Goal: Contribute content: Contribute content

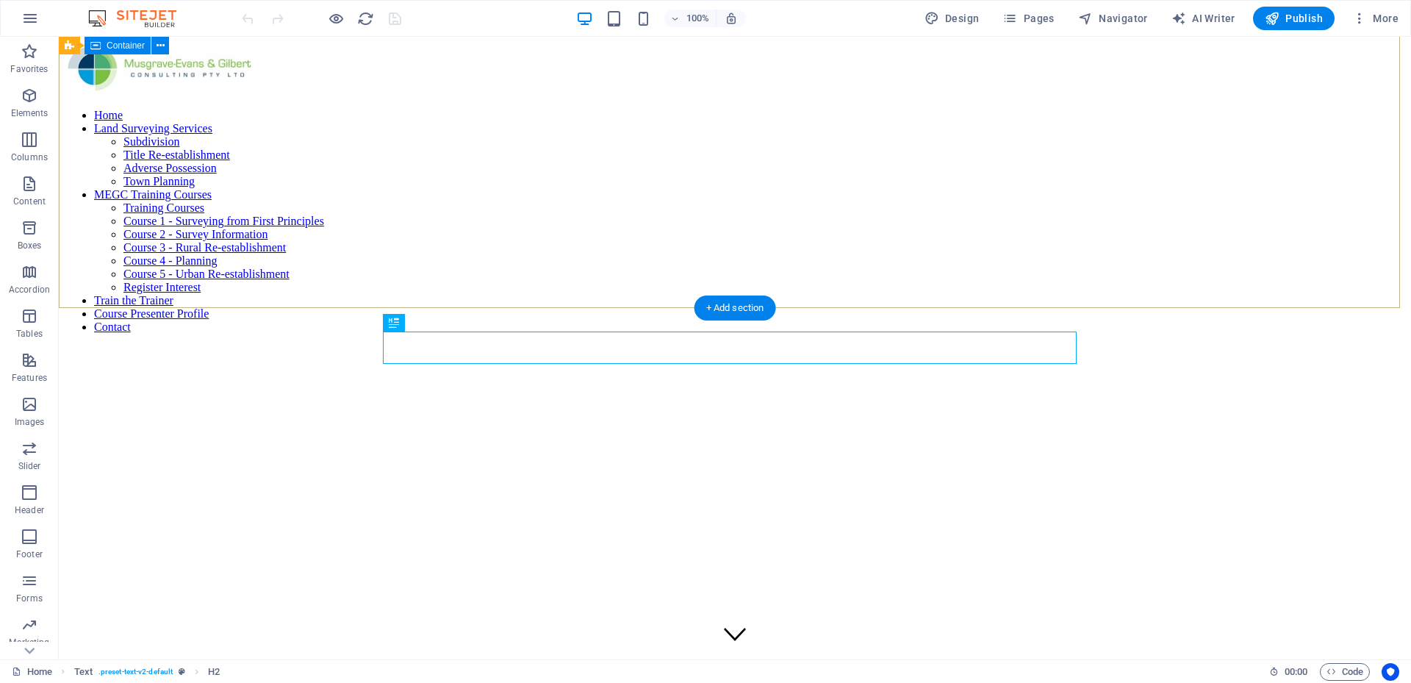
scroll to position [368, 0]
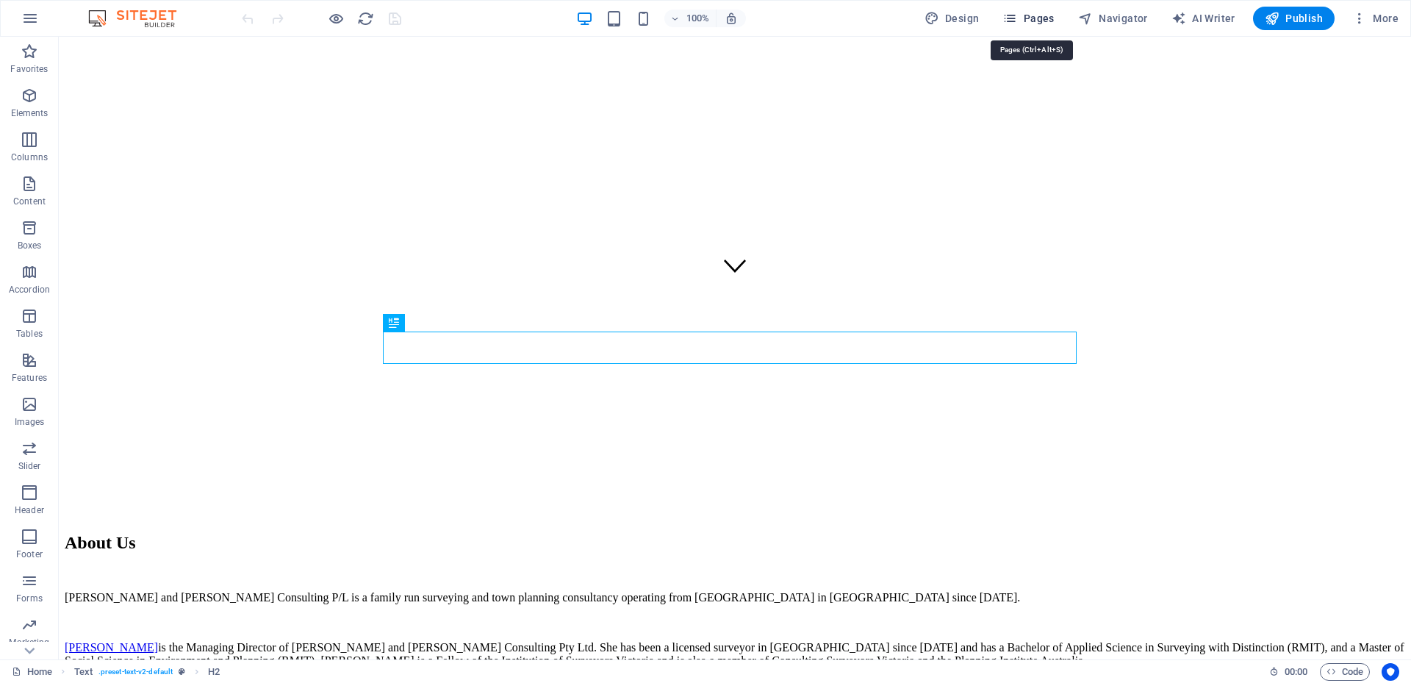
click at [1038, 18] on span "Pages" at bounding box center [1027, 18] width 51 height 15
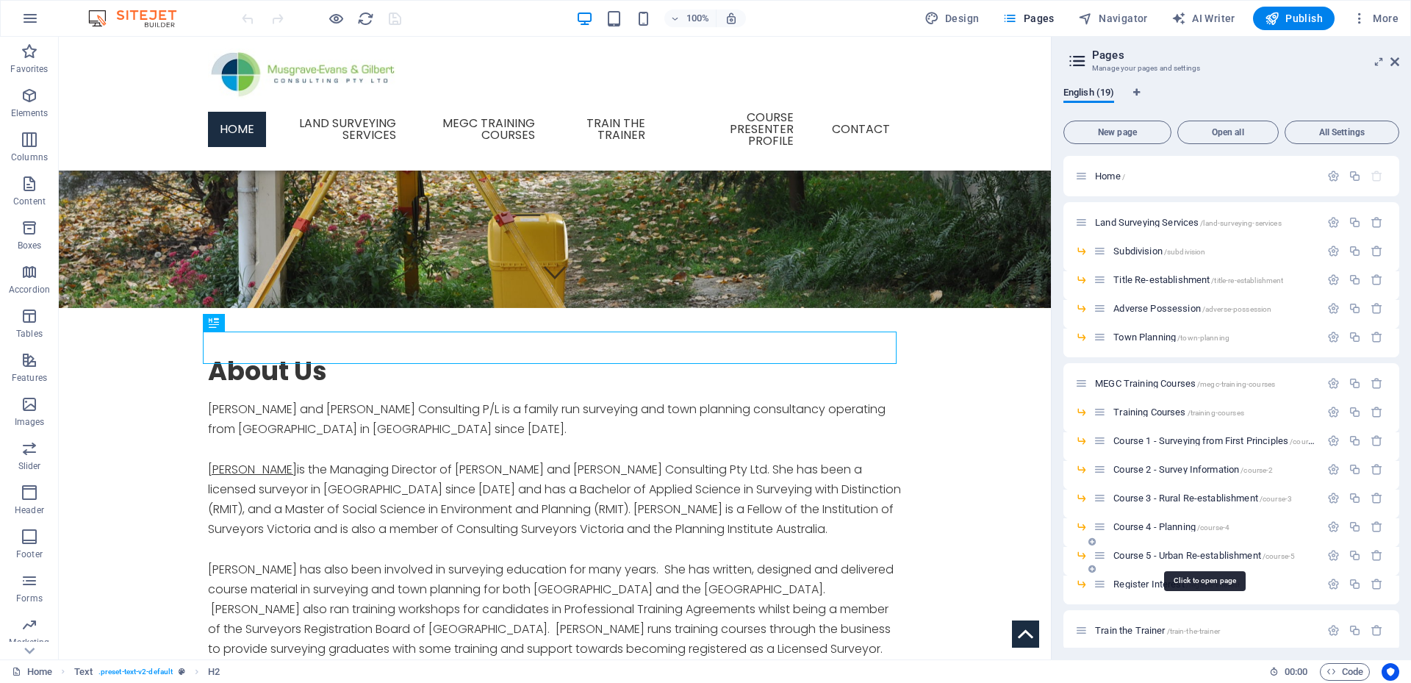
click at [1156, 553] on span "Course 5 - Urban Re-establishment /course-5" at bounding box center [1204, 555] width 182 height 11
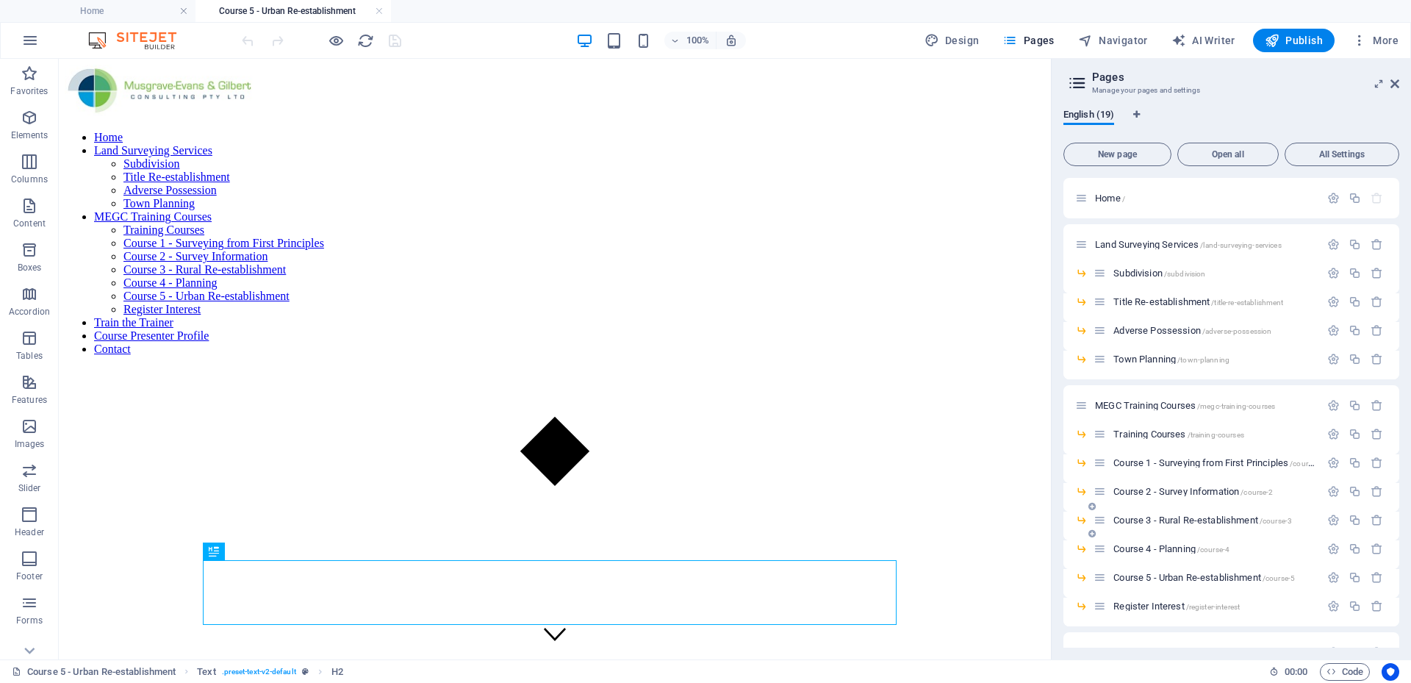
scroll to position [0, 0]
click at [1171, 549] on span "Course 4 - Planning /course-4" at bounding box center [1171, 548] width 116 height 11
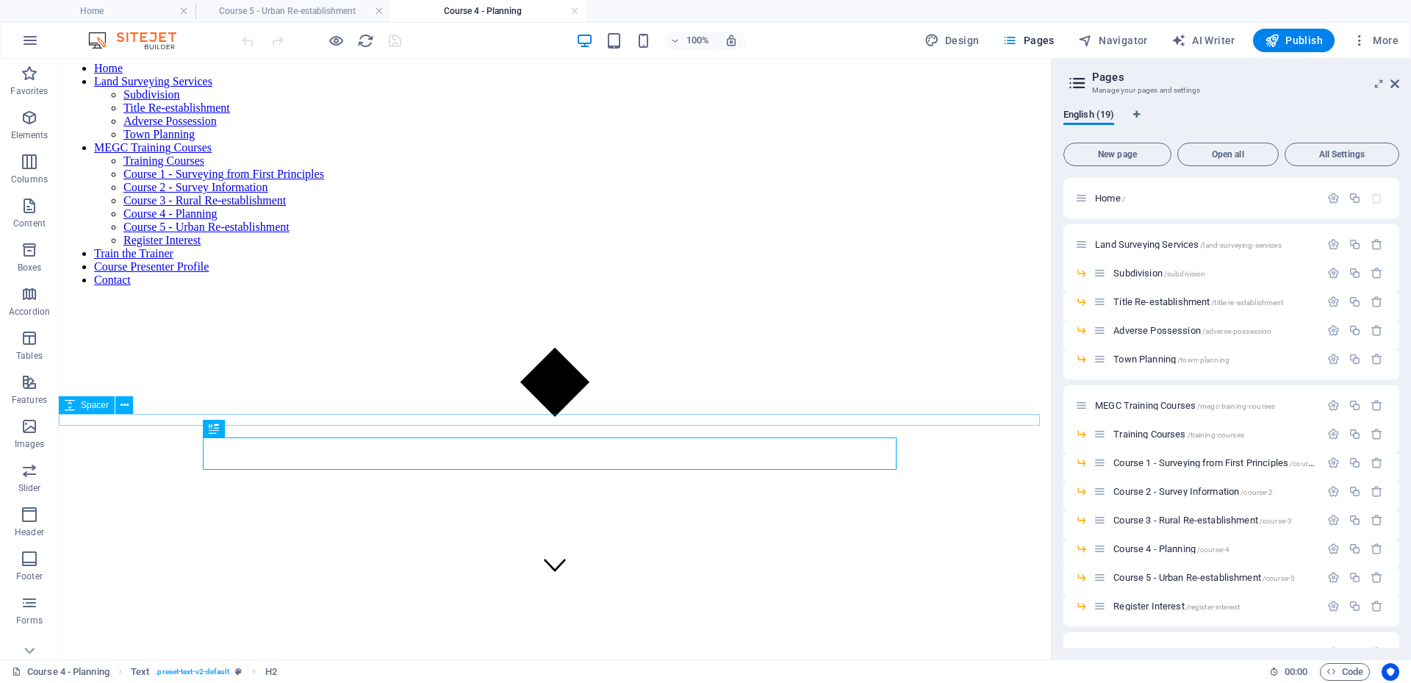
scroll to position [147, 0]
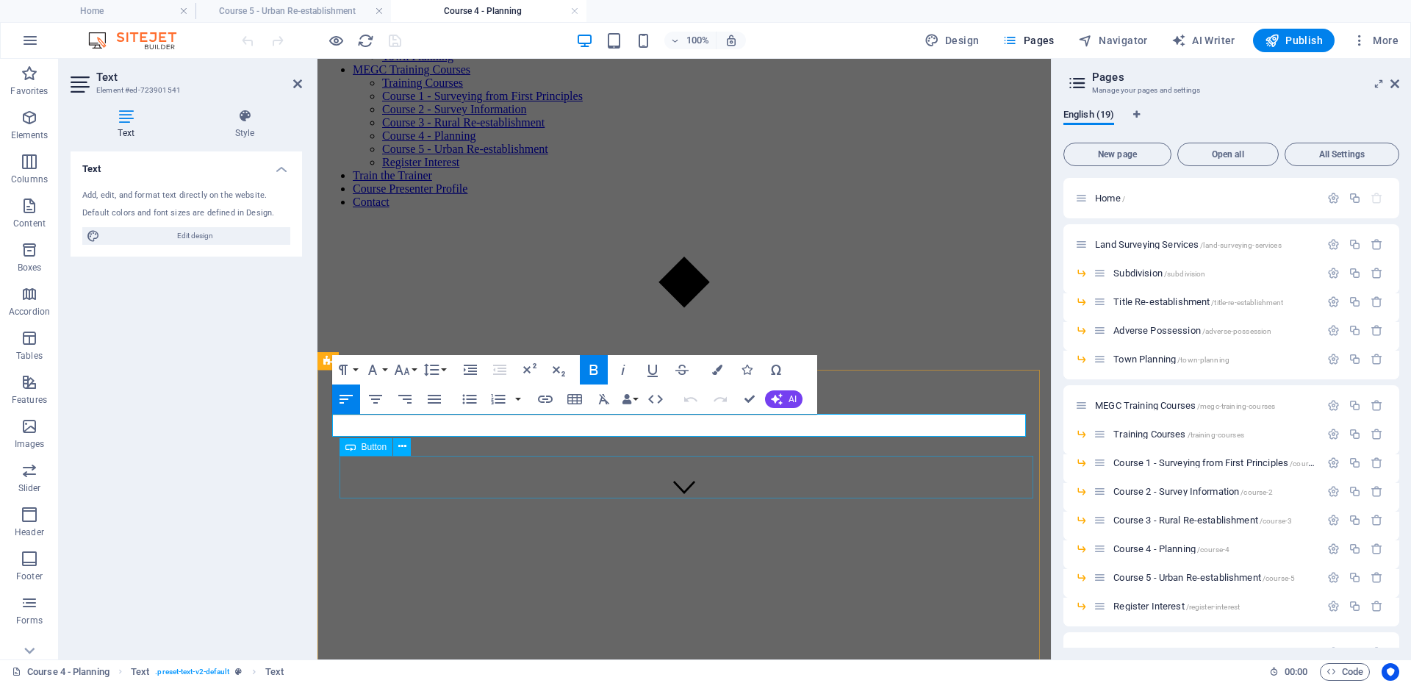
scroll to position [179, 0]
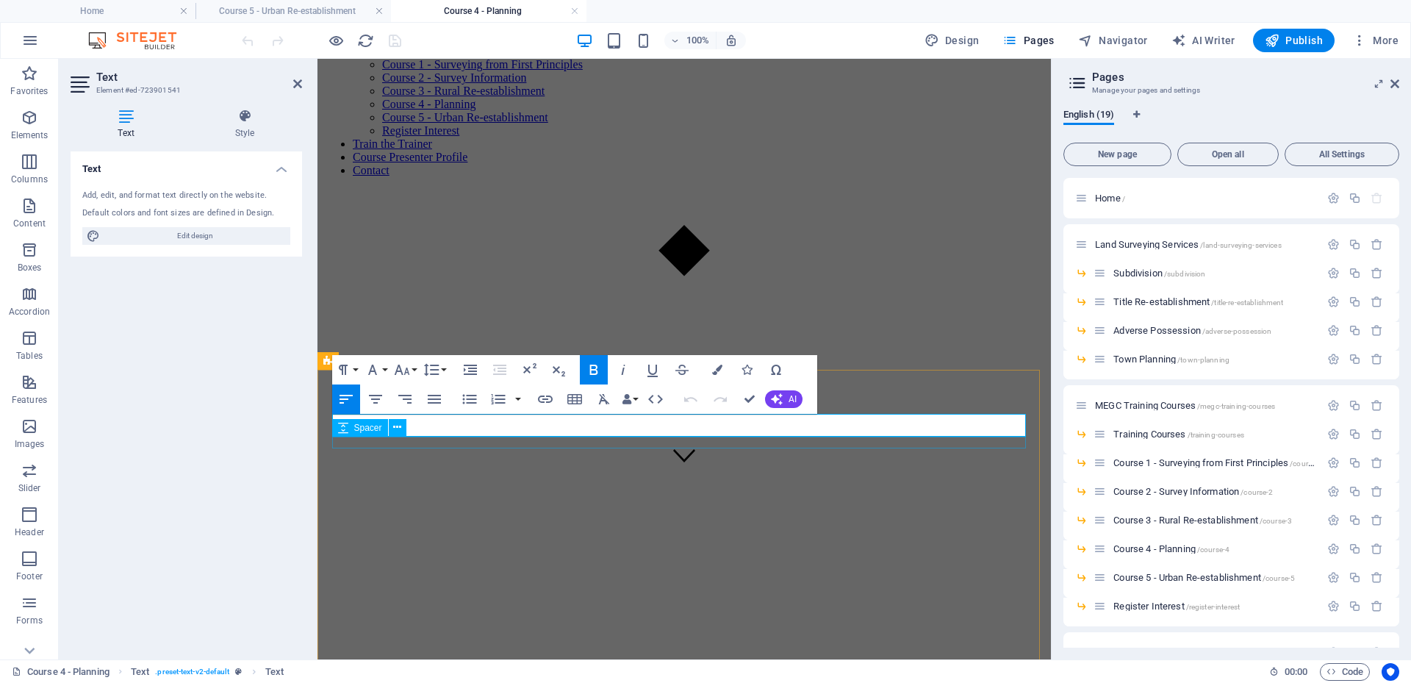
drag, startPoint x: 974, startPoint y: 423, endPoint x: 339, endPoint y: 437, distance: 634.3
copy span "SRBV FPET point allocation for Licensed Surveyors - 4 Development Planning and …"
click at [261, 400] on div "Text Add, edit, and format text directly on the website. Default colors and fon…" at bounding box center [186, 399] width 231 height 496
click at [1173, 572] on span "Course 5 - Urban Re-establishment /course-5" at bounding box center [1204, 577] width 182 height 11
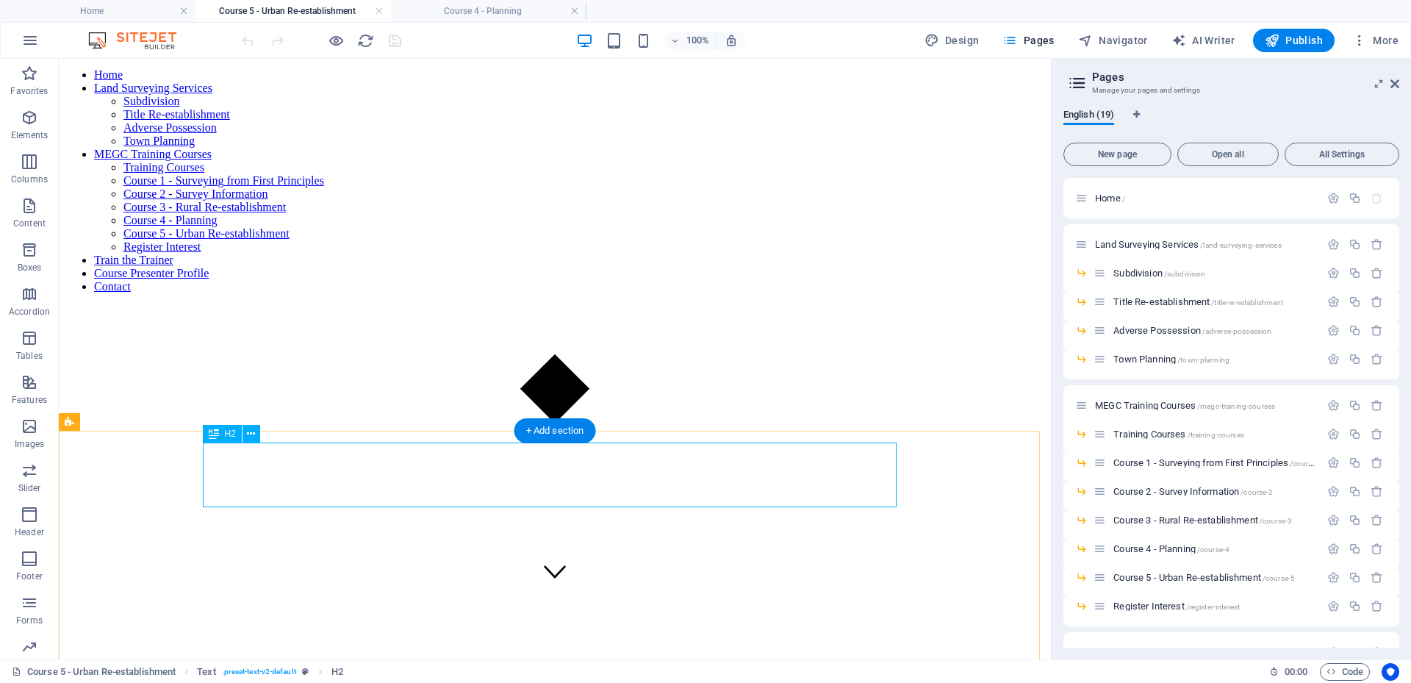
scroll to position [147, 0]
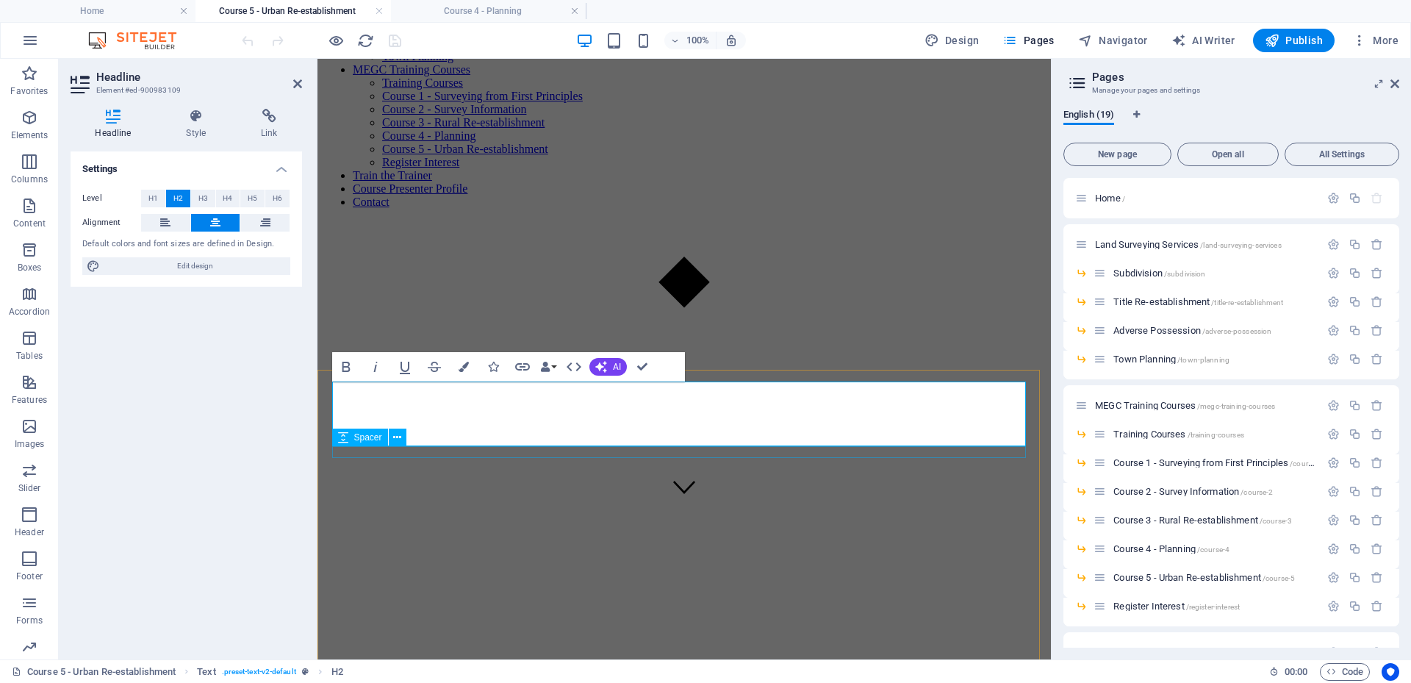
scroll to position [179, 0]
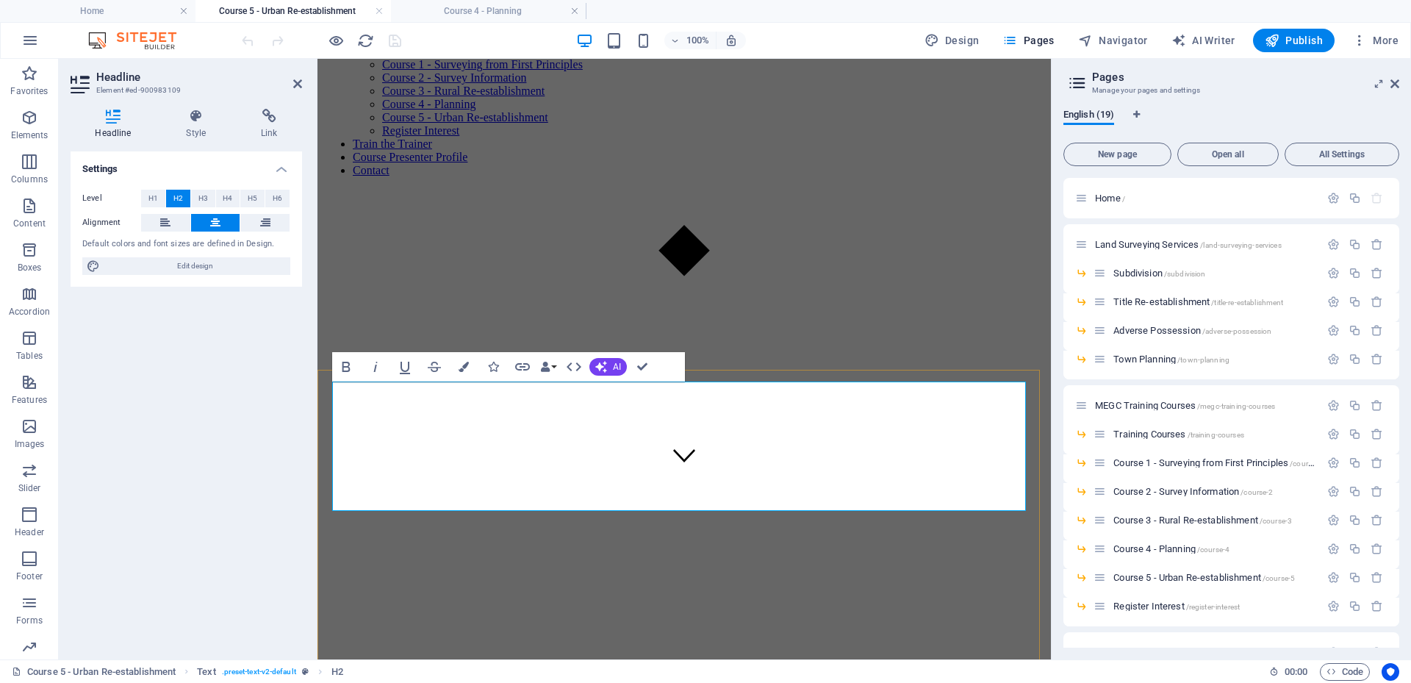
drag, startPoint x: 407, startPoint y: 488, endPoint x: 789, endPoint y: 500, distance: 382.3
drag, startPoint x: 337, startPoint y: 454, endPoint x: 839, endPoint y: 506, distance: 505.3
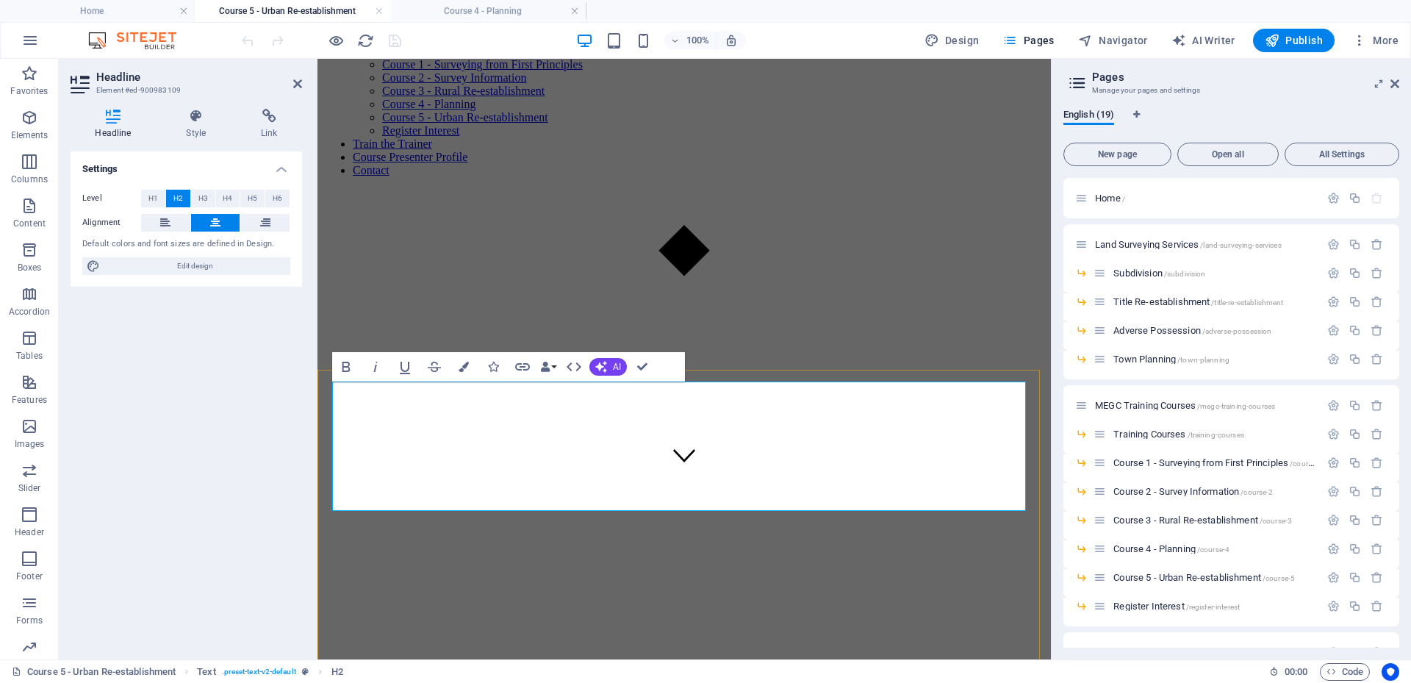
click at [153, 196] on span "H1" at bounding box center [153, 199] width 10 height 18
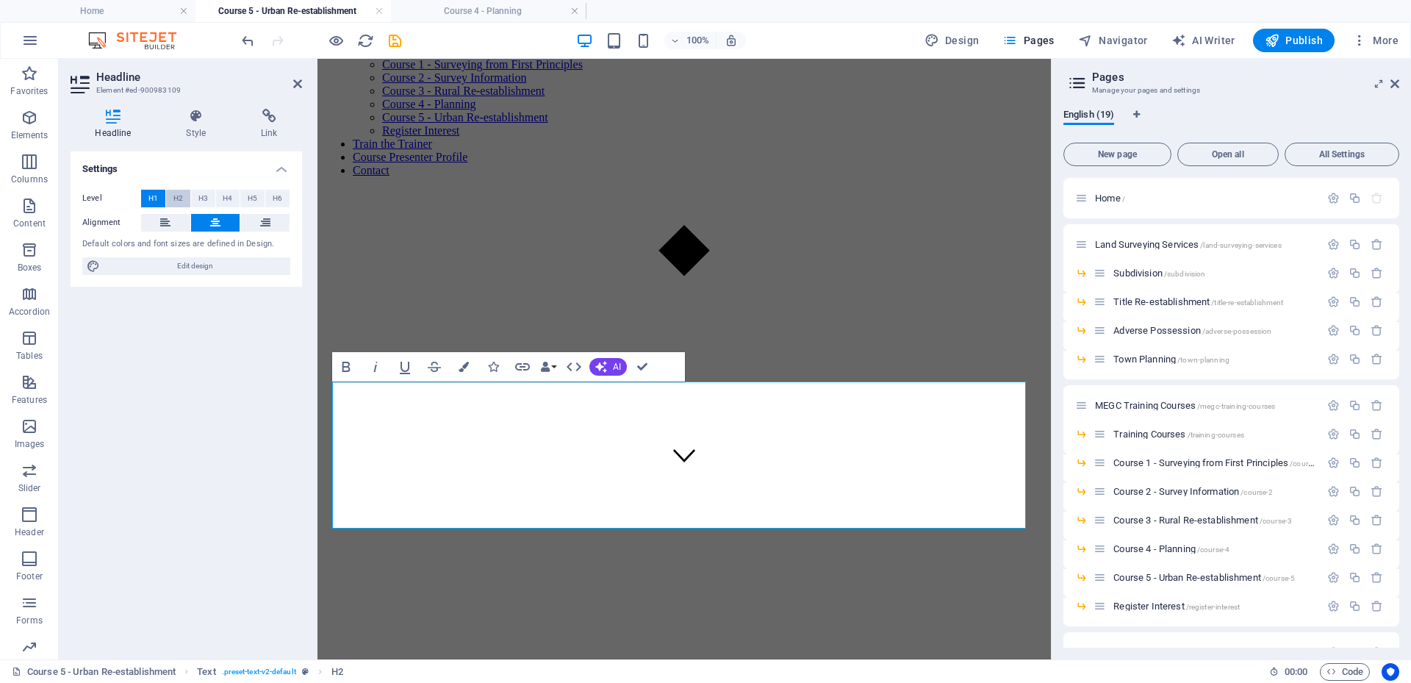
click at [178, 197] on span "H2" at bounding box center [178, 199] width 10 height 18
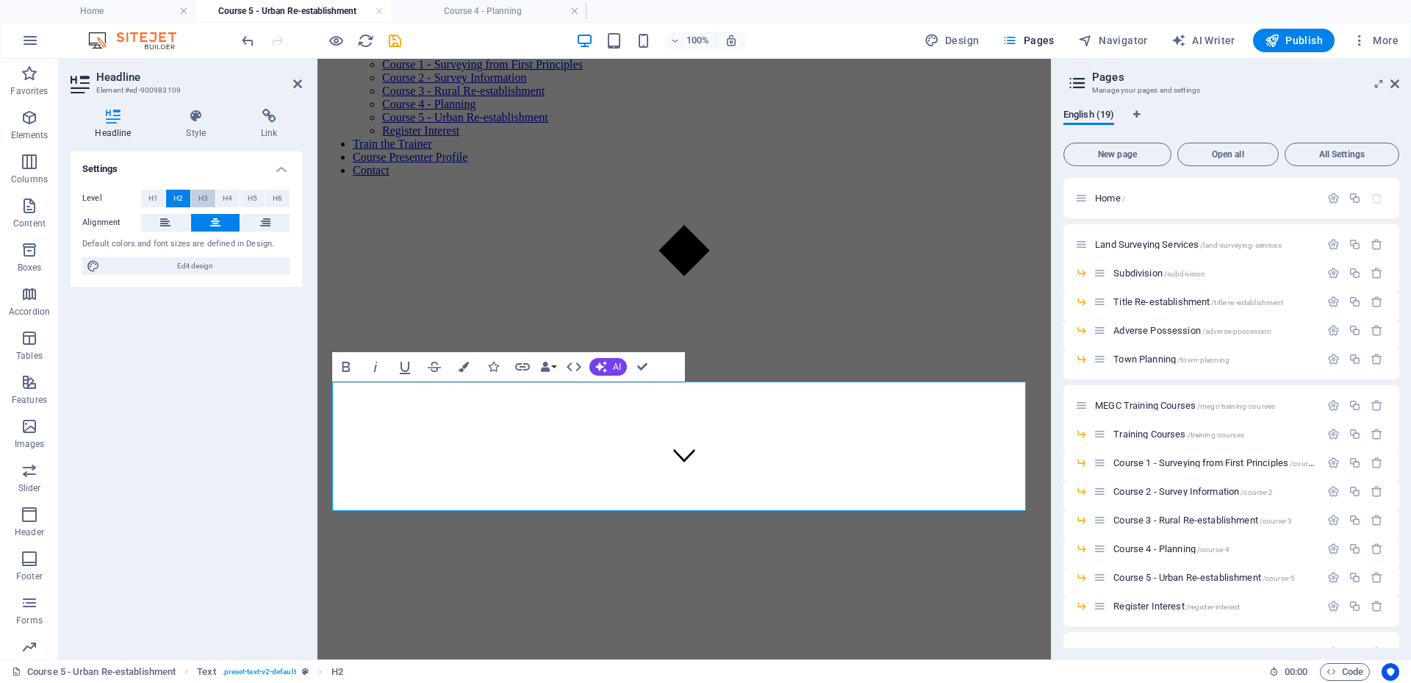
click at [204, 198] on span "H3" at bounding box center [203, 199] width 10 height 18
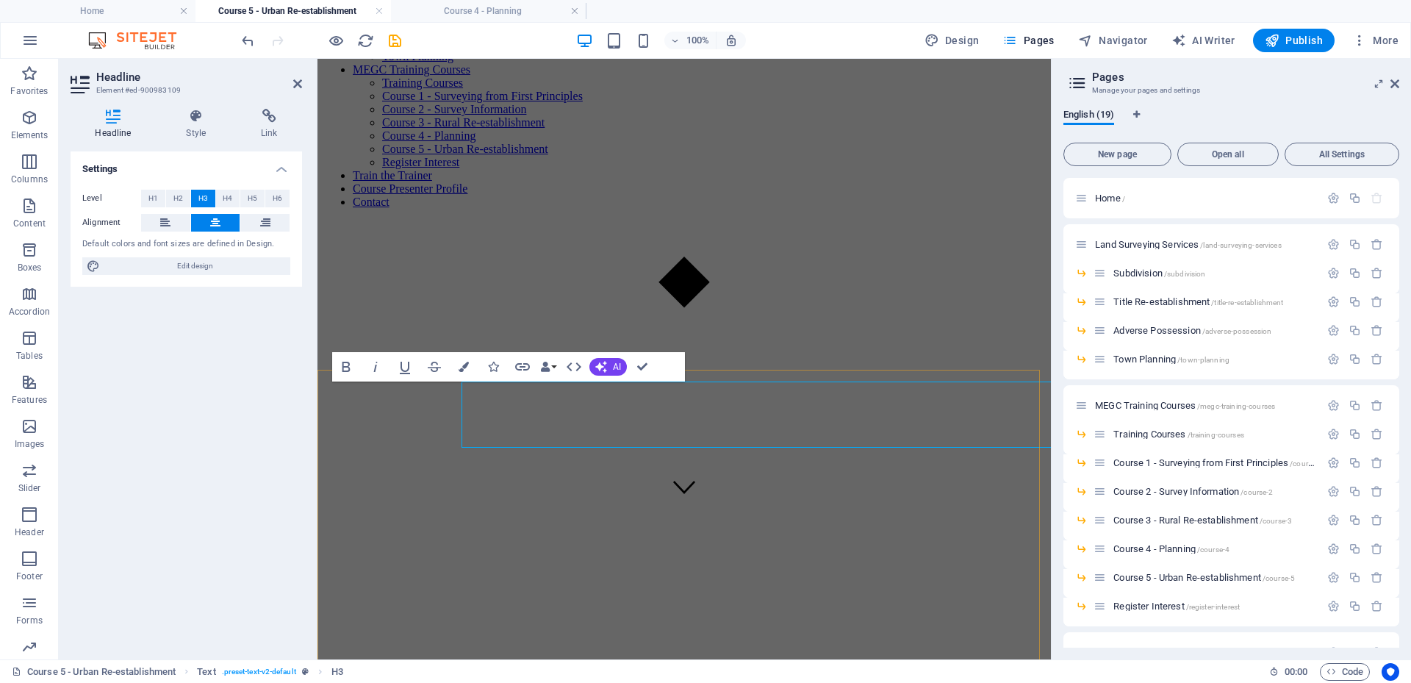
scroll to position [179, 0]
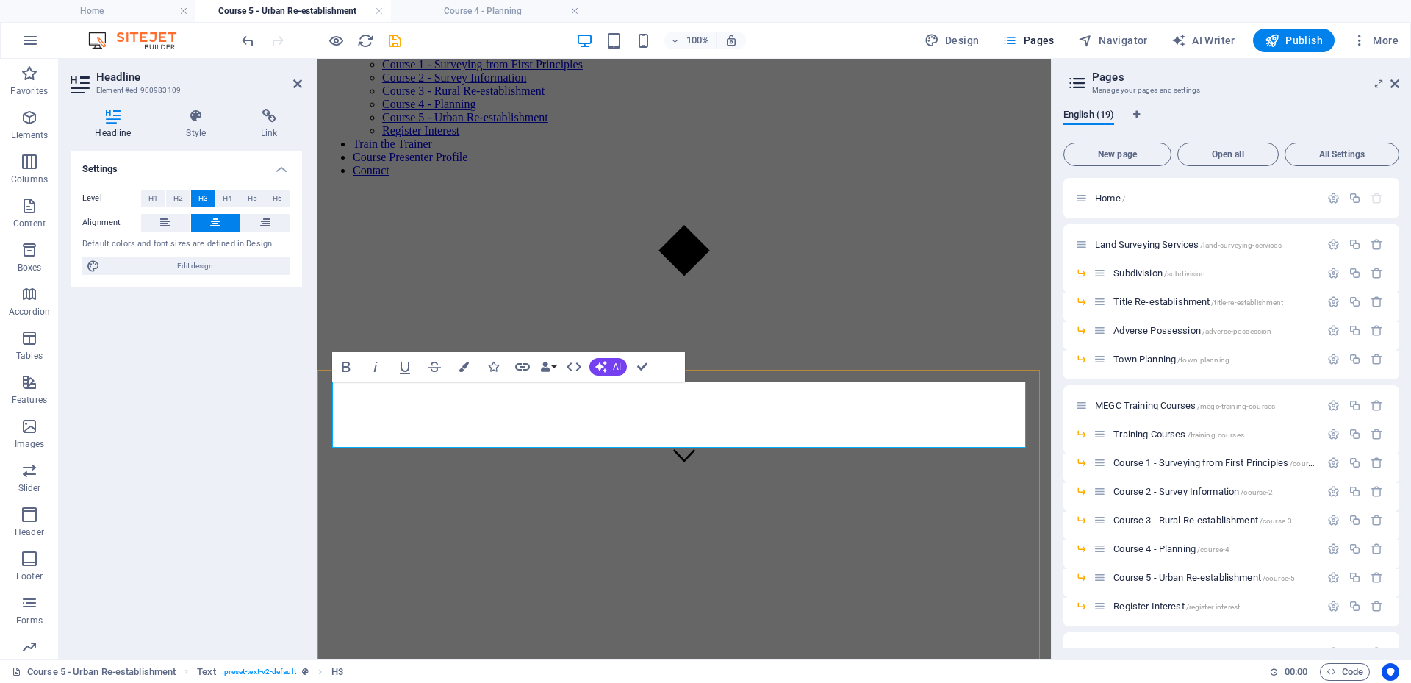
drag, startPoint x: 796, startPoint y: 414, endPoint x: 507, endPoint y: 392, distance: 289.6
click at [174, 198] on span "H2" at bounding box center [178, 199] width 10 height 18
click at [217, 511] on div "Settings Level H1 H2 H3 H4 H5 H6 Alignment Default colors and font sizes are de…" at bounding box center [186, 399] width 231 height 496
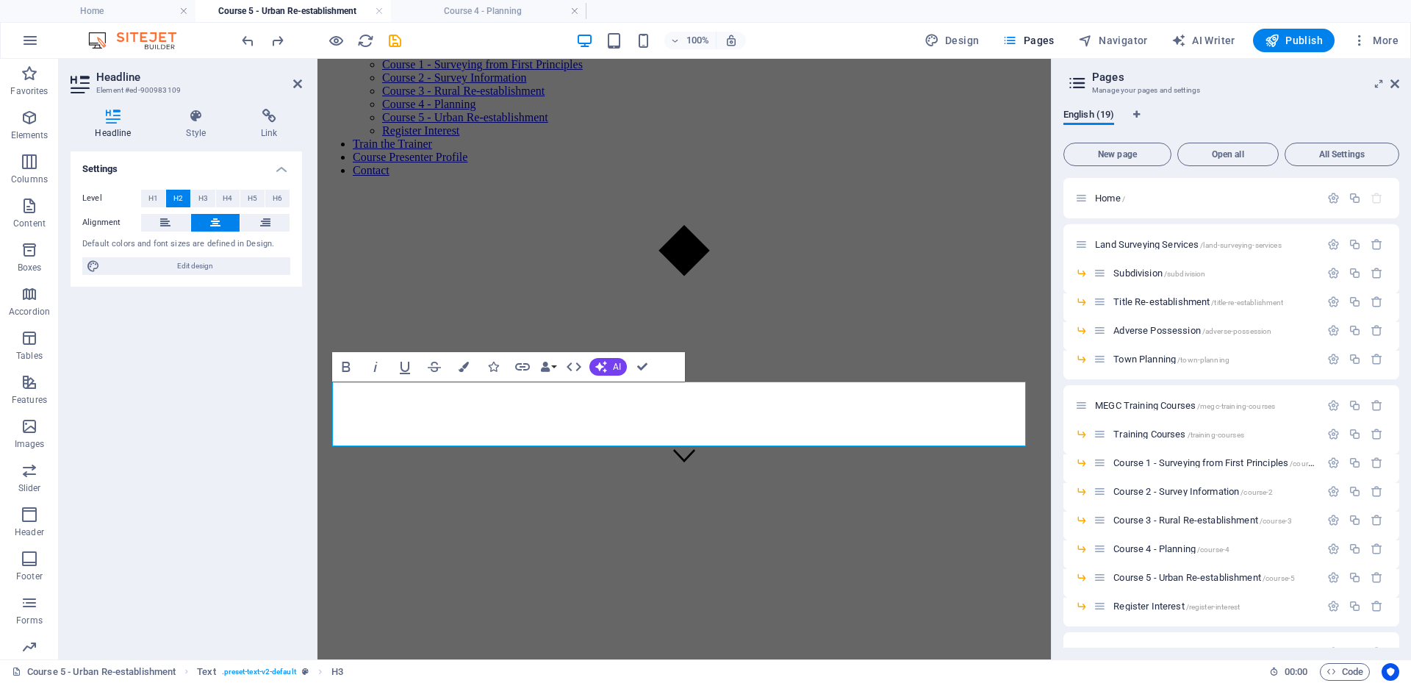
click at [181, 514] on div "Settings Level H1 H2 H3 H4 H5 H6 Alignment Default colors and font sizes are de…" at bounding box center [186, 399] width 231 height 496
click at [510, 306] on figure at bounding box center [684, 306] width 722 height 0
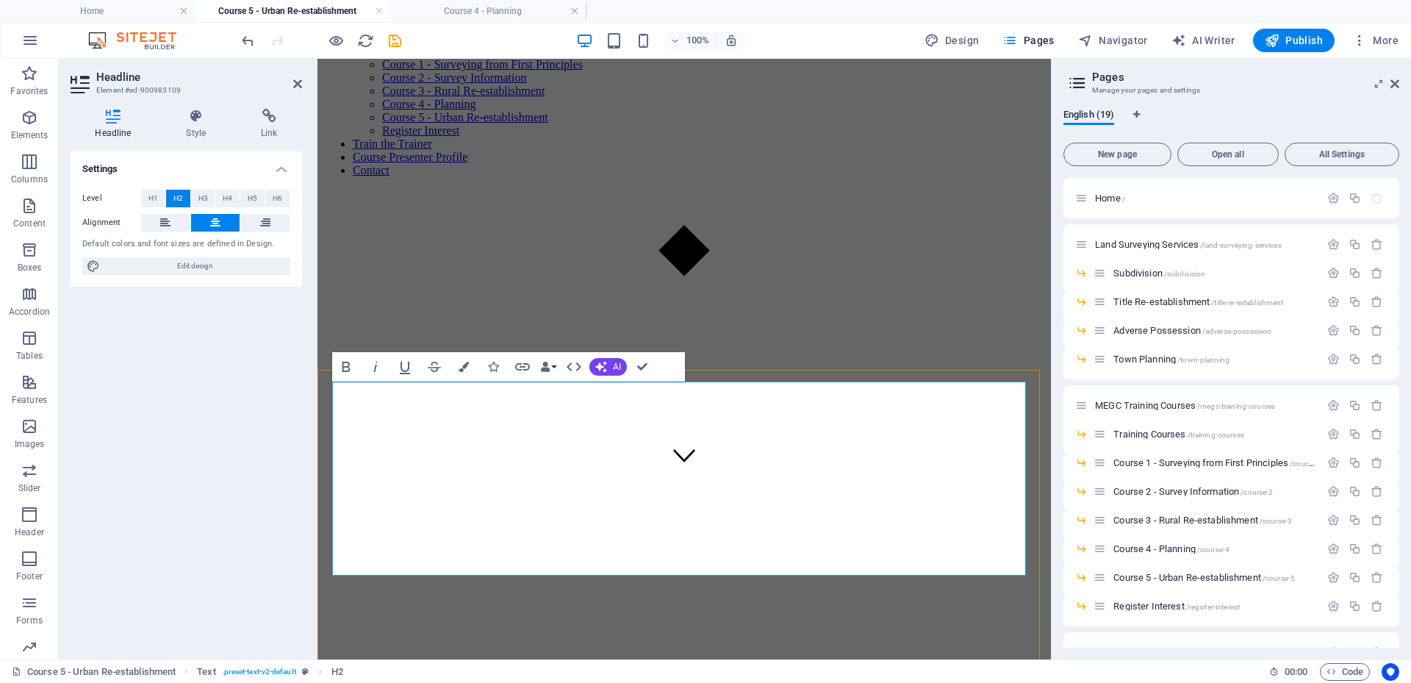
drag, startPoint x: 341, startPoint y: 497, endPoint x: 913, endPoint y: 480, distance: 572.7
click at [226, 199] on span "H4" at bounding box center [228, 199] width 10 height 18
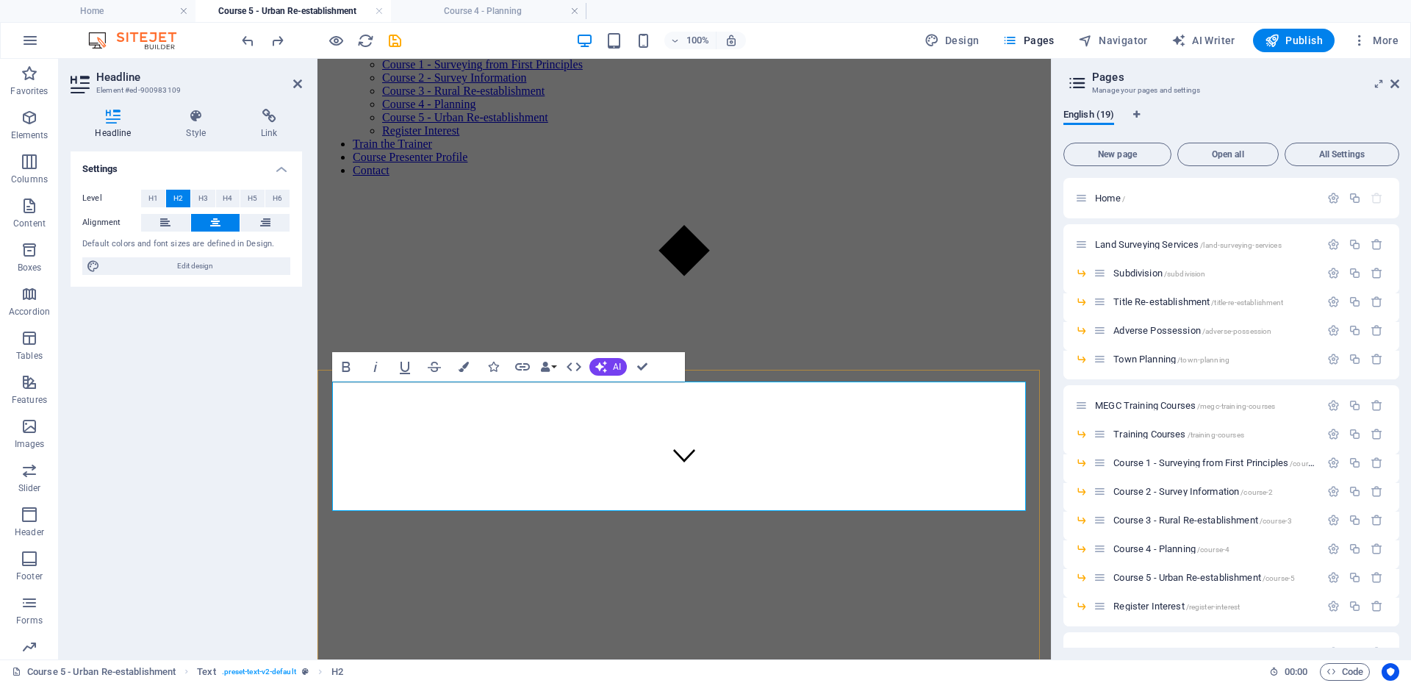
drag, startPoint x: 810, startPoint y: 503, endPoint x: 683, endPoint y: 418, distance: 152.7
click at [198, 194] on span "H3" at bounding box center [203, 199] width 10 height 18
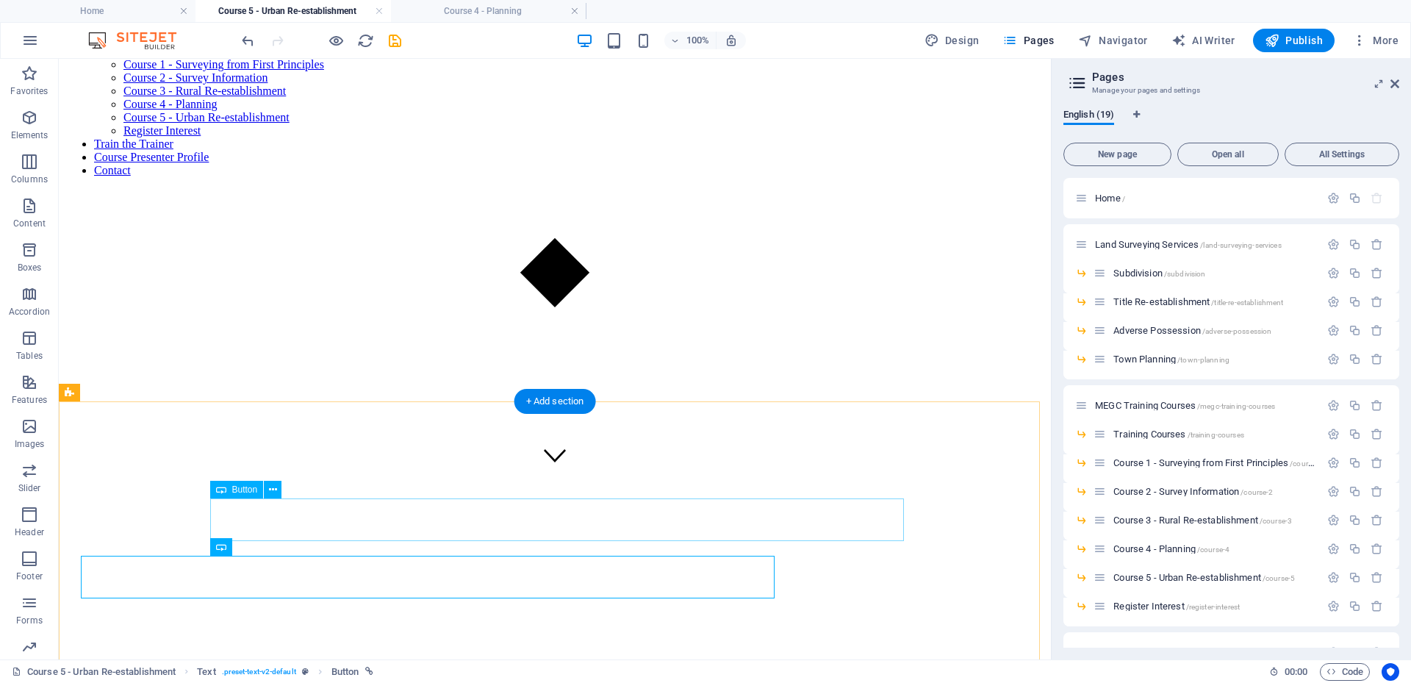
scroll to position [147, 0]
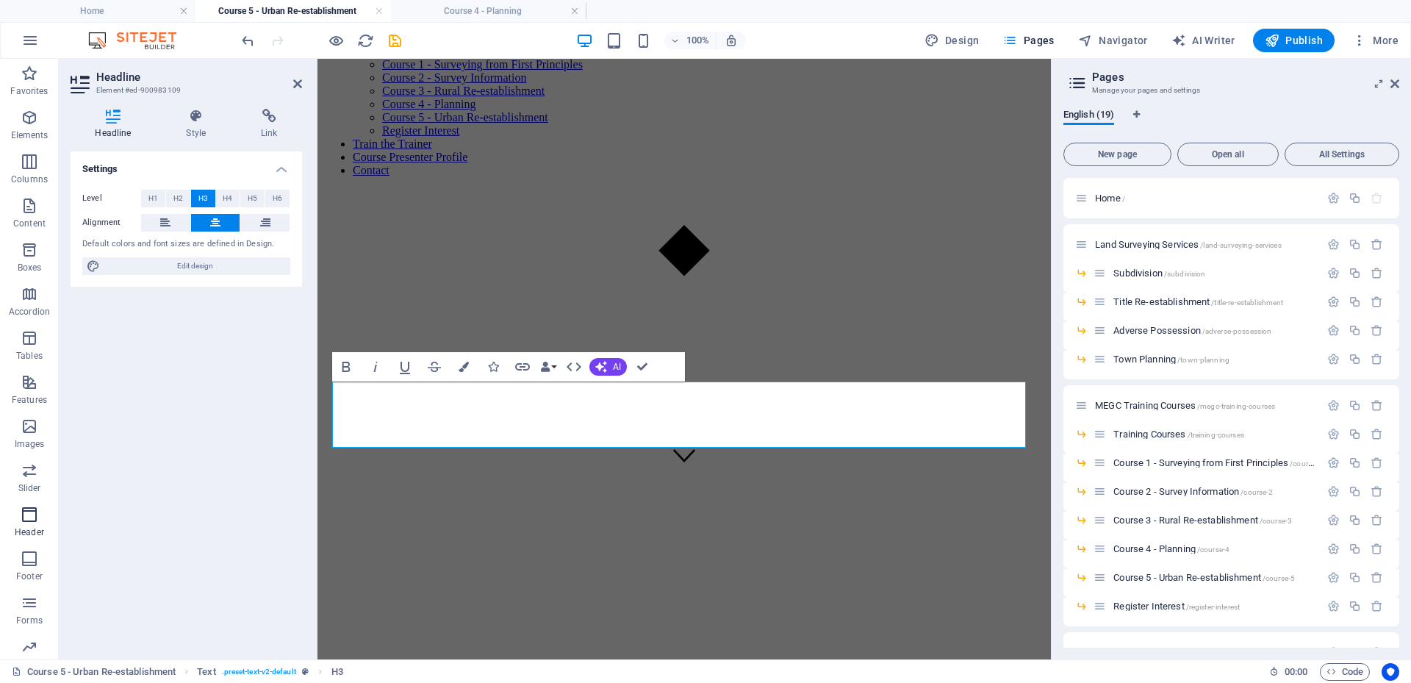
click at [26, 514] on icon "button" at bounding box center [30, 515] width 18 height 18
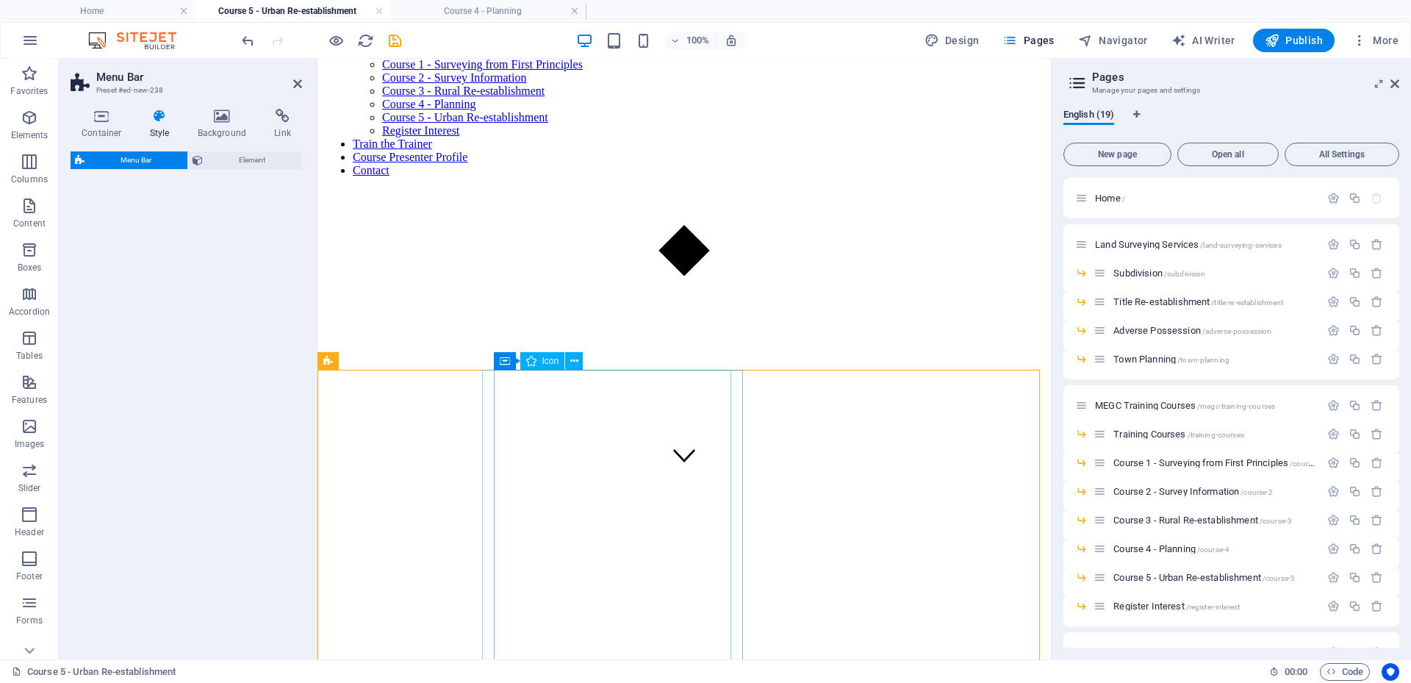
select select "rem"
select select "preset-menu-v2-border"
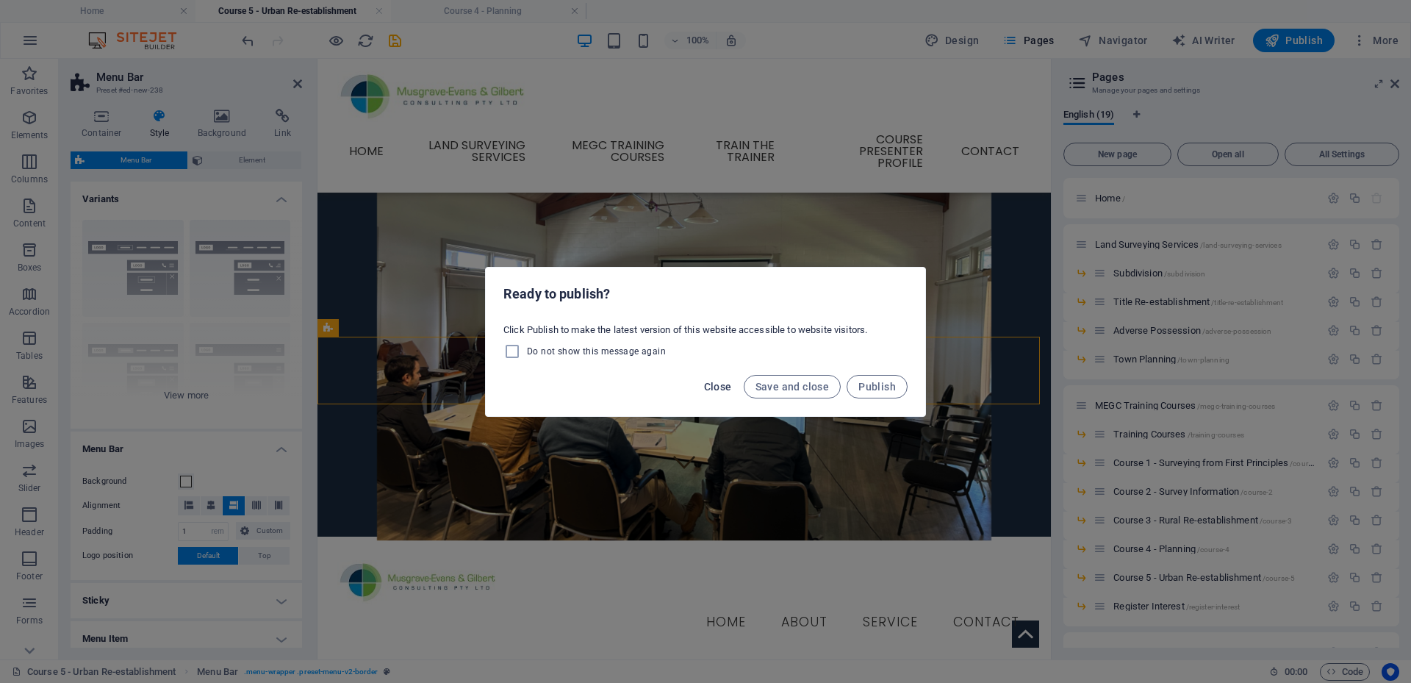
click at [717, 384] on span "Close" at bounding box center [718, 387] width 28 height 12
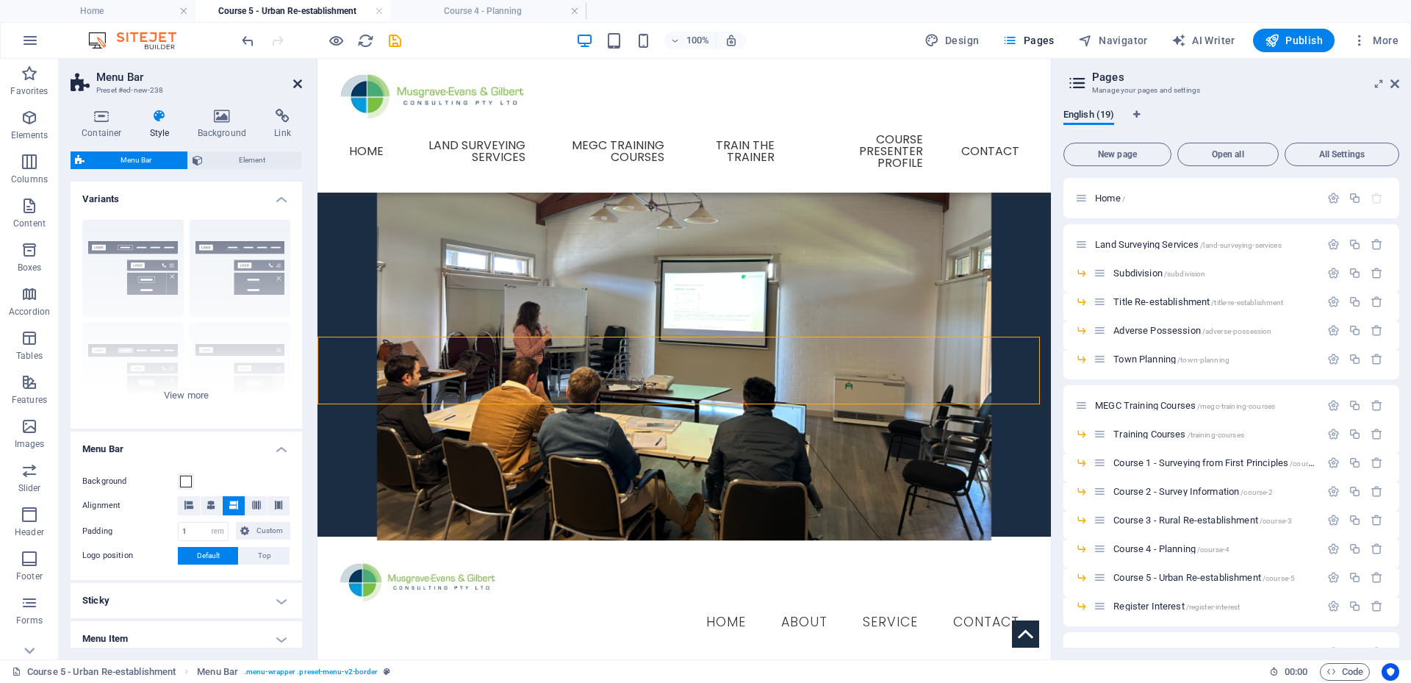
click at [298, 80] on icon at bounding box center [297, 84] width 9 height 12
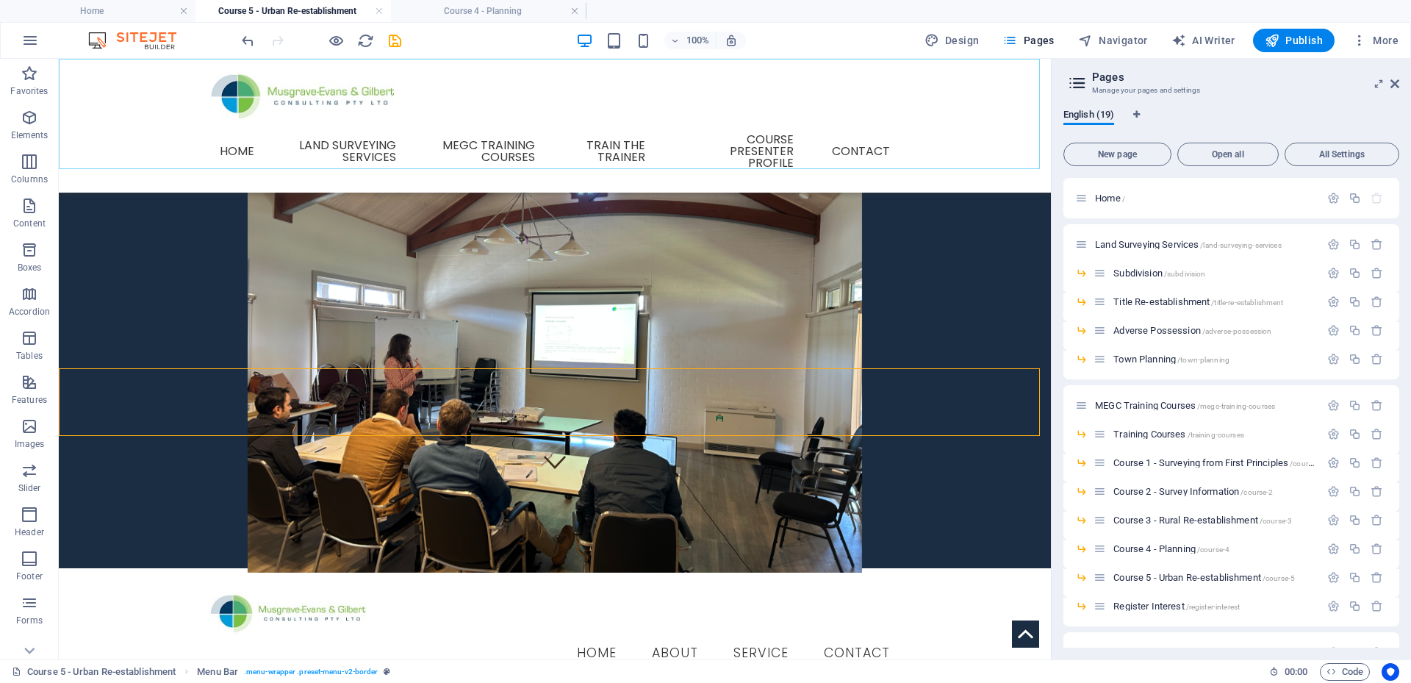
scroll to position [147, 0]
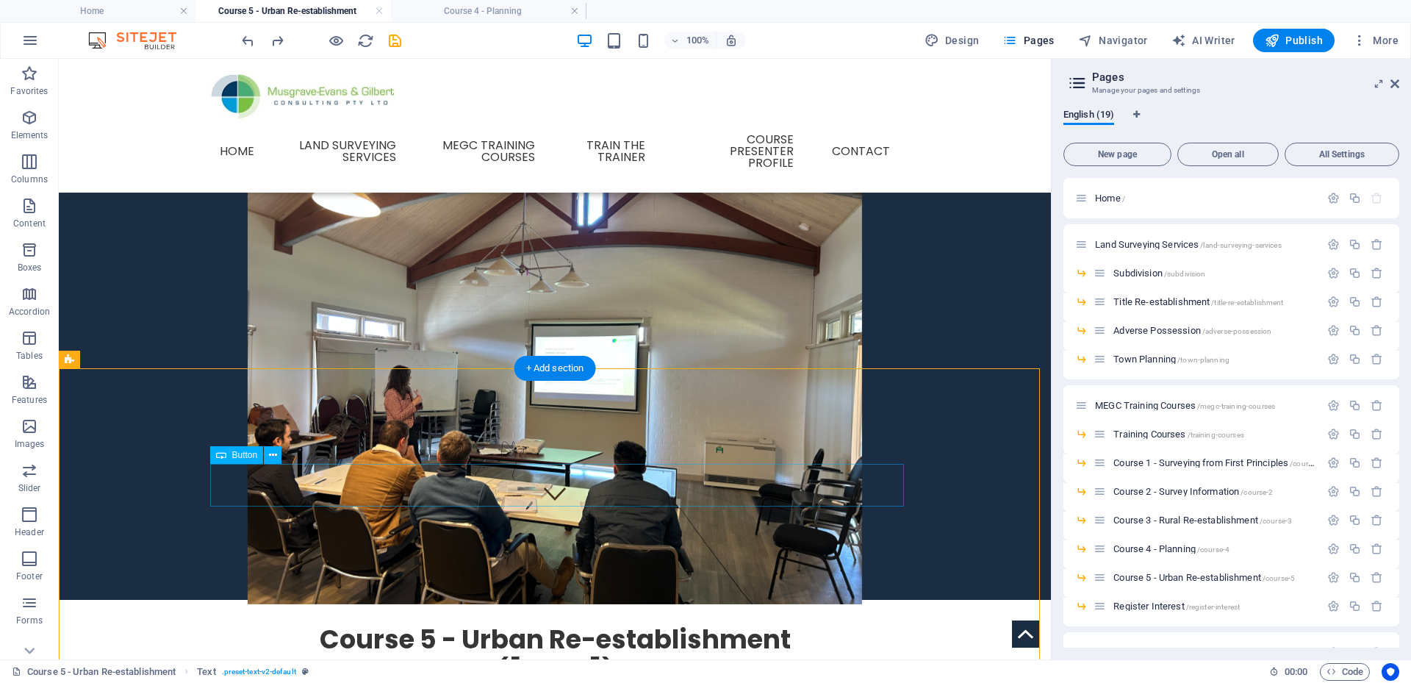
click at [607, 682] on div at bounding box center [555, 694] width 694 height 12
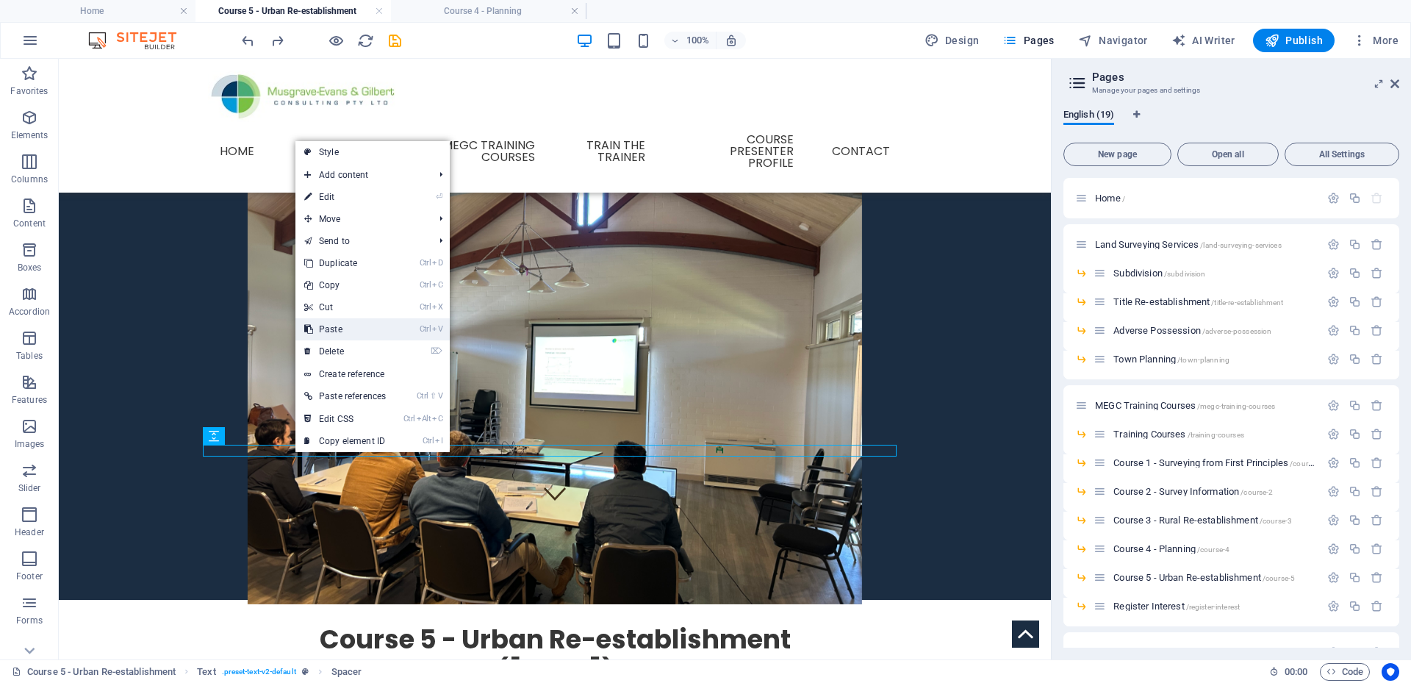
click at [320, 324] on link "Ctrl V Paste" at bounding box center [344, 329] width 99 height 22
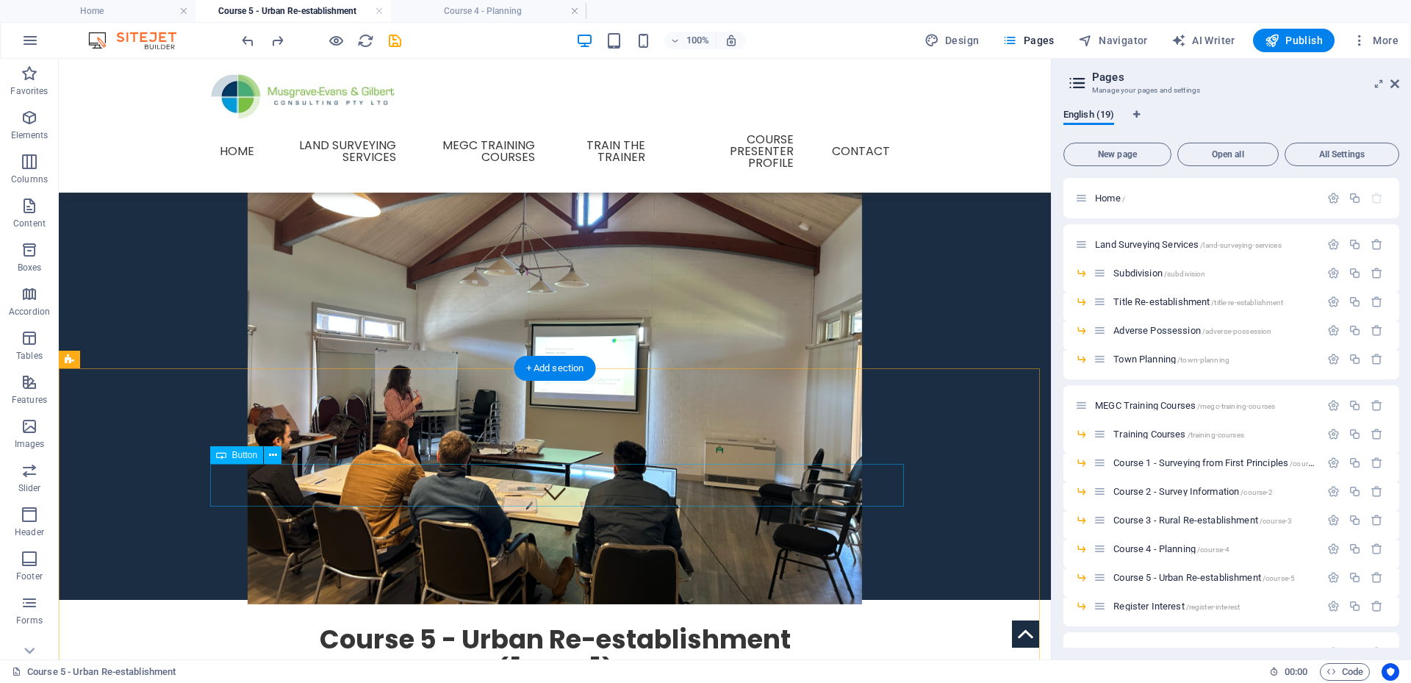
click at [461, 682] on div at bounding box center [555, 694] width 694 height 12
drag, startPoint x: 272, startPoint y: 497, endPoint x: 218, endPoint y: 447, distance: 73.9
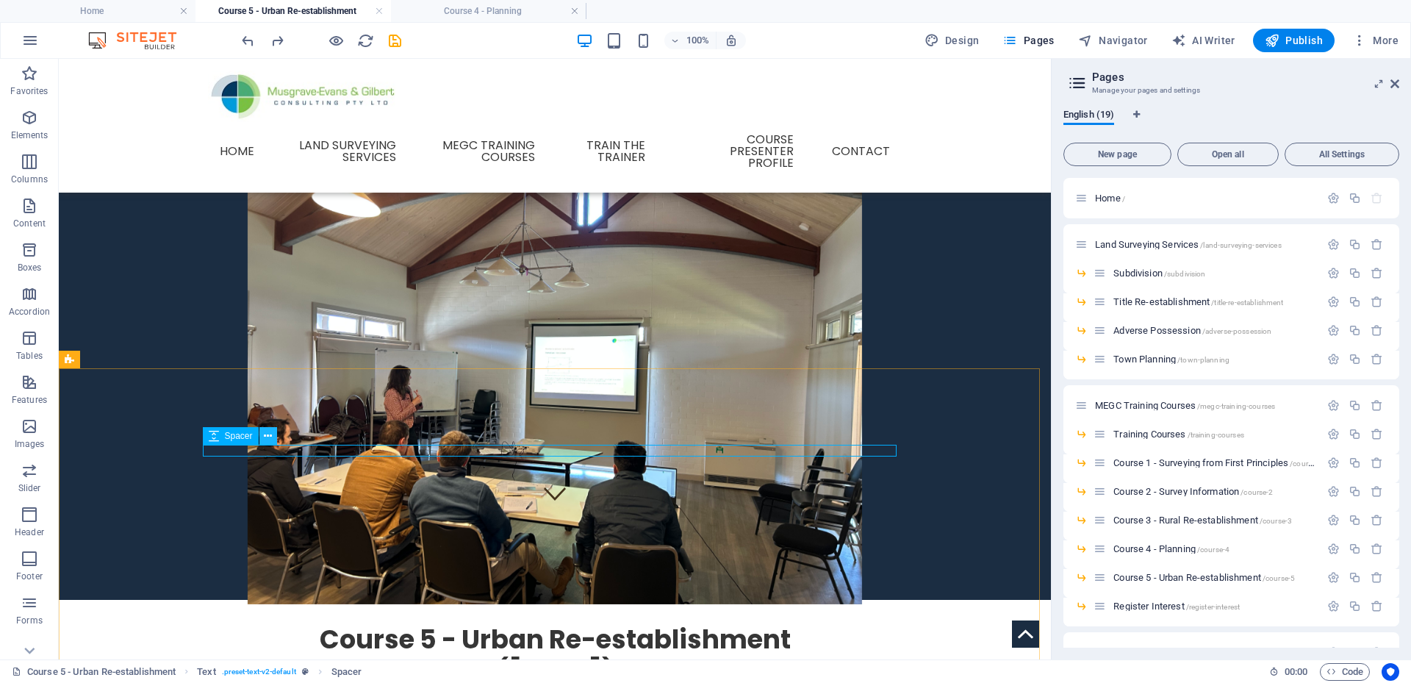
click at [266, 437] on icon at bounding box center [268, 435] width 8 height 15
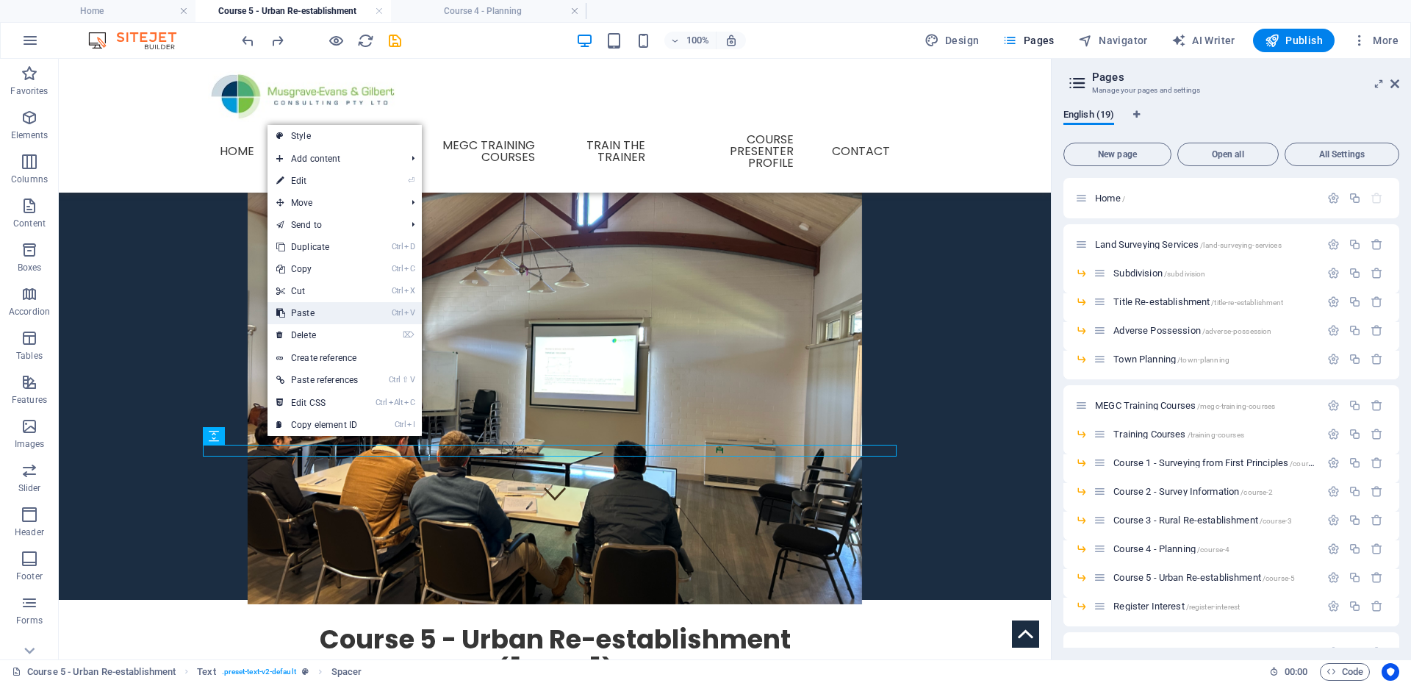
click at [309, 313] on link "Ctrl V Paste" at bounding box center [316, 313] width 99 height 22
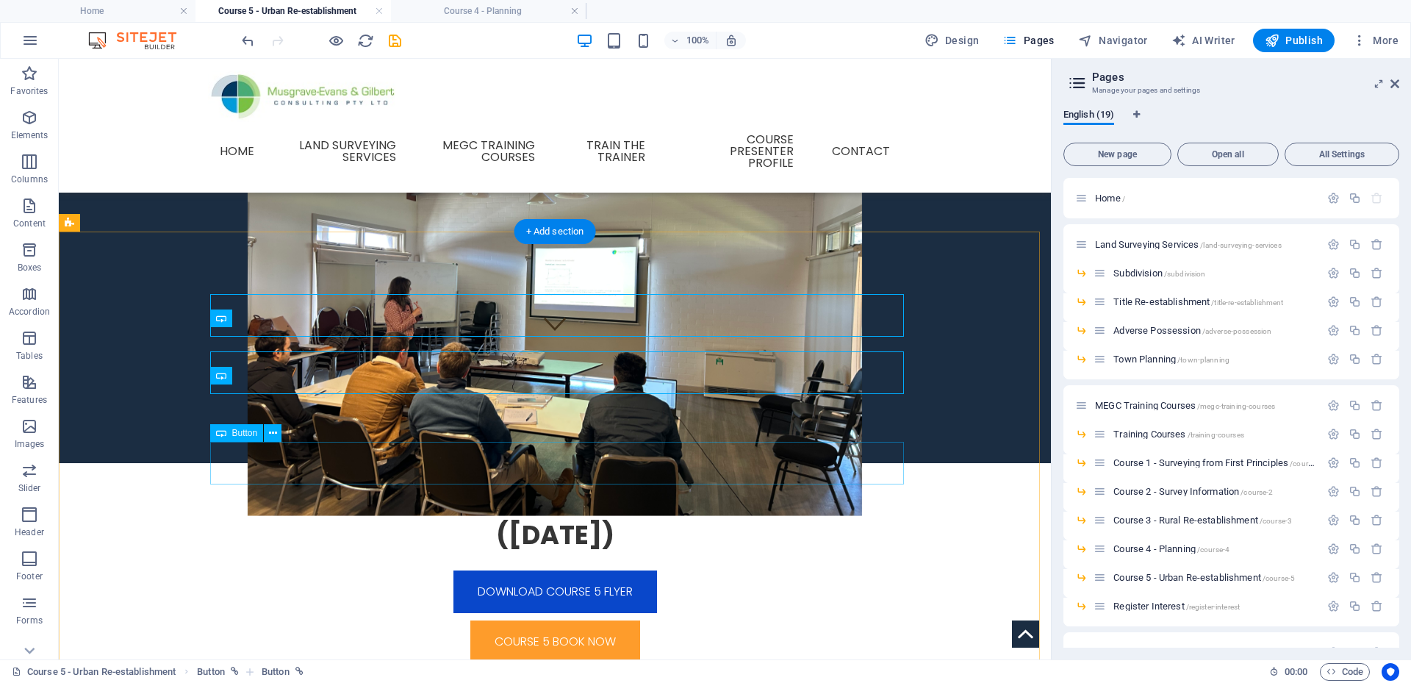
scroll to position [294, 0]
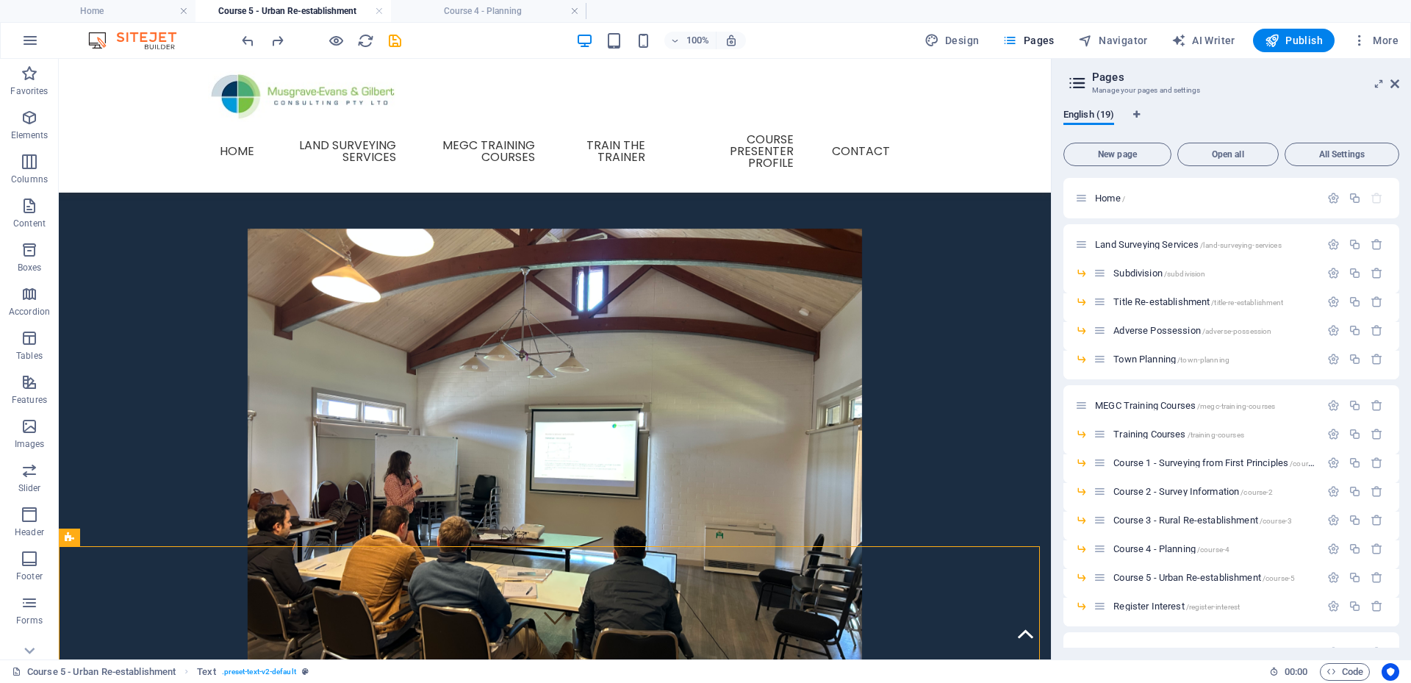
scroll to position [0, 0]
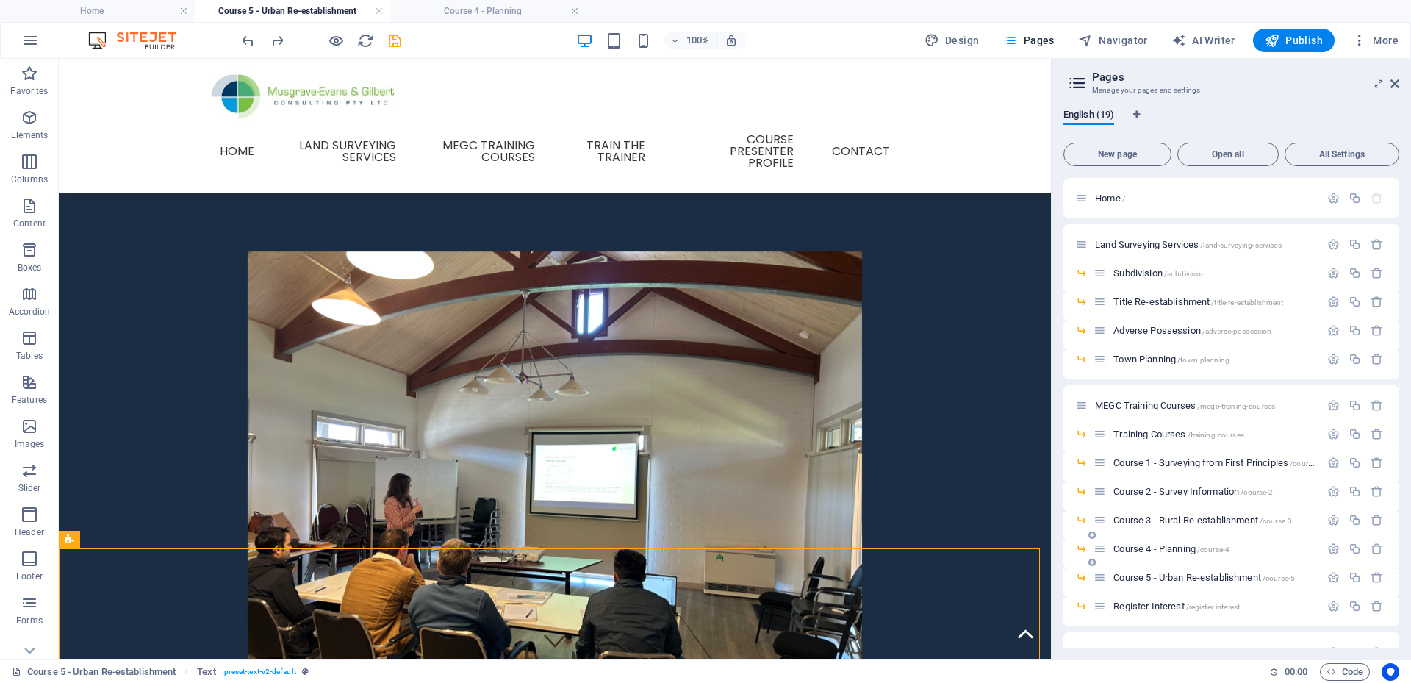
click at [1175, 548] on span "Course 4 - Planning /course-4" at bounding box center [1171, 548] width 116 height 11
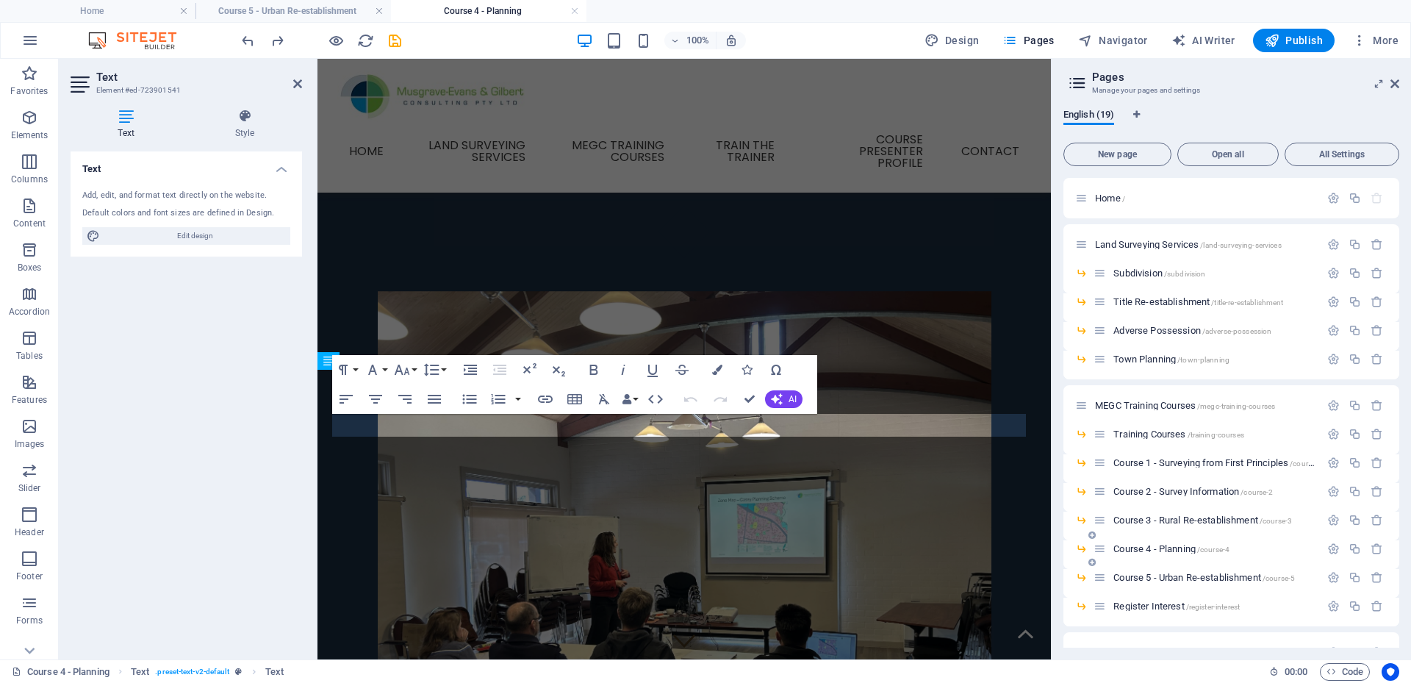
scroll to position [179, 0]
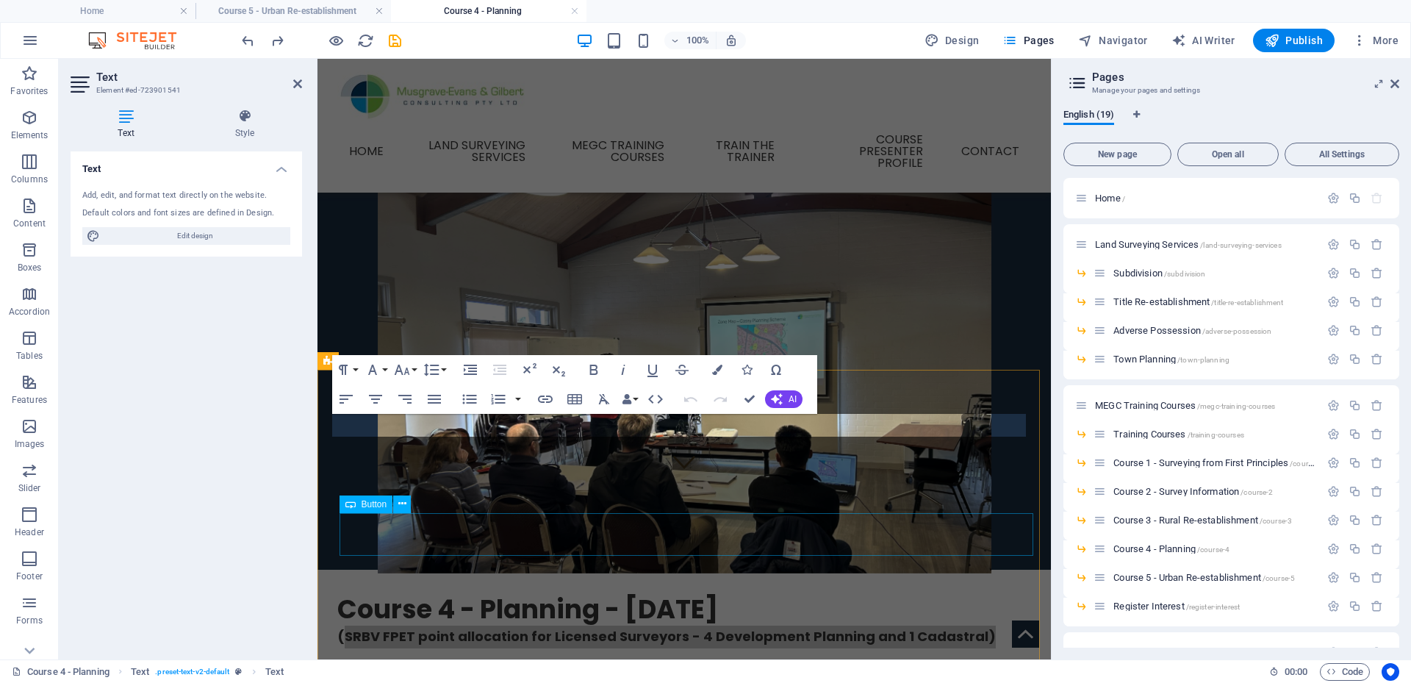
click at [506, 667] on div "Download Flyer" at bounding box center [684, 688] width 679 height 43
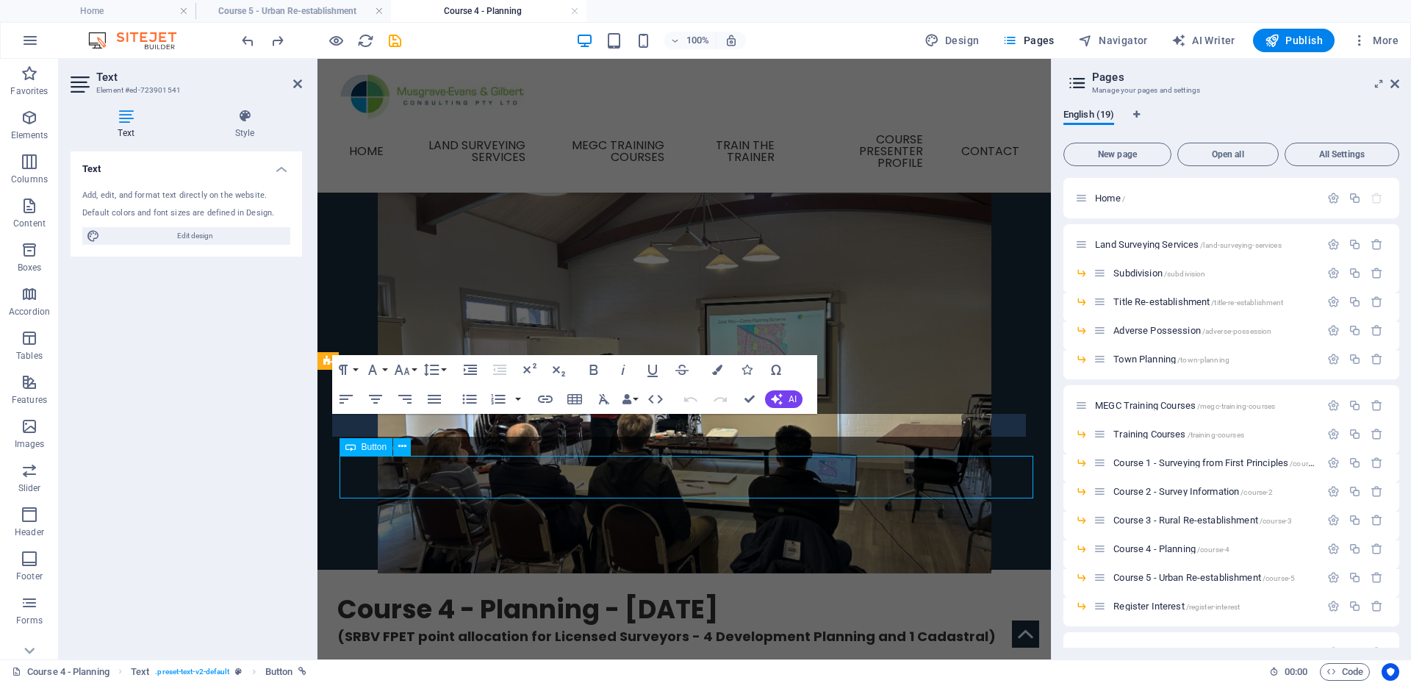
scroll to position [147, 0]
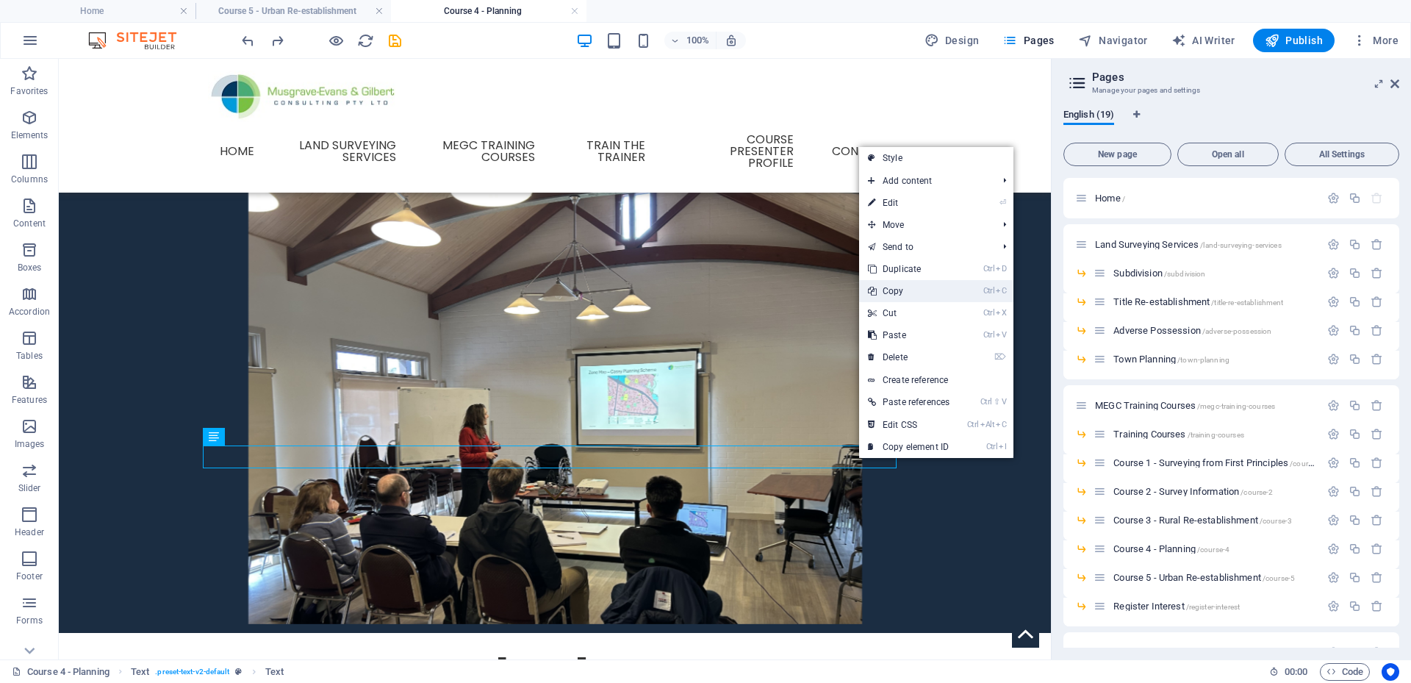
click at [919, 292] on link "Ctrl C Copy" at bounding box center [908, 291] width 99 height 22
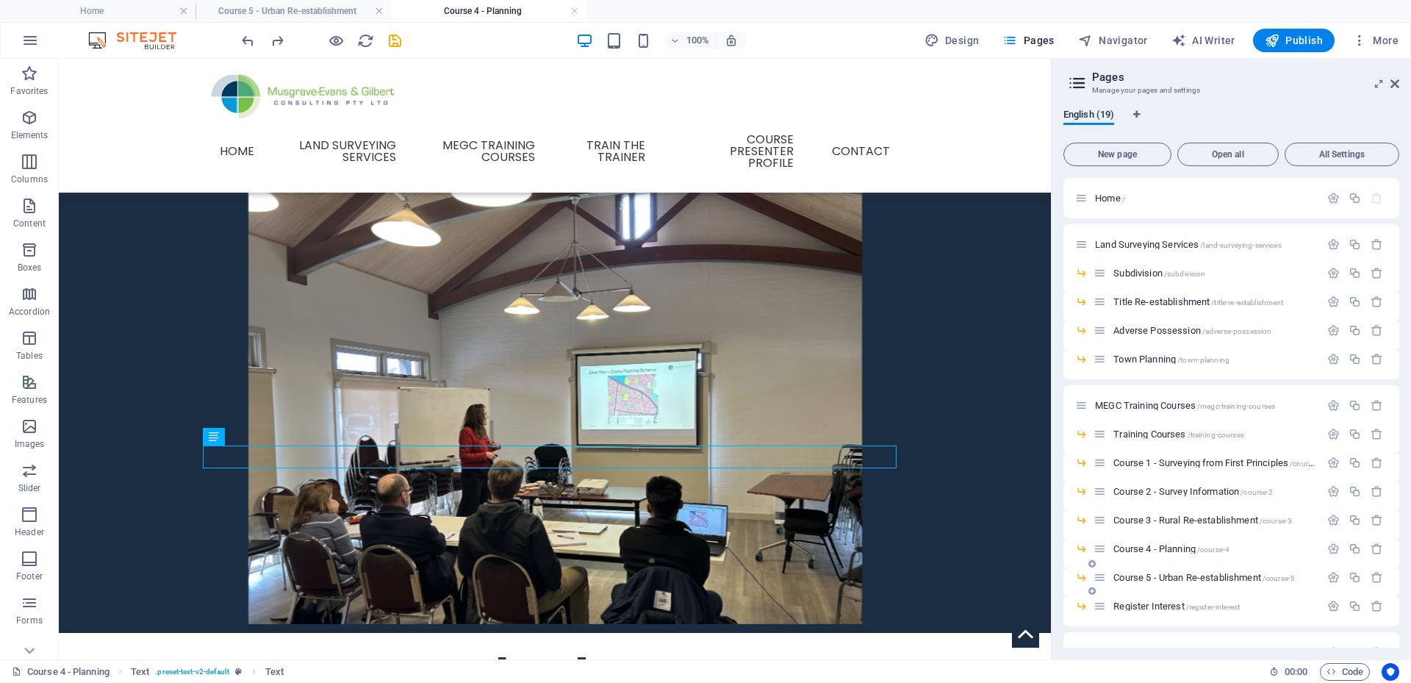
click at [1144, 577] on span "Course 5 - Urban Re-establishment /course-5" at bounding box center [1204, 577] width 182 height 11
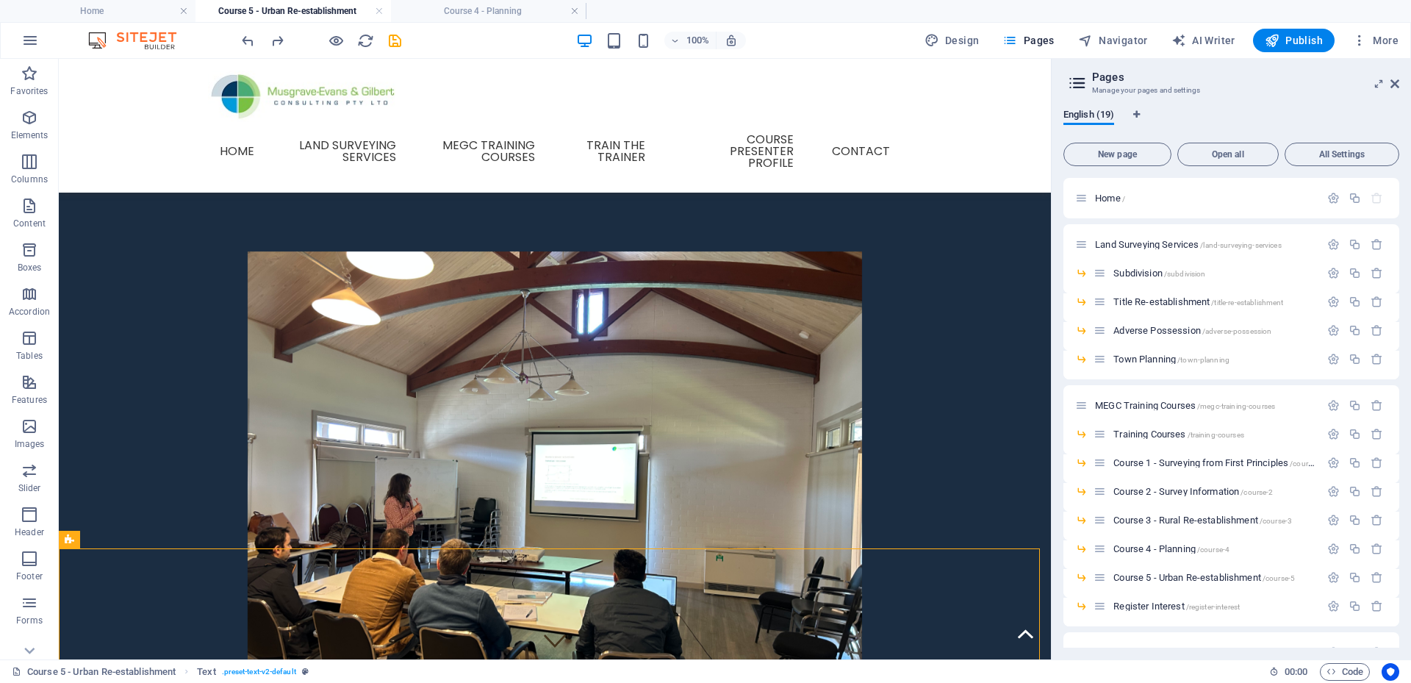
scroll to position [0, 0]
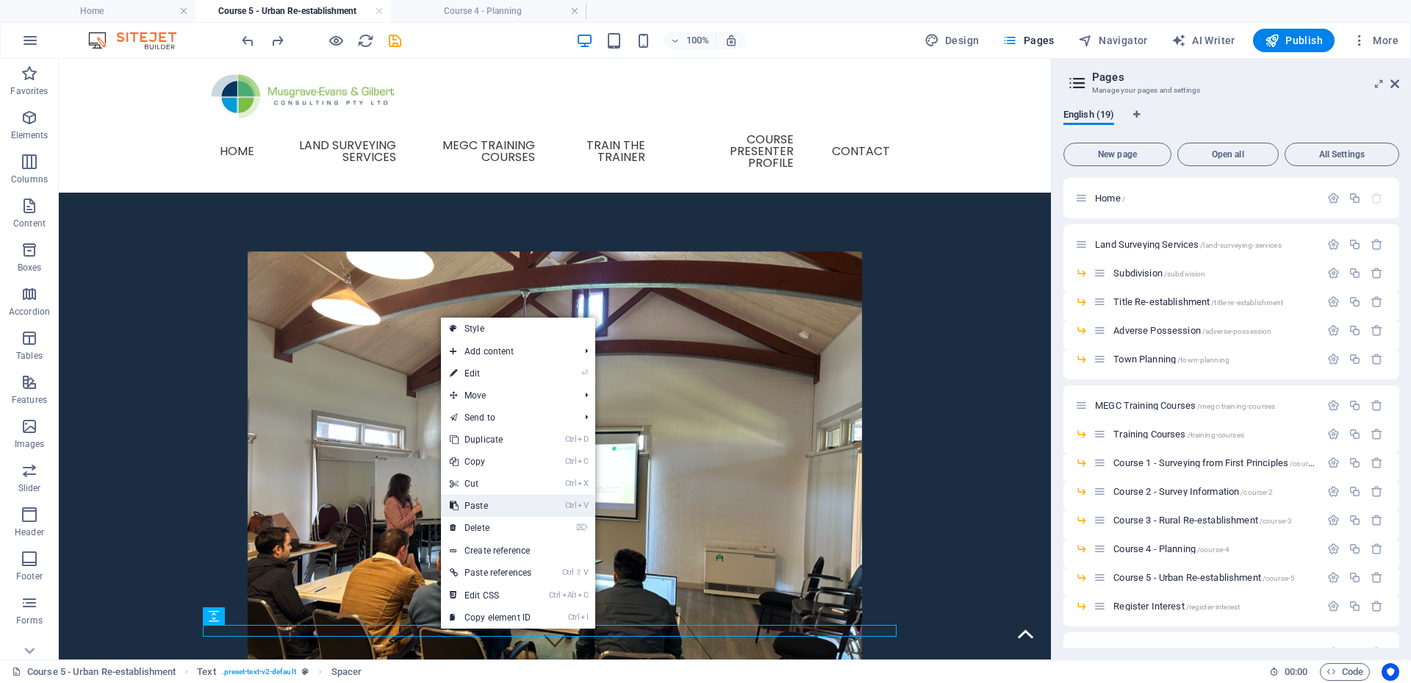
click at [474, 506] on link "Ctrl V Paste" at bounding box center [490, 506] width 99 height 22
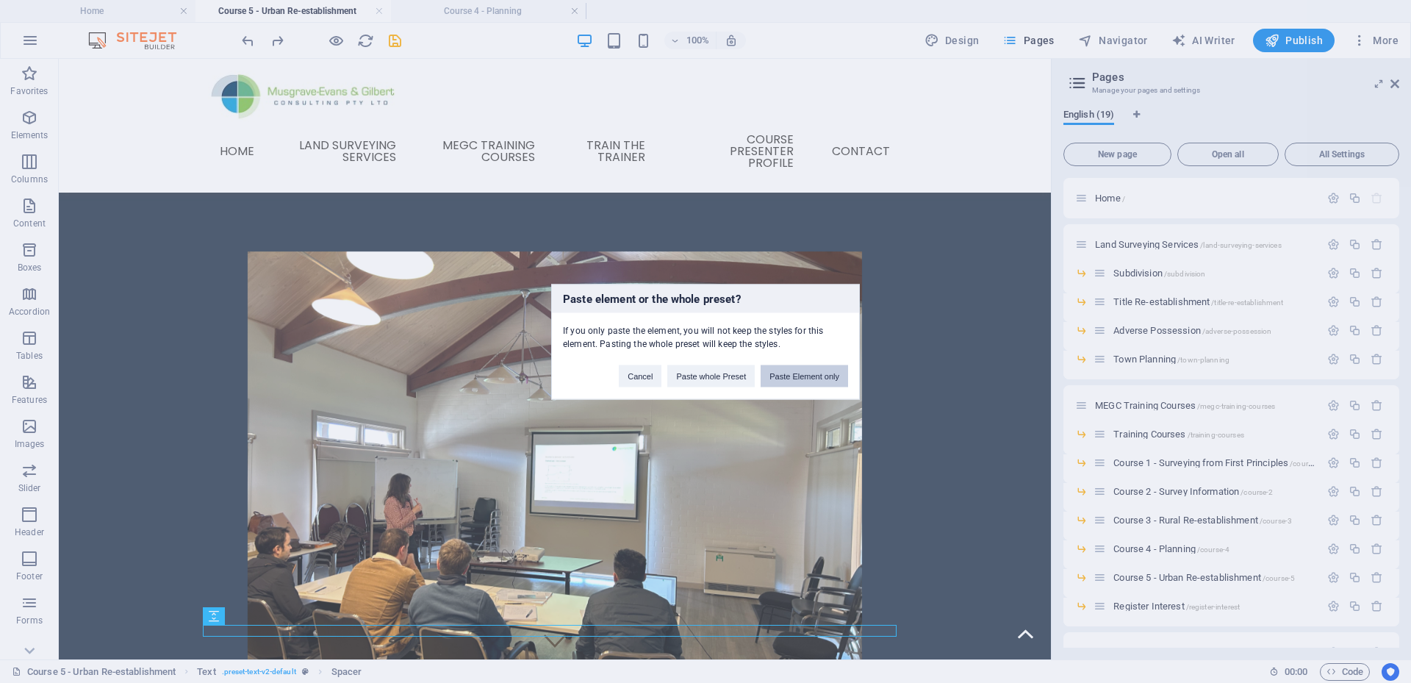
click at [790, 373] on button "Paste Element only" at bounding box center [804, 375] width 87 height 22
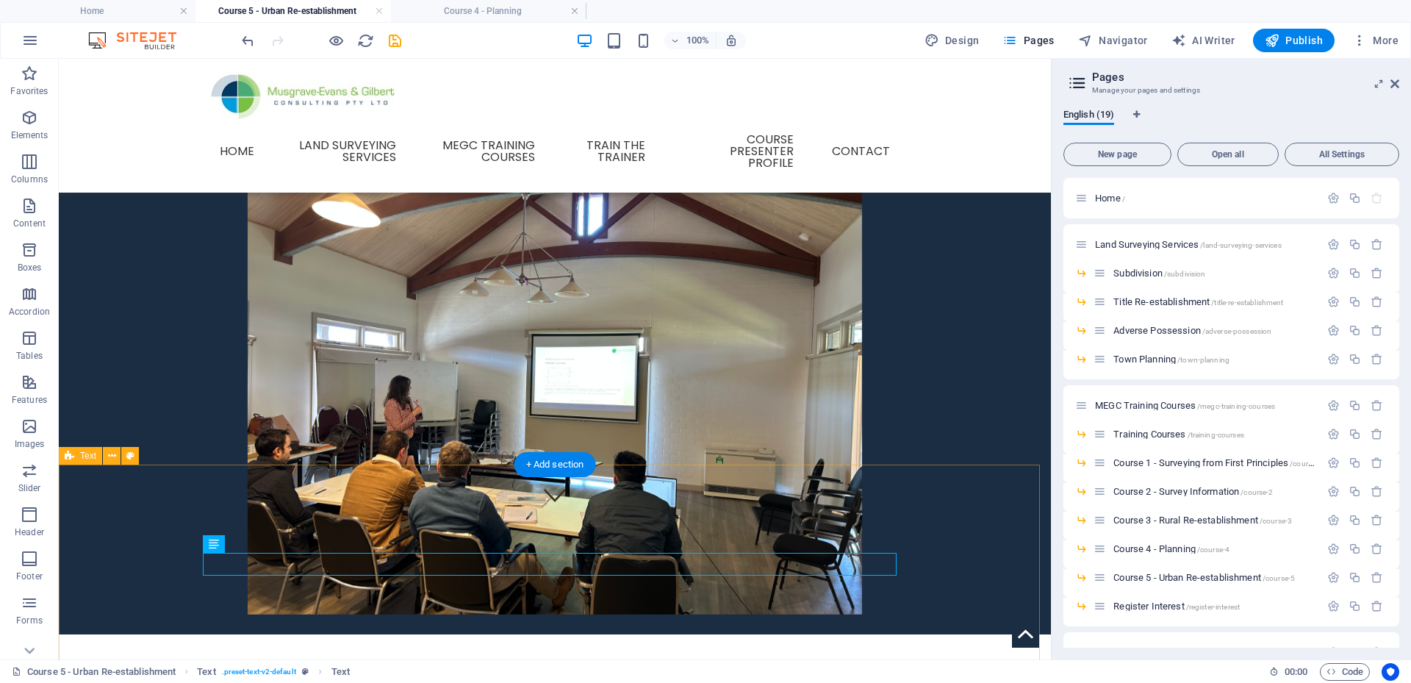
scroll to position [147, 0]
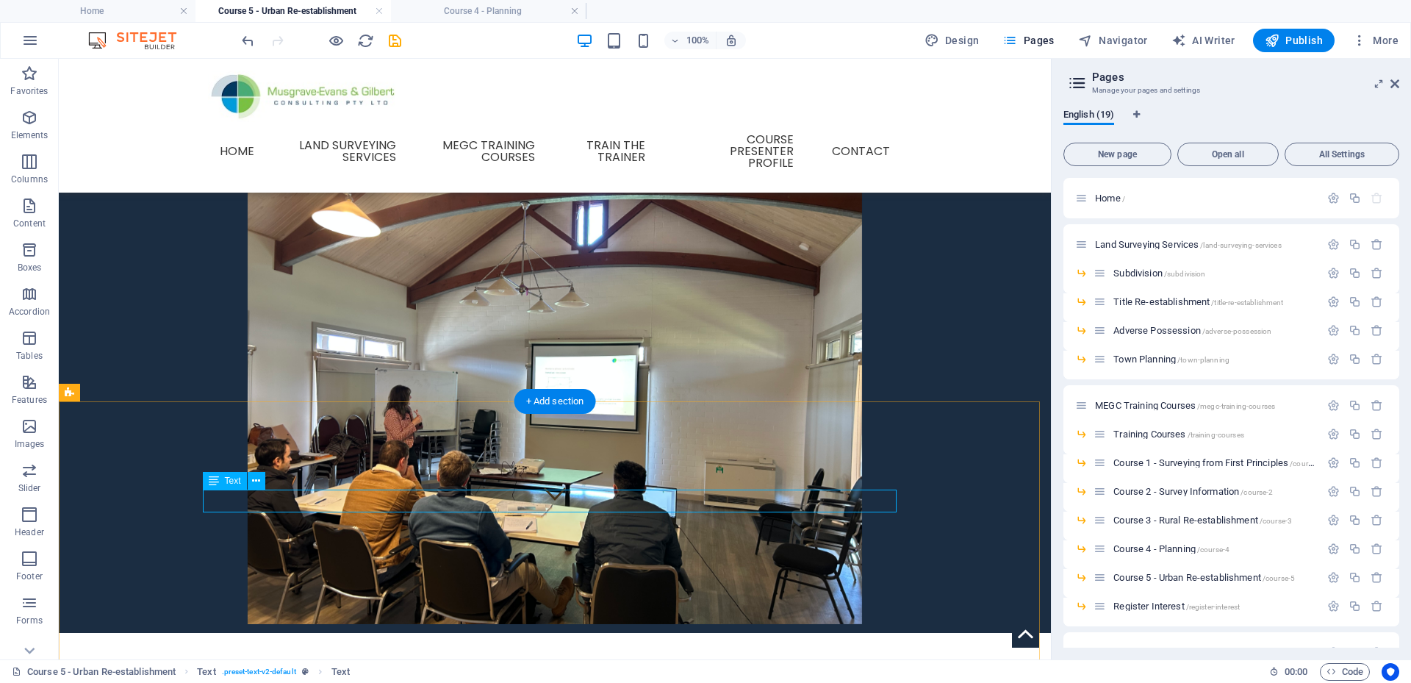
drag, startPoint x: 562, startPoint y: 500, endPoint x: 296, endPoint y: 500, distance: 266.0
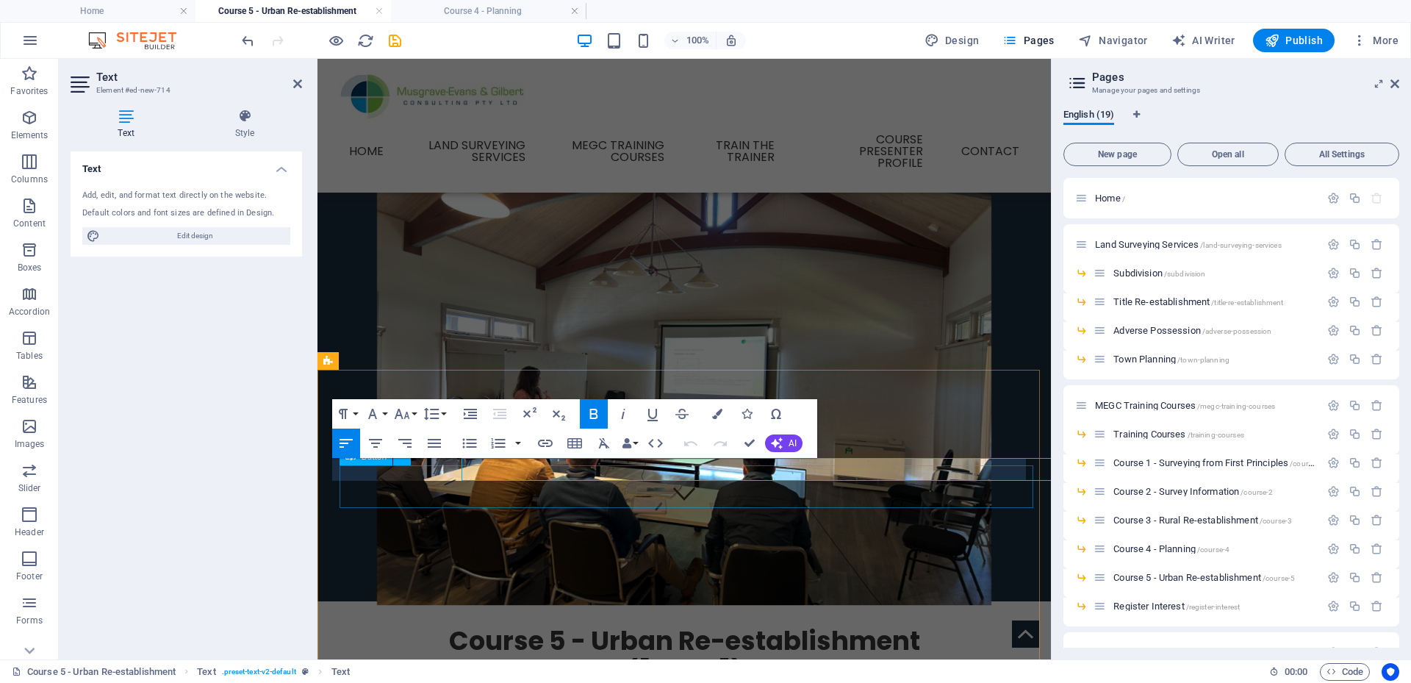
scroll to position [179, 0]
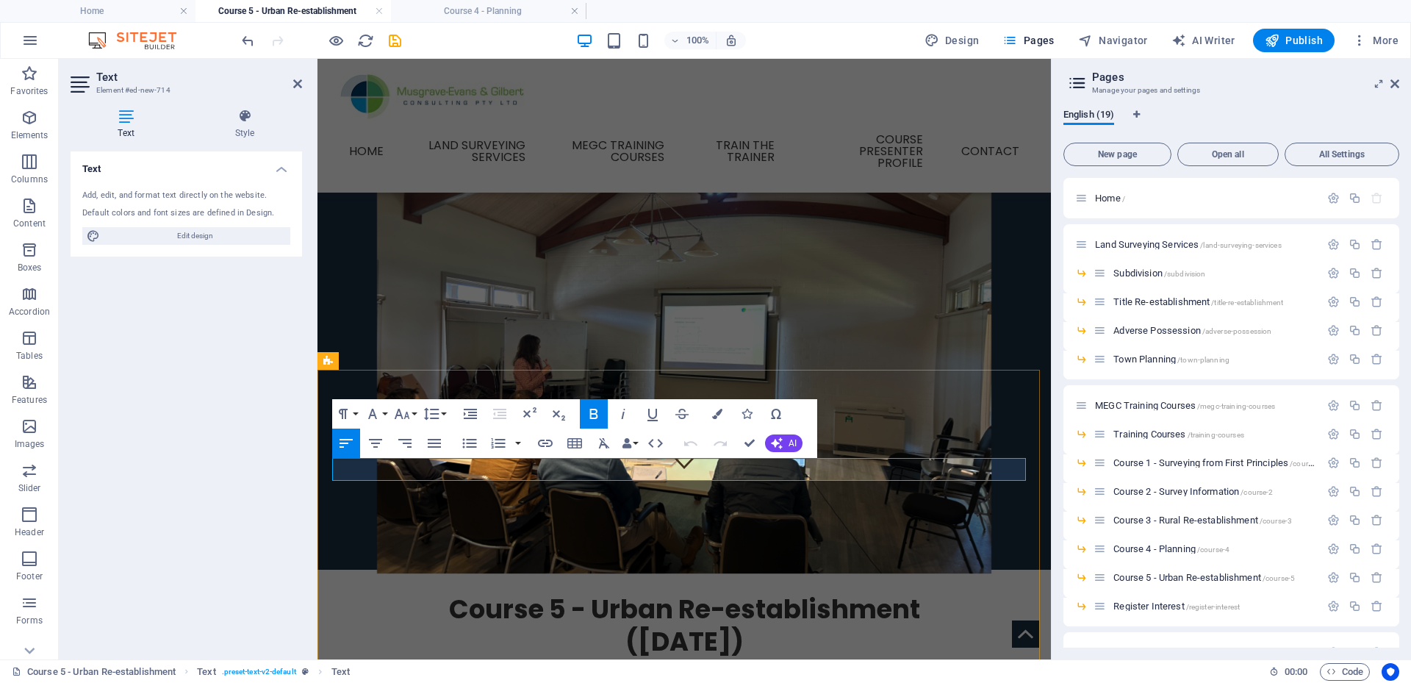
drag, startPoint x: 686, startPoint y: 468, endPoint x: 891, endPoint y: 480, distance: 205.4
click at [891, 669] on p "(SRBV FPET point allocation for Licensed Surveyors - 4 Development Planning and…" at bounding box center [684, 680] width 694 height 23
click at [766, 671] on span "(SRBV FPET point allocation for Licensed Surveyors - 5 Cadastral)" at bounding box center [565, 680] width 456 height 18
click at [234, 531] on div "Text Add, edit, and format text directly on the website. Default colors and fon…" at bounding box center [186, 399] width 231 height 496
click at [942, 593] on div "Course 5 - Urban Re-establishment ([DATE])" at bounding box center [684, 625] width 694 height 65
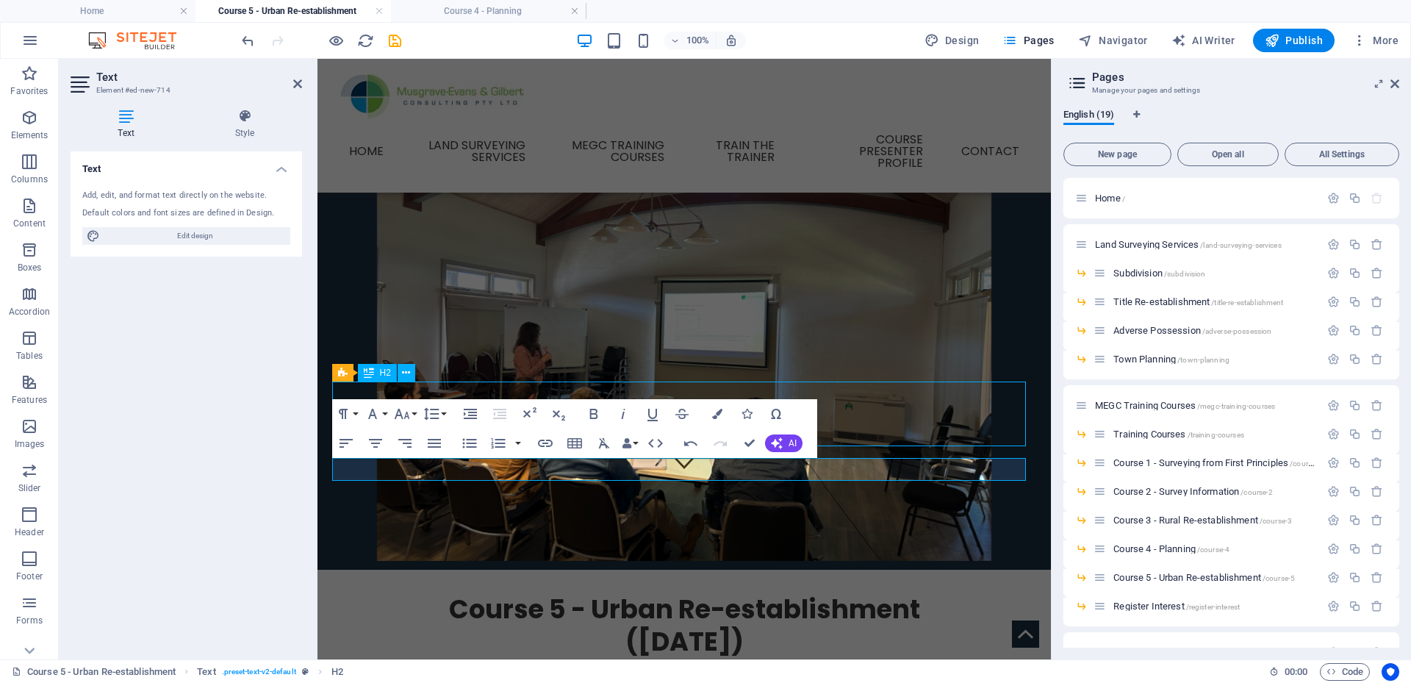
scroll to position [147, 0]
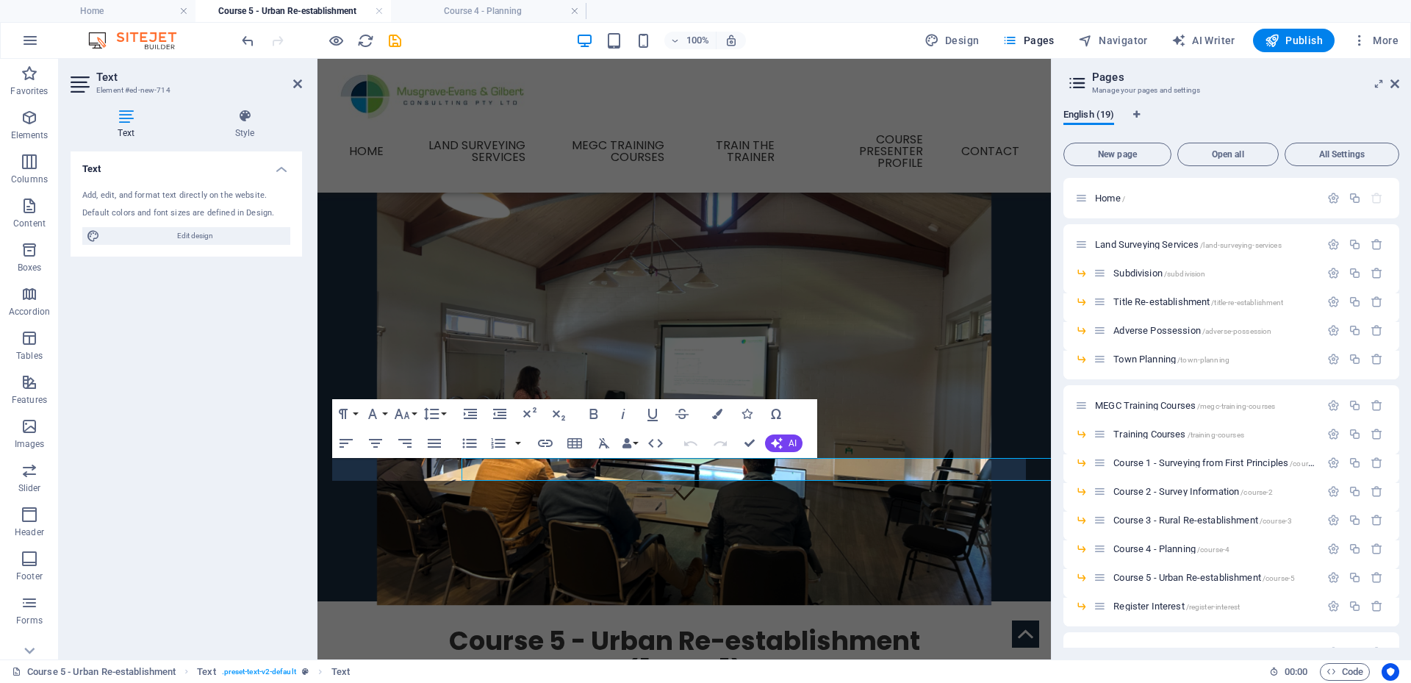
scroll to position [179, 0]
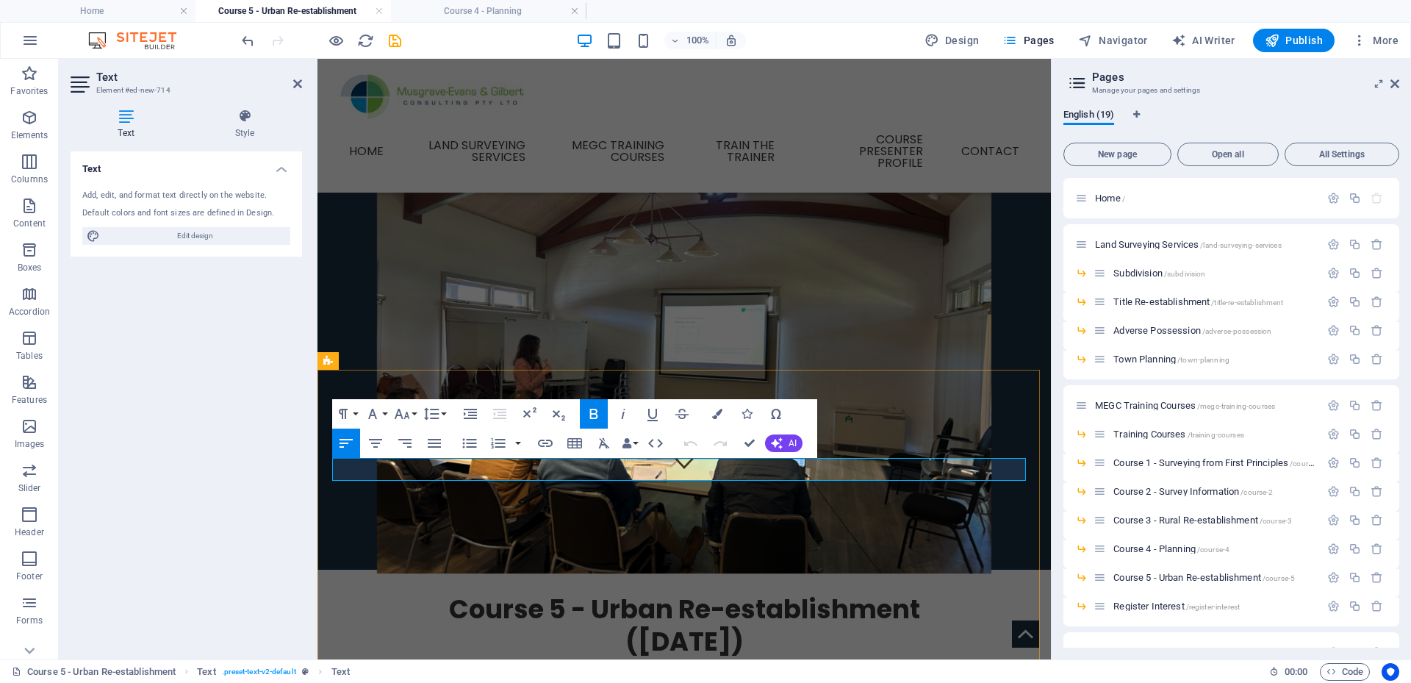
click at [337, 671] on span "(SRBV FPET point allocation for Licensed Surveyors - 5 Cadastral points)" at bounding box center [588, 680] width 503 height 18
click at [208, 417] on div "Text Add, edit, and format text directly on the website. Default colors and fon…" at bounding box center [186, 399] width 231 height 496
click at [399, 330] on figure at bounding box center [683, 342] width 733 height 461
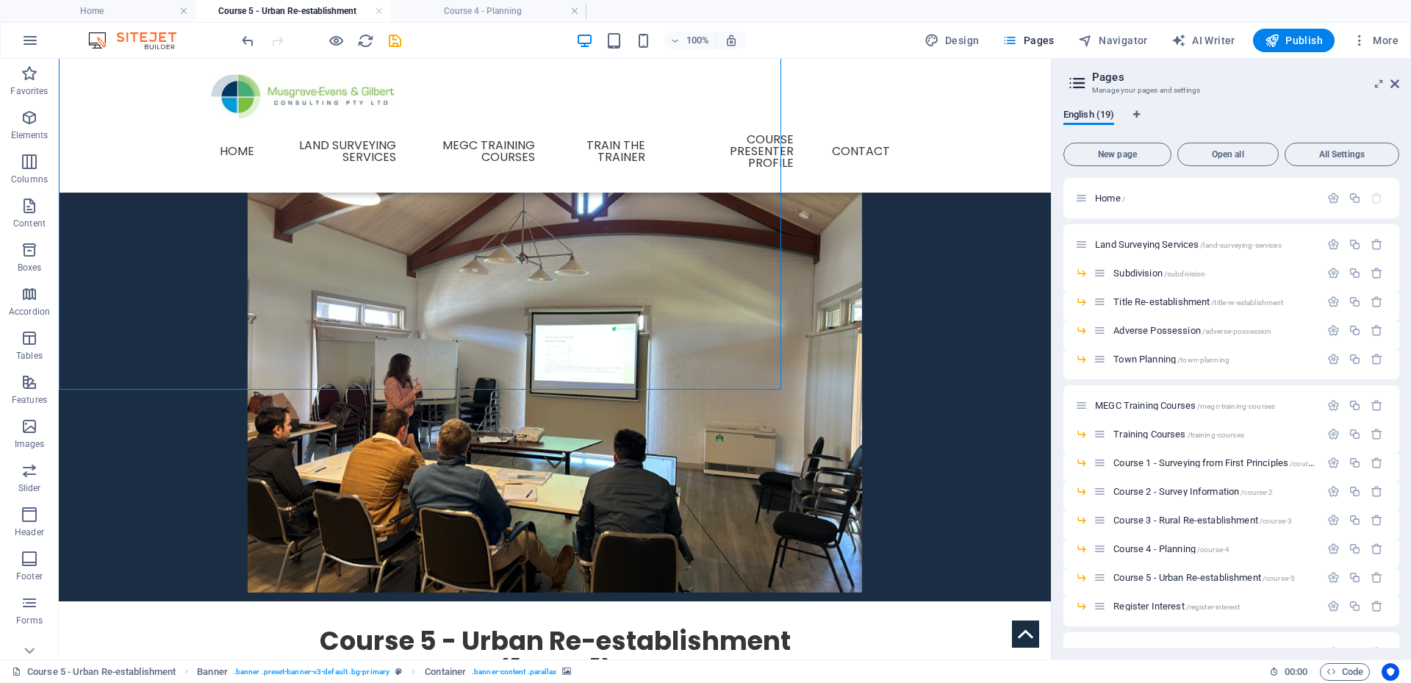
scroll to position [147, 0]
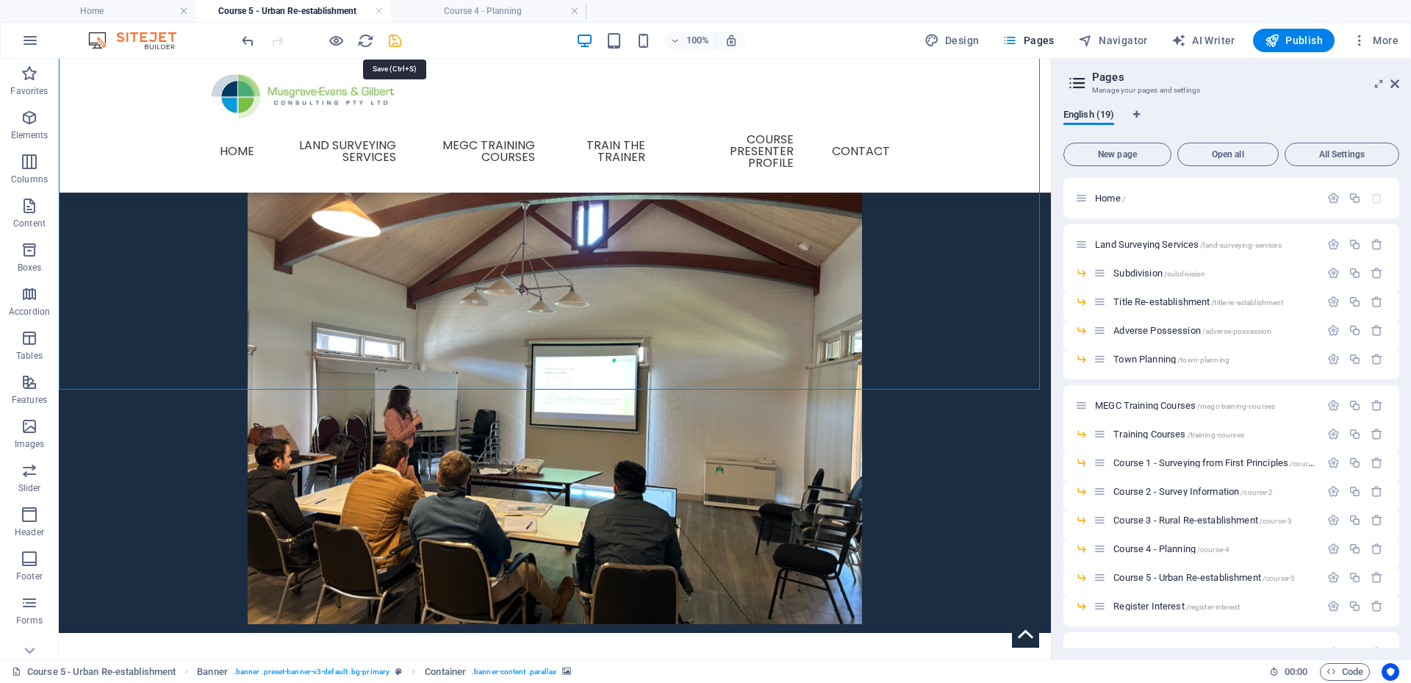
click at [394, 41] on icon "save" at bounding box center [395, 40] width 17 height 17
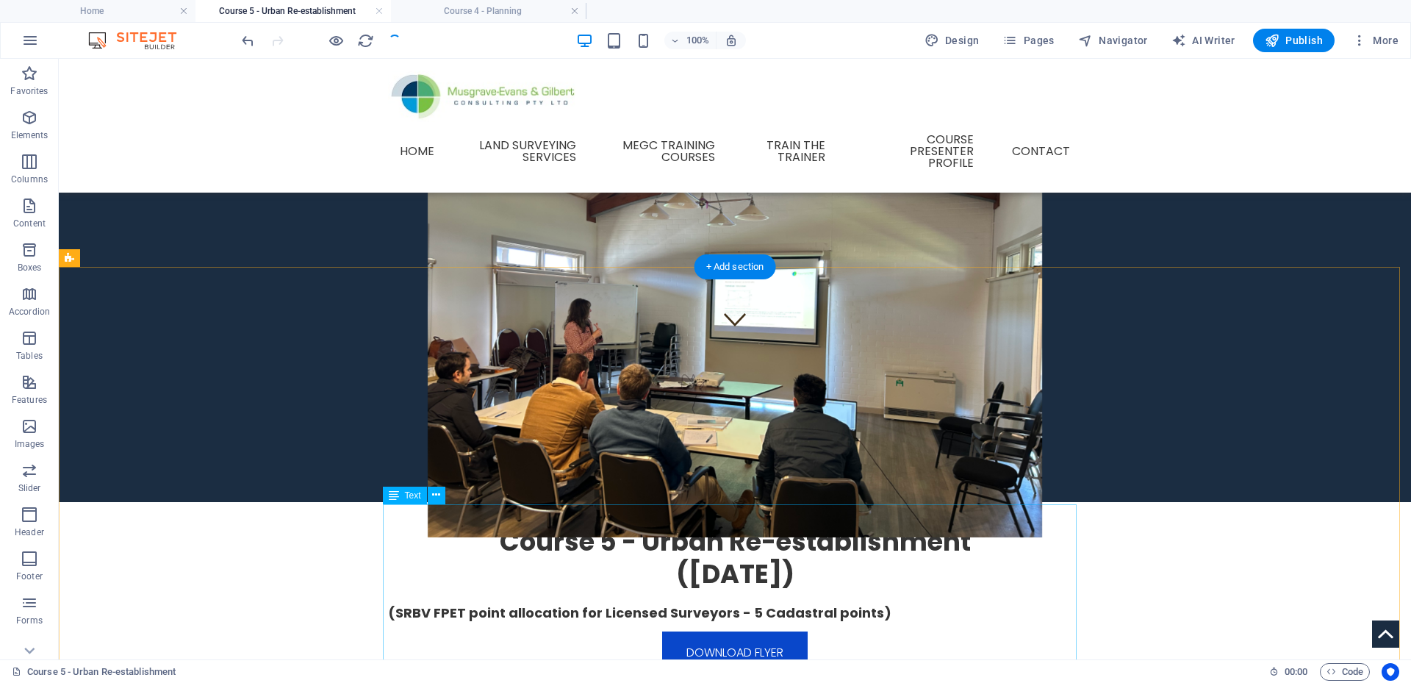
scroll to position [251, 0]
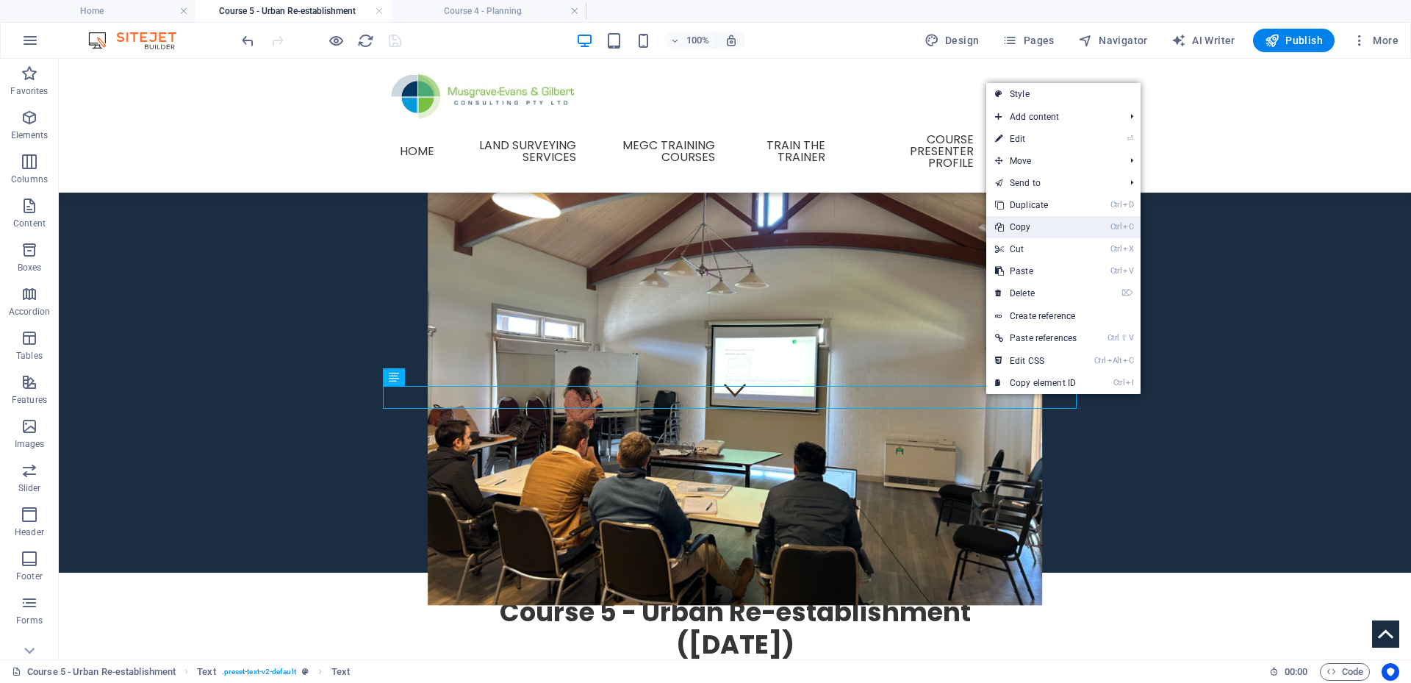
click at [1035, 226] on link "Ctrl C Copy" at bounding box center [1035, 227] width 99 height 22
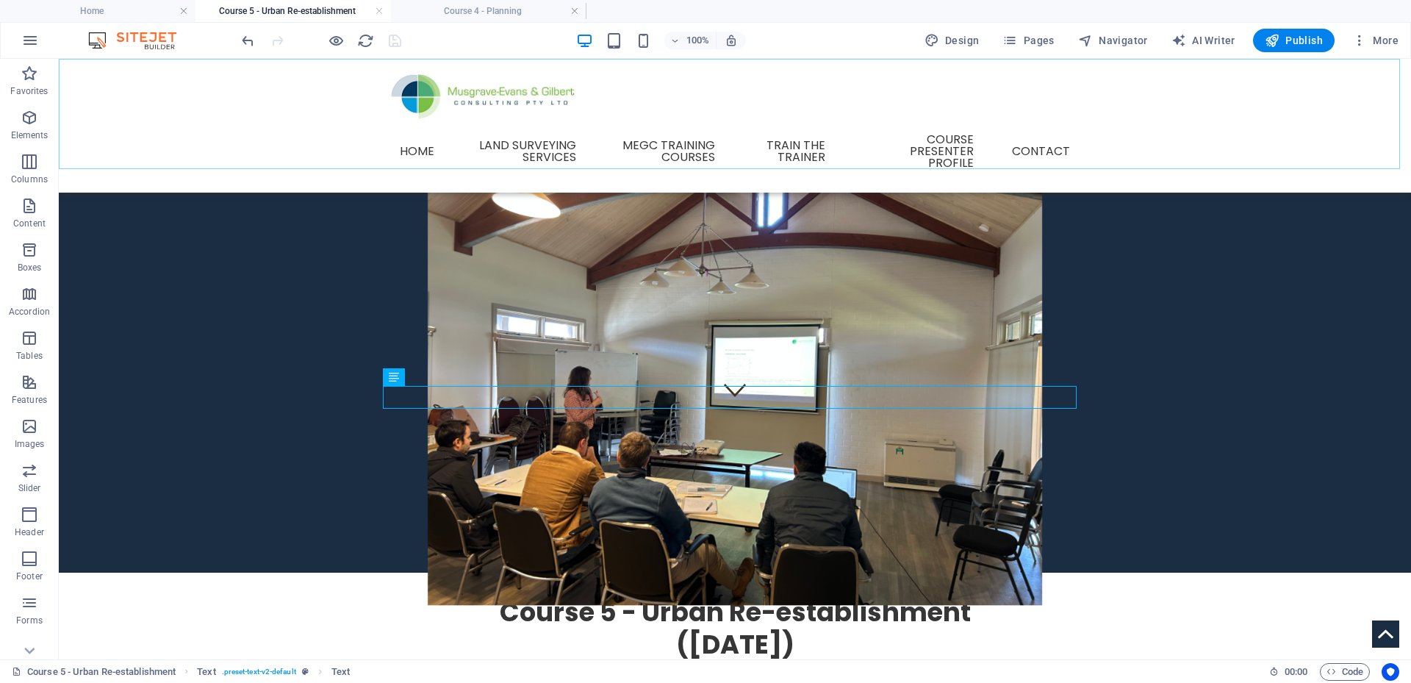
click at [726, 136] on nav "Home Land Surveying Services Subdivision Title Re-establishment Adverse Possess…" at bounding box center [735, 151] width 694 height 59
click at [1029, 37] on span "Pages" at bounding box center [1027, 40] width 51 height 15
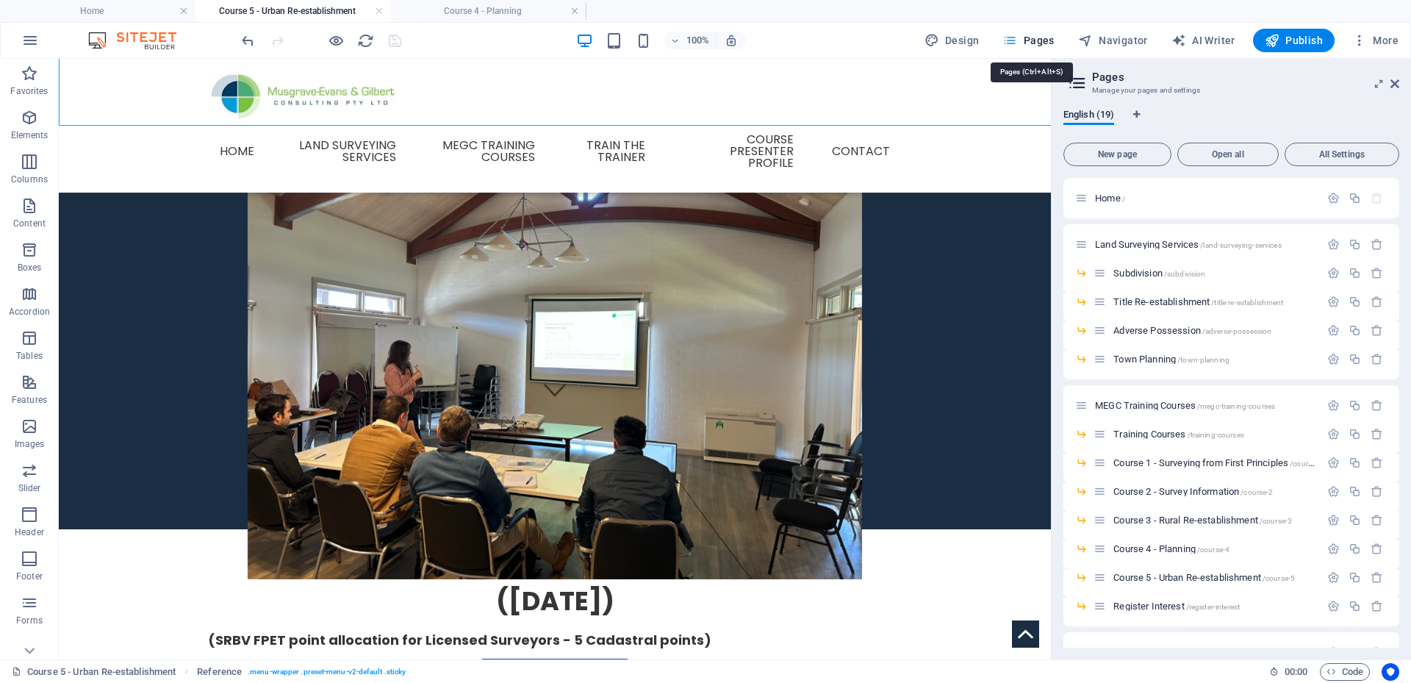
scroll to position [294, 0]
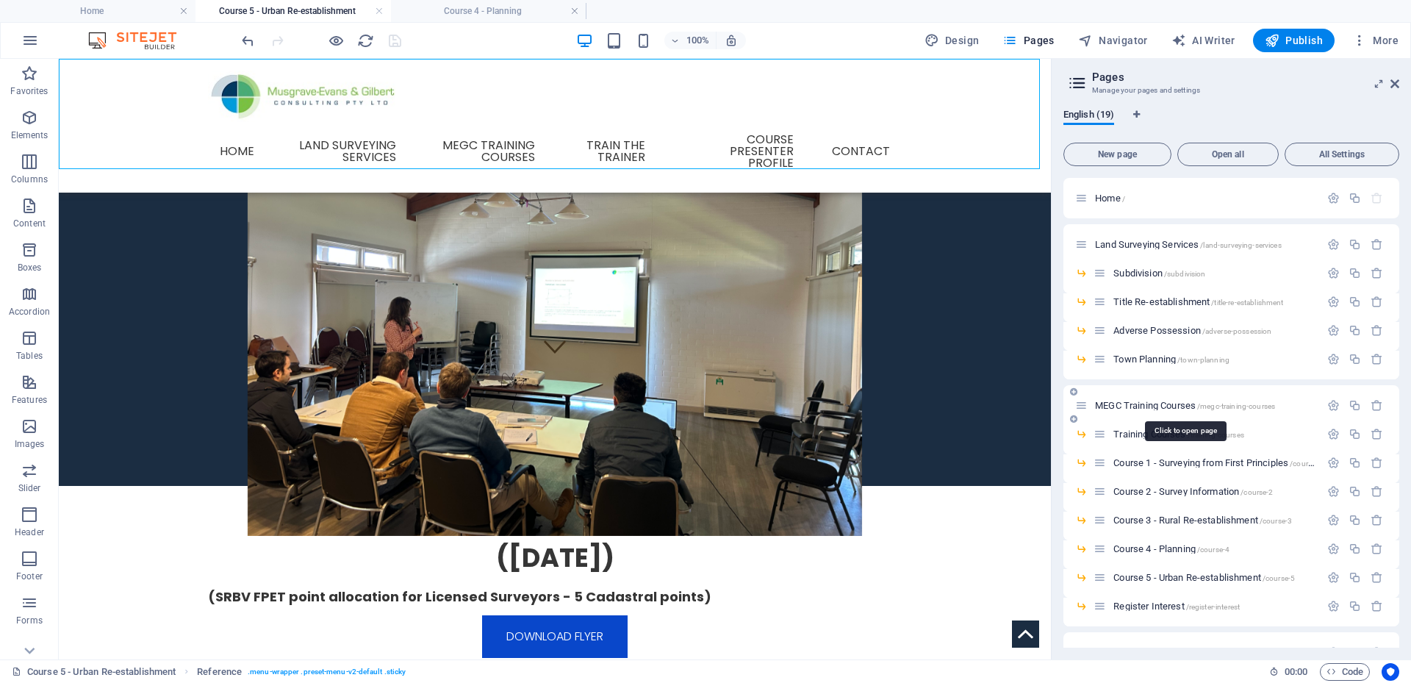
click at [1154, 403] on span "MEGC Training Courses /megc-training-courses" at bounding box center [1185, 405] width 180 height 11
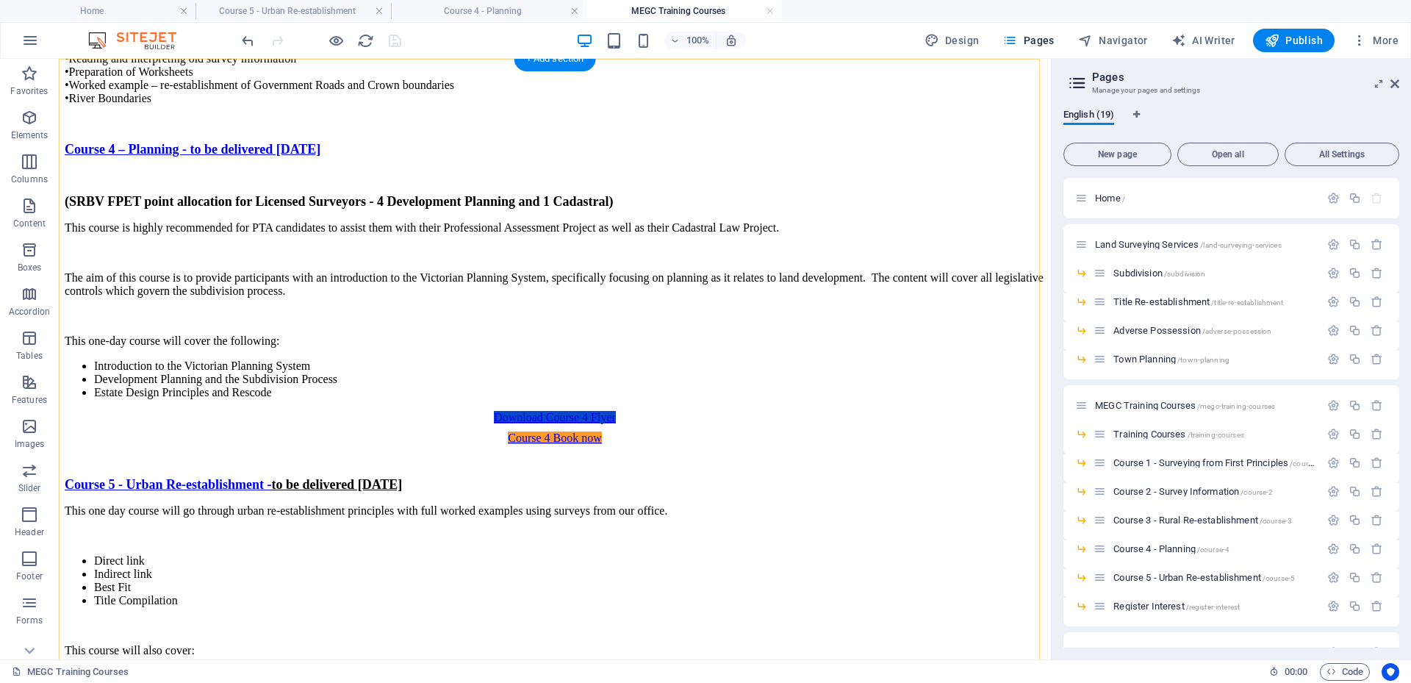
scroll to position [2278, 0]
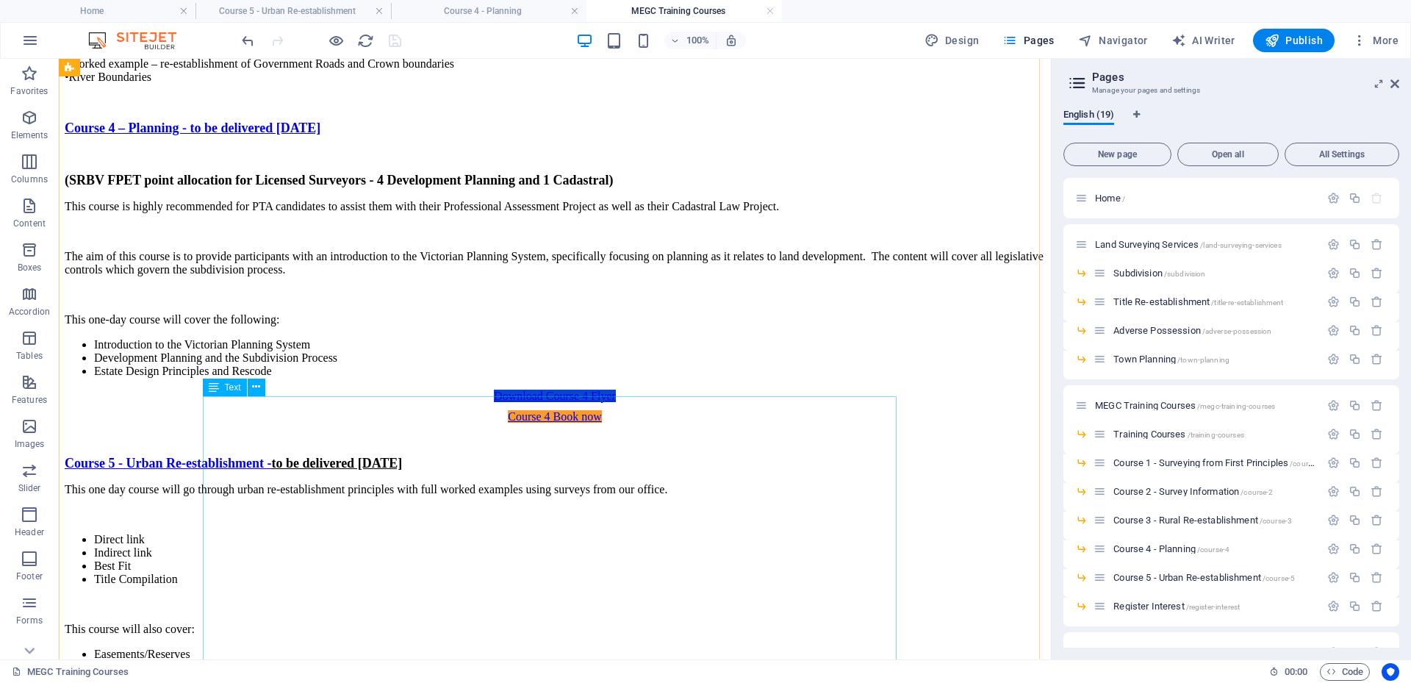
click at [732, 456] on div "Course 5 - Urban Re-establishment - to be delivered [DATE] This one day course …" at bounding box center [555, 591] width 980 height 271
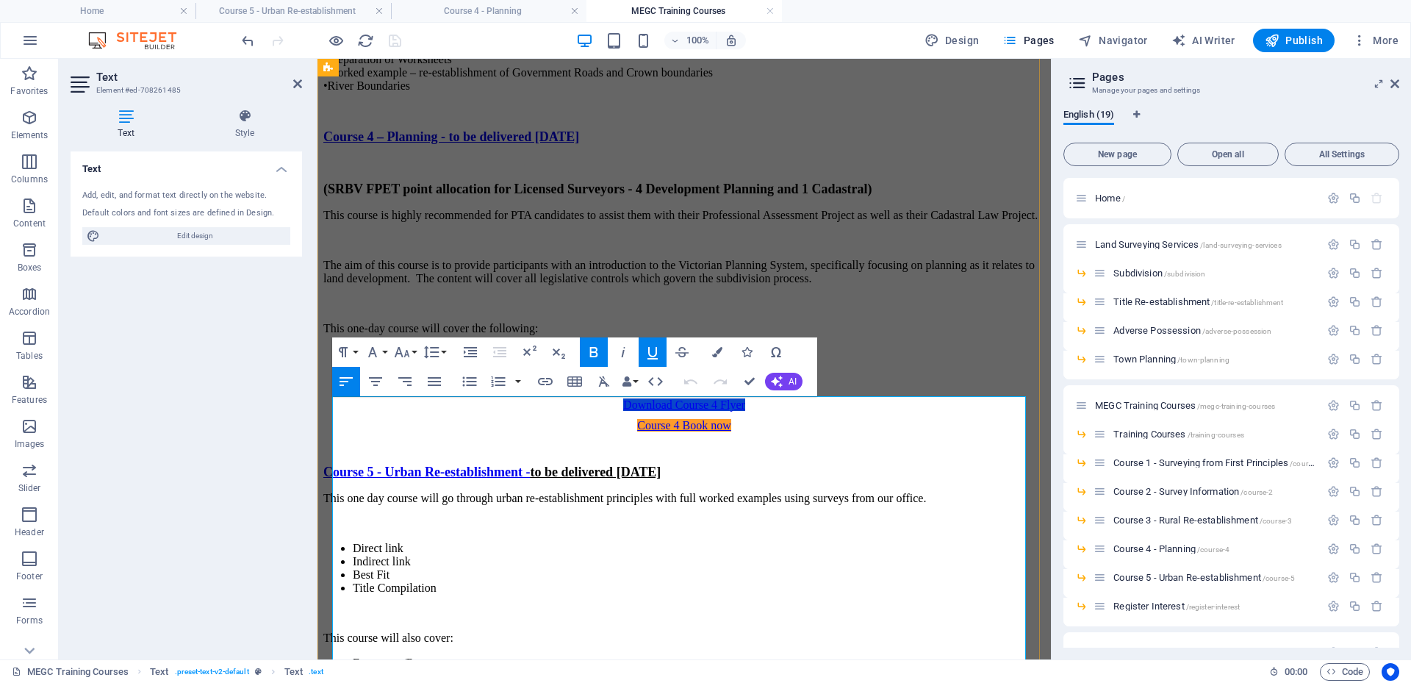
click at [865, 464] on p "Course 5 - Urban Re-establishment - to be delivered [DATE]" at bounding box center [684, 471] width 722 height 15
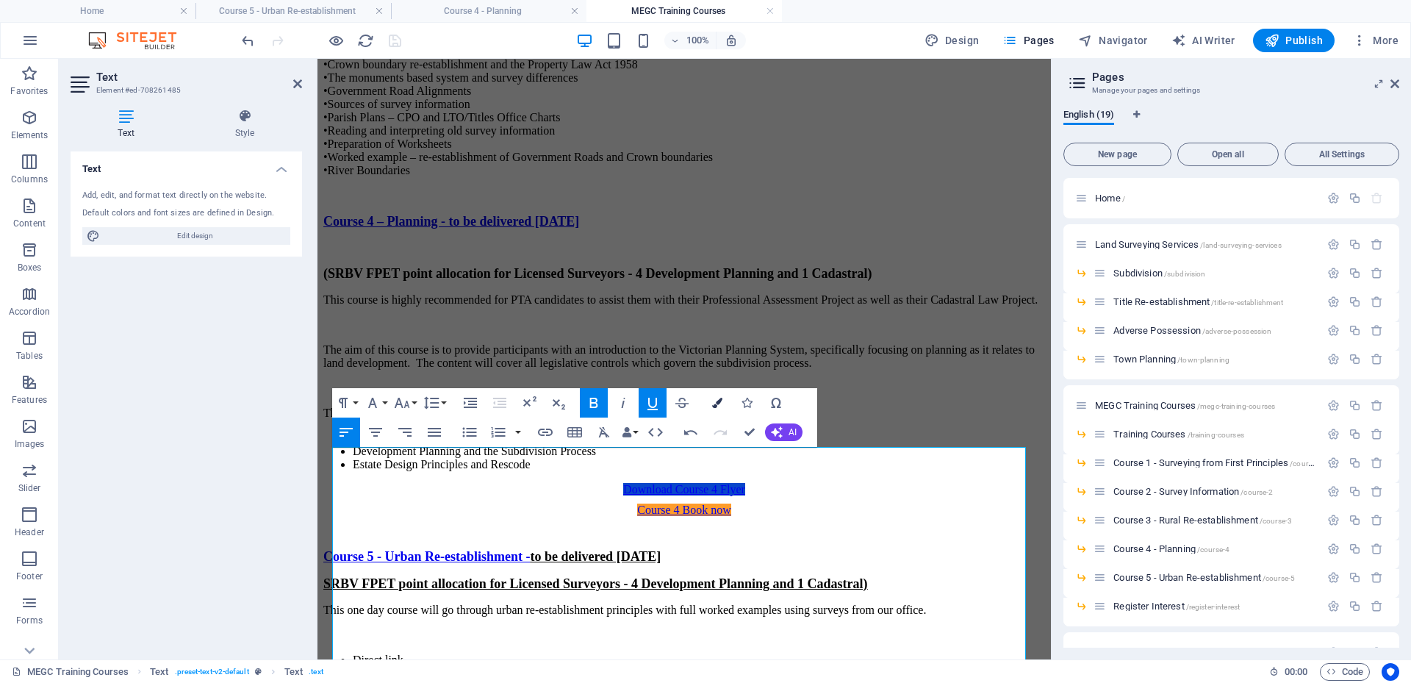
scroll to position [2227, 0]
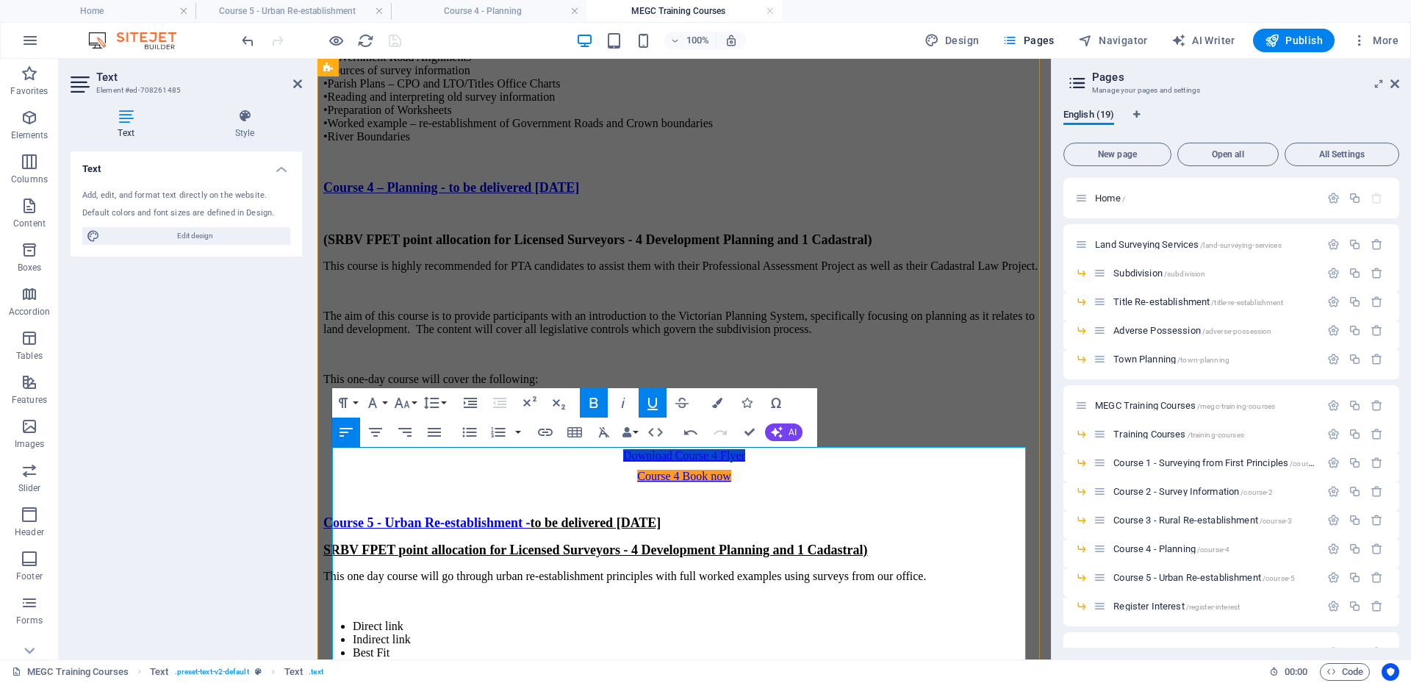
drag, startPoint x: 607, startPoint y: 478, endPoint x: 914, endPoint y: 294, distance: 358.3
click at [914, 292] on div "Course 4 – Planning - to be delivered [DATE] (SRBV FPET point allocation for Li…" at bounding box center [684, 308] width 722 height 257
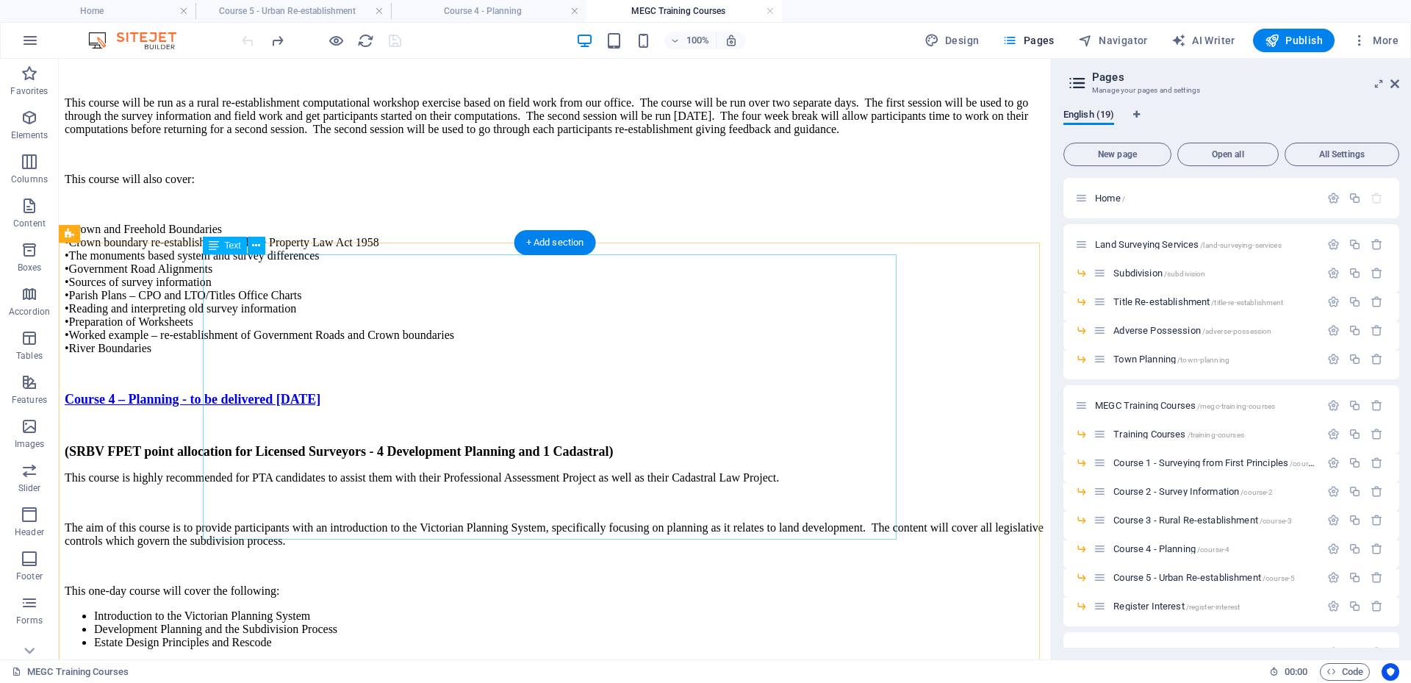
scroll to position [2154, 0]
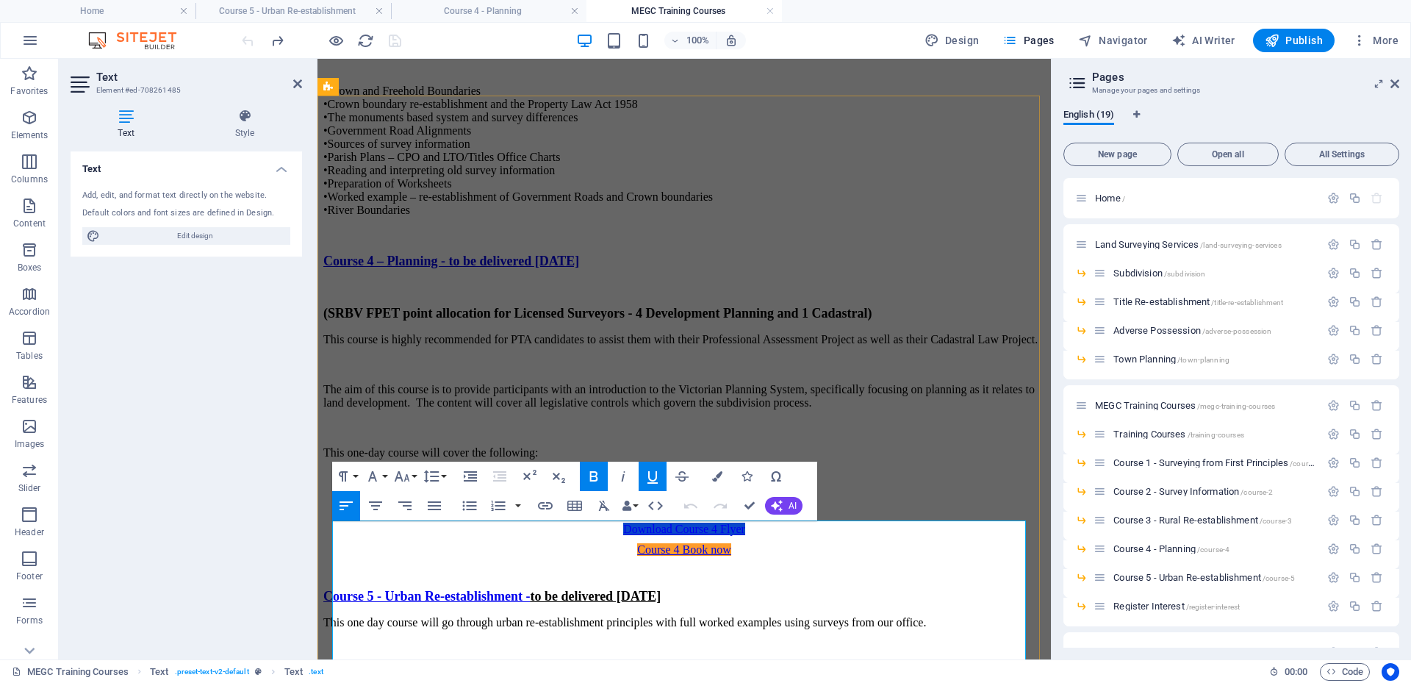
click at [863, 589] on p "Course 5 - Urban Re-establishment - to be delivered [DATE]" at bounding box center [684, 596] width 722 height 15
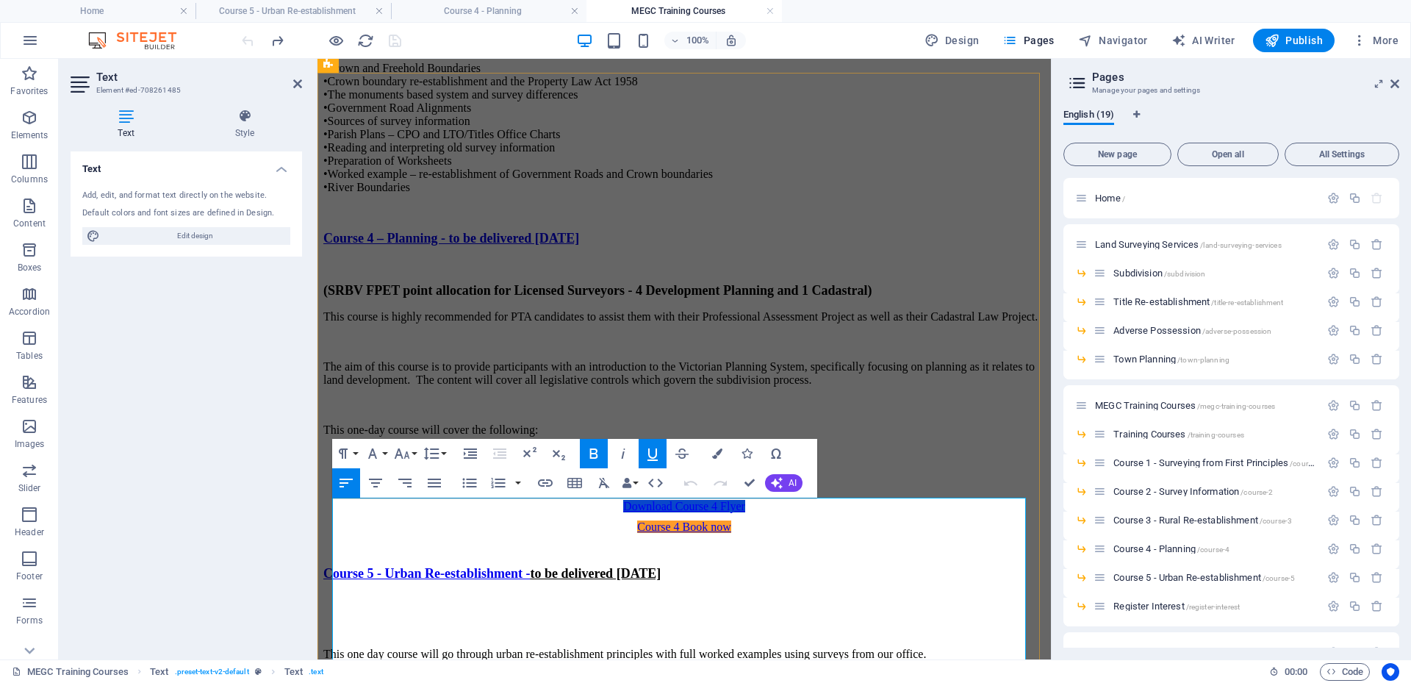
scroll to position [2199, 0]
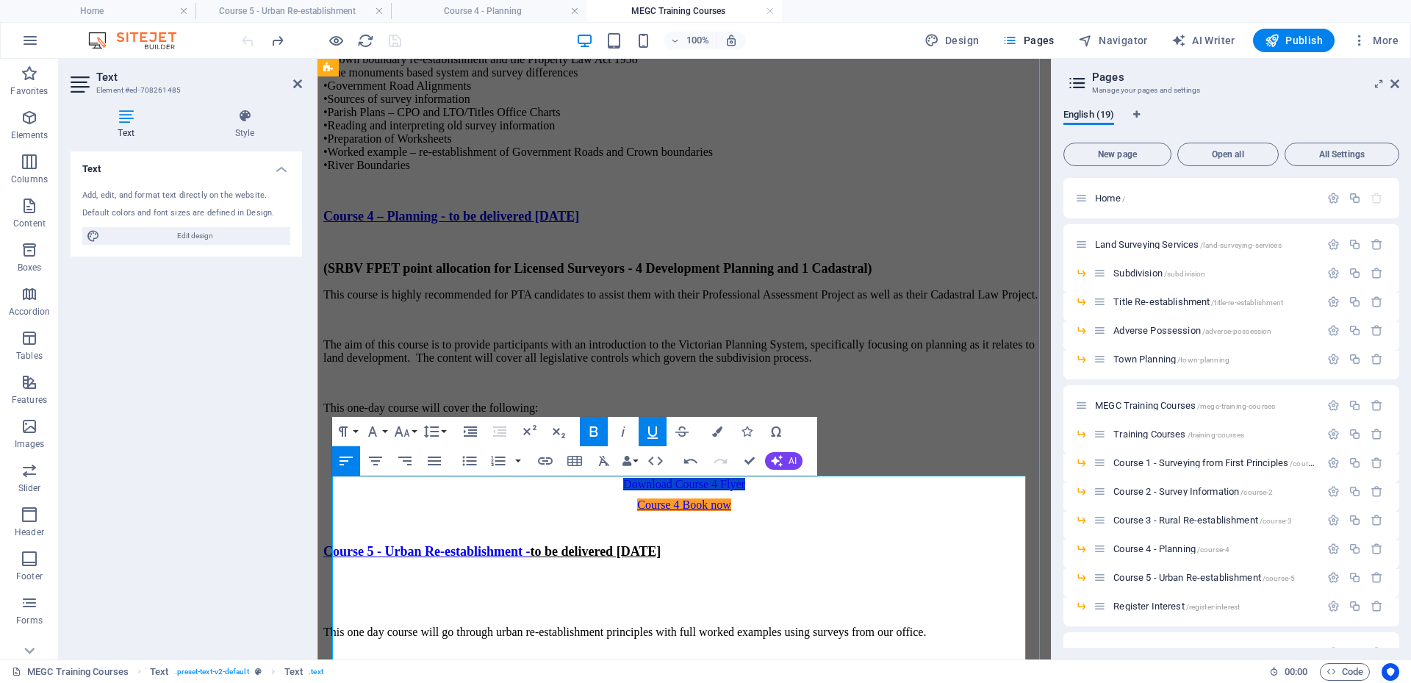
click at [342, 598] on p "​" at bounding box center [684, 605] width 722 height 15
drag, startPoint x: 374, startPoint y: 531, endPoint x: 333, endPoint y: 533, distance: 41.2
click at [333, 598] on p "SRBV" at bounding box center [684, 605] width 722 height 15
drag, startPoint x: 33, startPoint y: 475, endPoint x: 249, endPoint y: 511, distance: 219.1
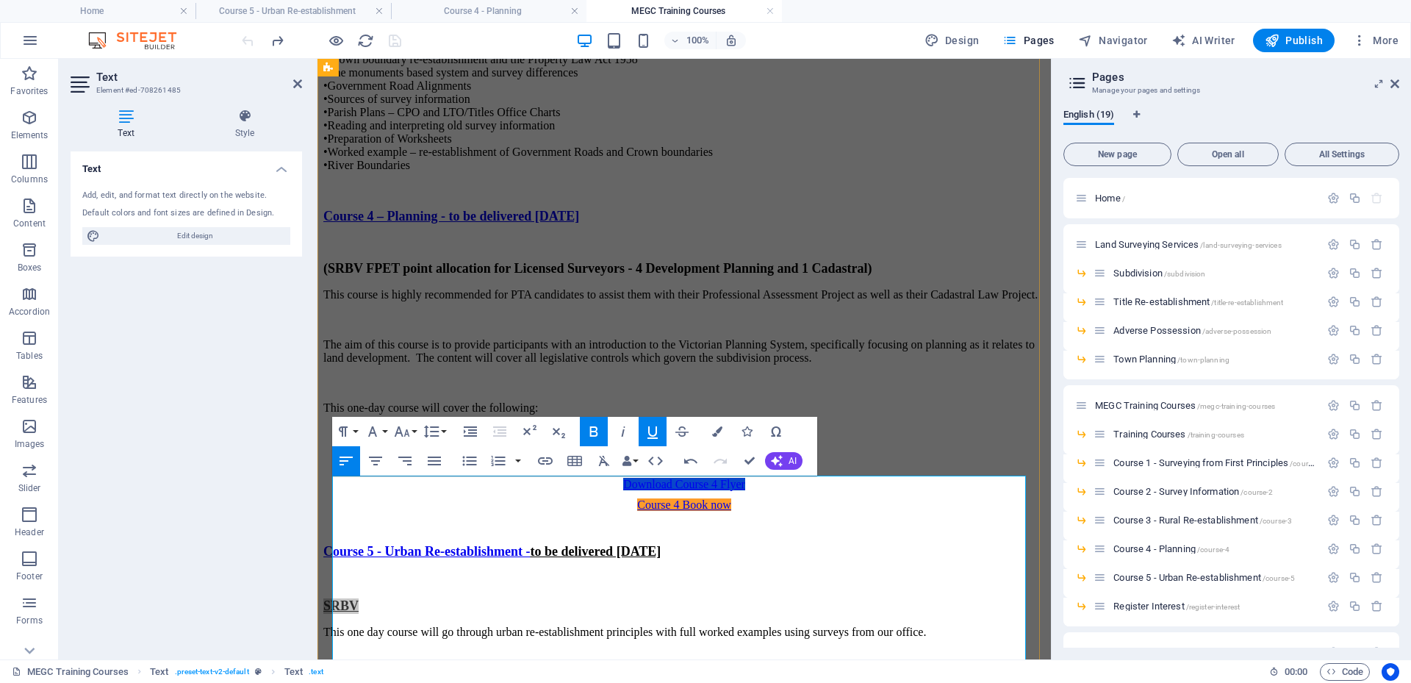
click at [251, 512] on div "Text Add, edit, and format text directly on the website. Default colors and fon…" at bounding box center [186, 399] width 231 height 496
click at [126, 117] on icon at bounding box center [126, 116] width 111 height 15
click at [395, 598] on p "SRBV" at bounding box center [684, 605] width 722 height 15
click at [647, 430] on icon "button" at bounding box center [653, 432] width 18 height 18
drag, startPoint x: 387, startPoint y: 529, endPoint x: 326, endPoint y: 532, distance: 61.1
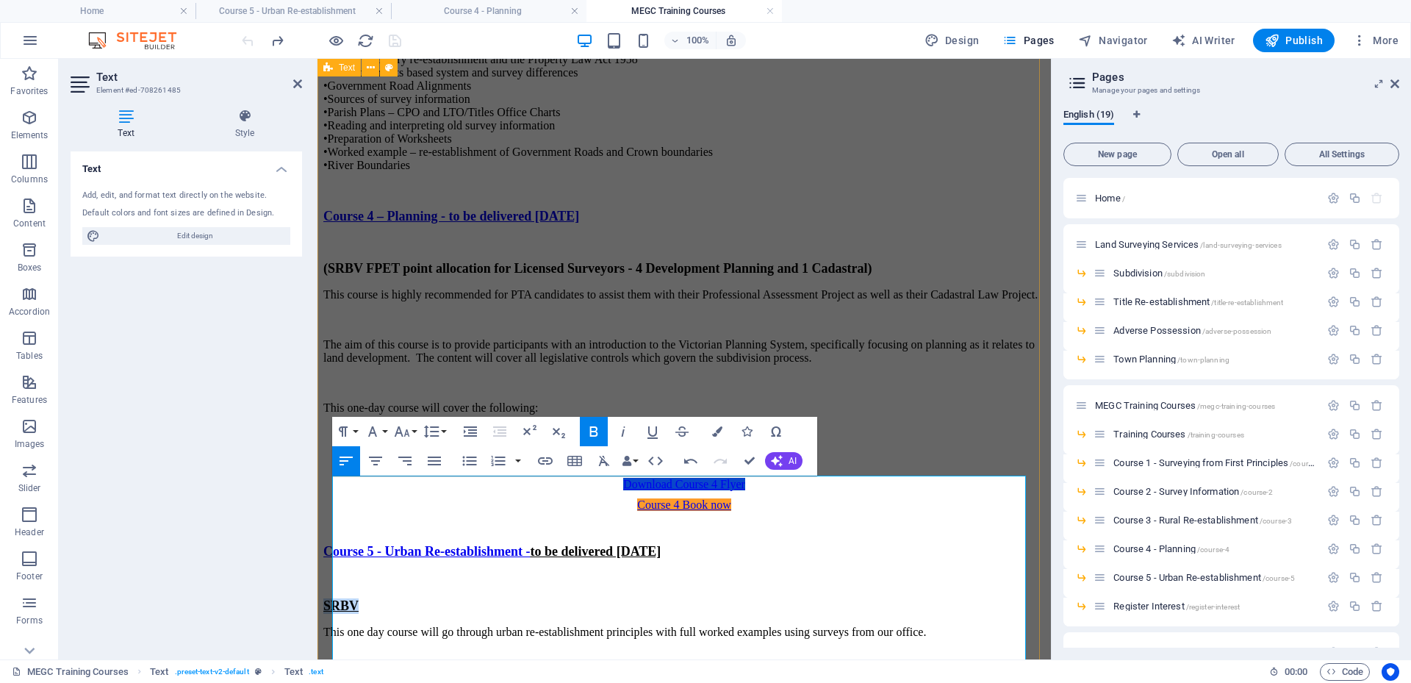
click at [652, 436] on icon "button" at bounding box center [652, 432] width 10 height 12
drag, startPoint x: 383, startPoint y: 527, endPoint x: 361, endPoint y: 526, distance: 22.1
click at [382, 598] on p "SRBV ​" at bounding box center [684, 605] width 722 height 15
click at [381, 598] on p "SRBV ​" at bounding box center [684, 605] width 722 height 15
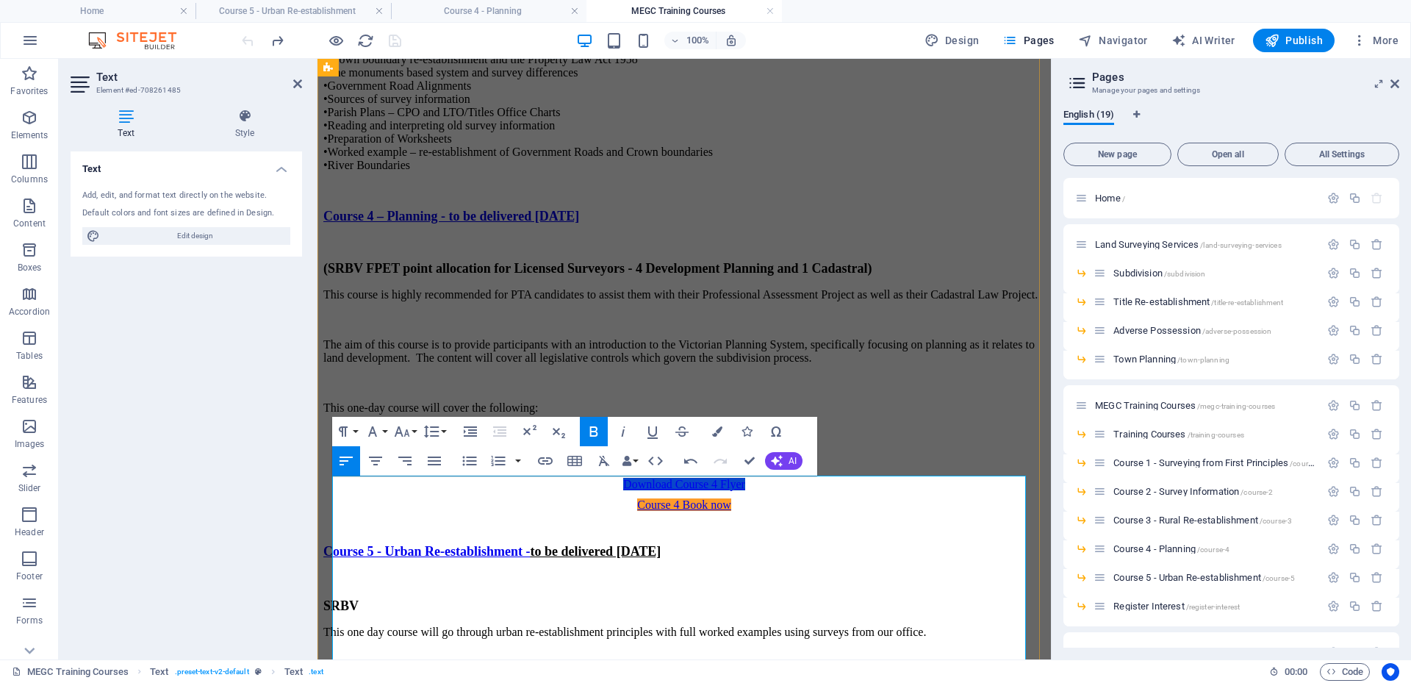
click at [403, 598] on p "SRBV ​" at bounding box center [684, 605] width 722 height 15
click at [371, 598] on p "SRBV ​" at bounding box center [684, 605] width 722 height 15
click at [370, 598] on span "SRBV has allocated" at bounding box center [379, 605] width 112 height 15
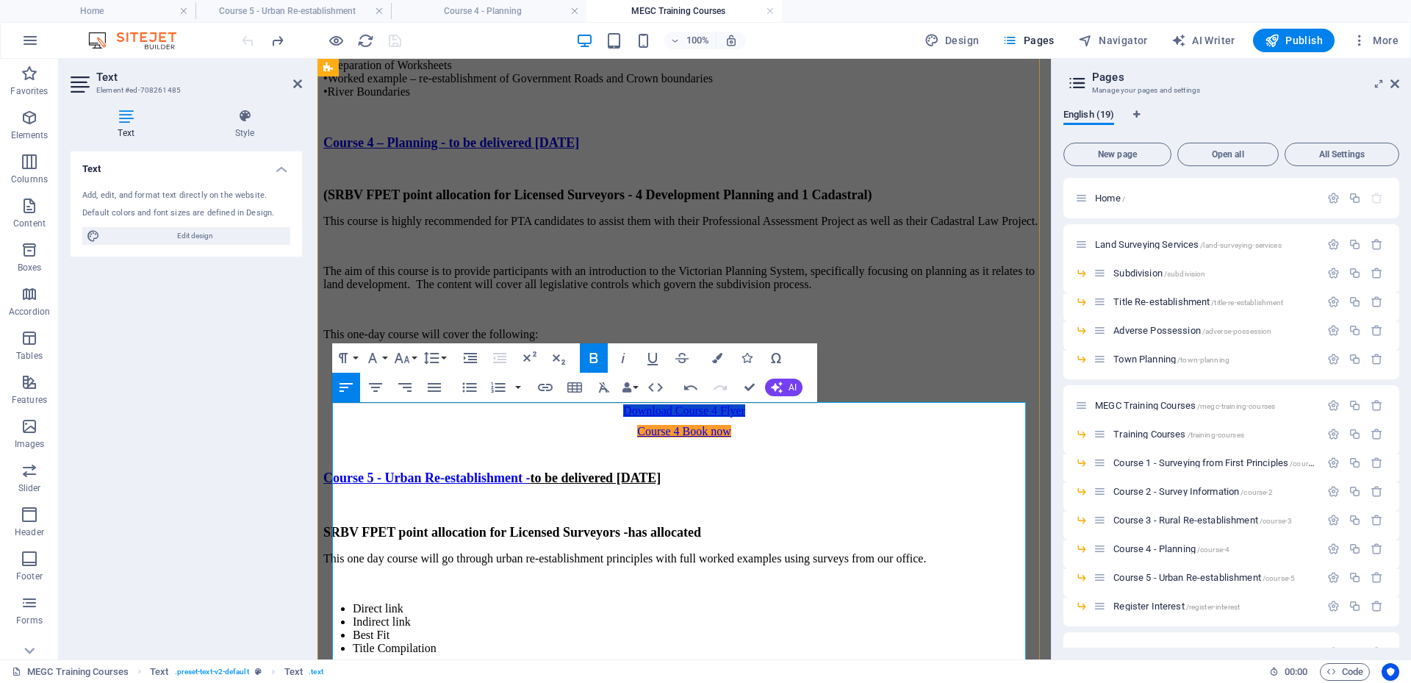
drag, startPoint x: 680, startPoint y: 457, endPoint x: 775, endPoint y: 462, distance: 94.9
click at [701, 525] on span "SRBV FPET point allocation for Licensed Surveyors - has allocated" at bounding box center [512, 532] width 378 height 15
click at [248, 500] on div "Text Add, edit, and format text directly on the website. Default colors and fon…" at bounding box center [186, 399] width 231 height 496
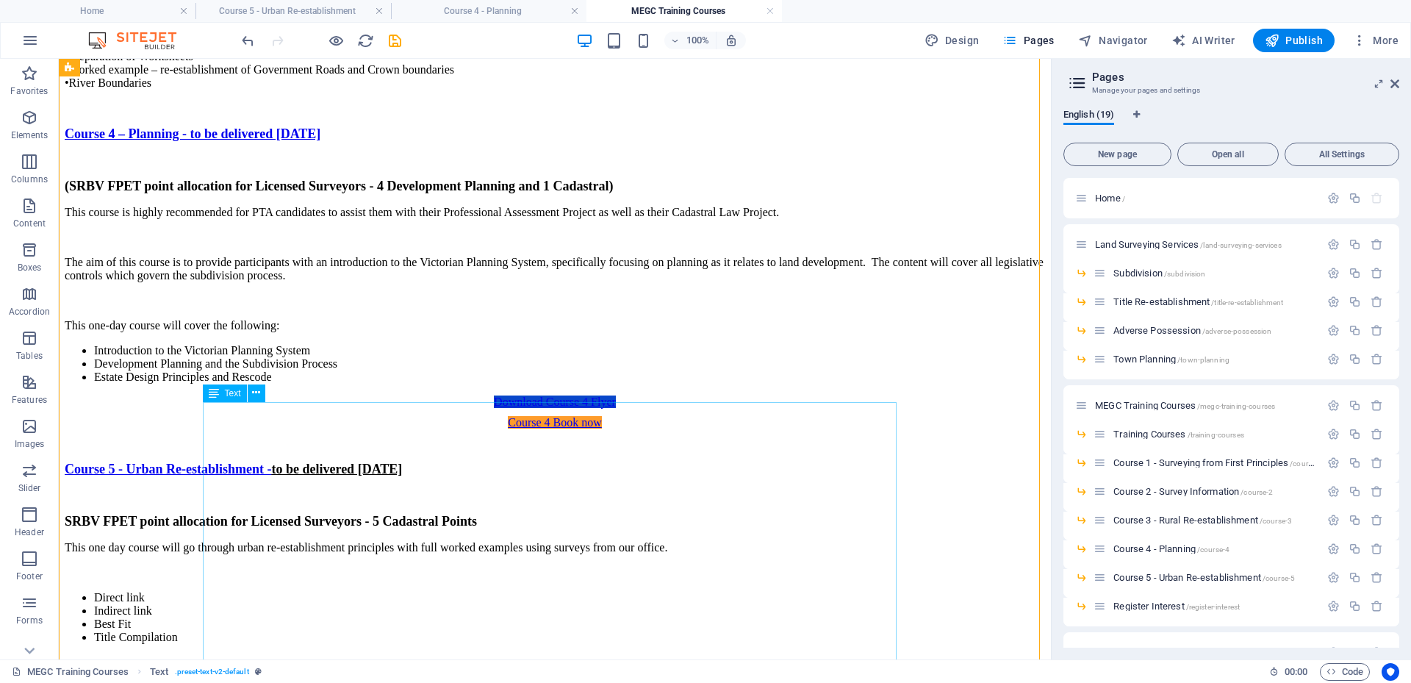
click at [286, 461] on div "Course 5 - Urban Re-establishment - to be delivered [DATE] SRBV FPET point allo…" at bounding box center [555, 622] width 980 height 323
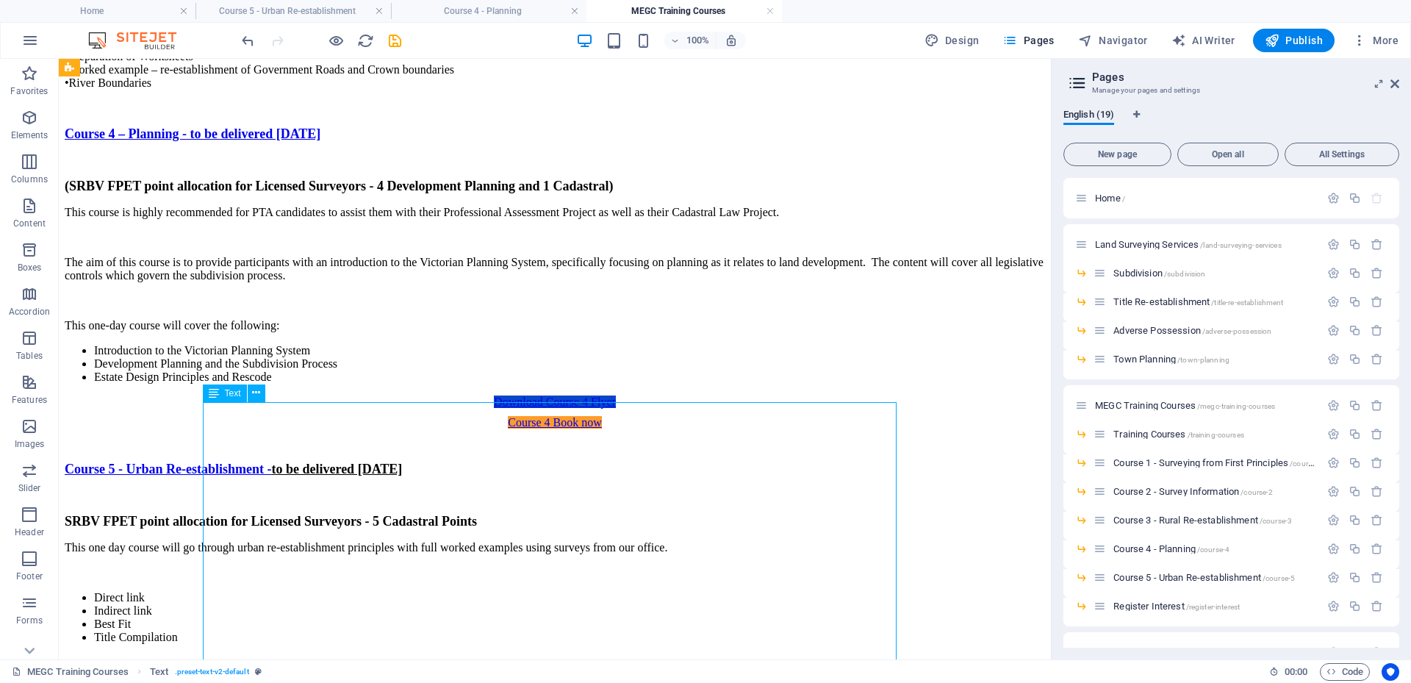
click at [286, 461] on div "Course 5 - Urban Re-establishment - to be delivered [DATE] SRBV FPET point allo…" at bounding box center [555, 622] width 980 height 323
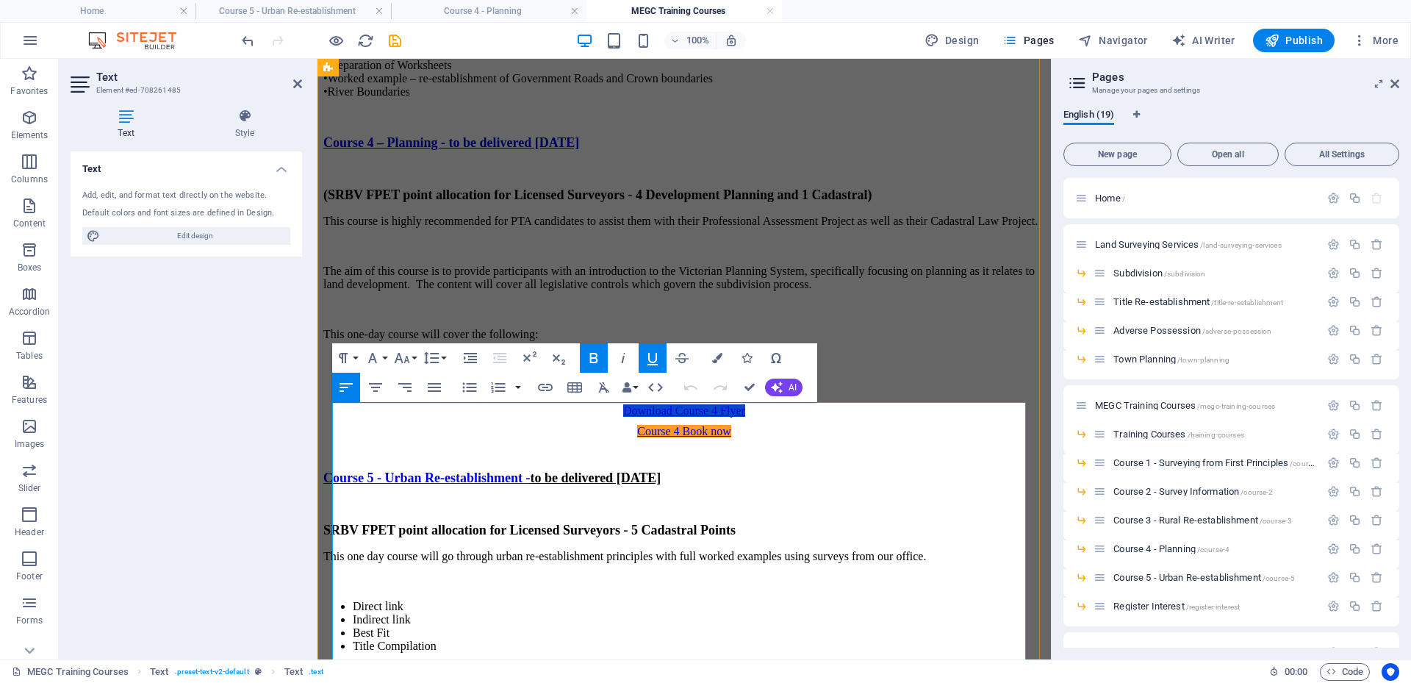
click at [334, 522] on span "SRBV FPET point allocation for Licensed Surveyors - 5 Cadastral Points" at bounding box center [529, 529] width 412 height 15
click at [740, 522] on span "(SRBV FPET point allocation for Licensed Surveyors - 5 Cadastral Points" at bounding box center [531, 529] width 417 height 15
click at [414, 404] on div "Download Course 4 Flyer" at bounding box center [684, 410] width 707 height 13
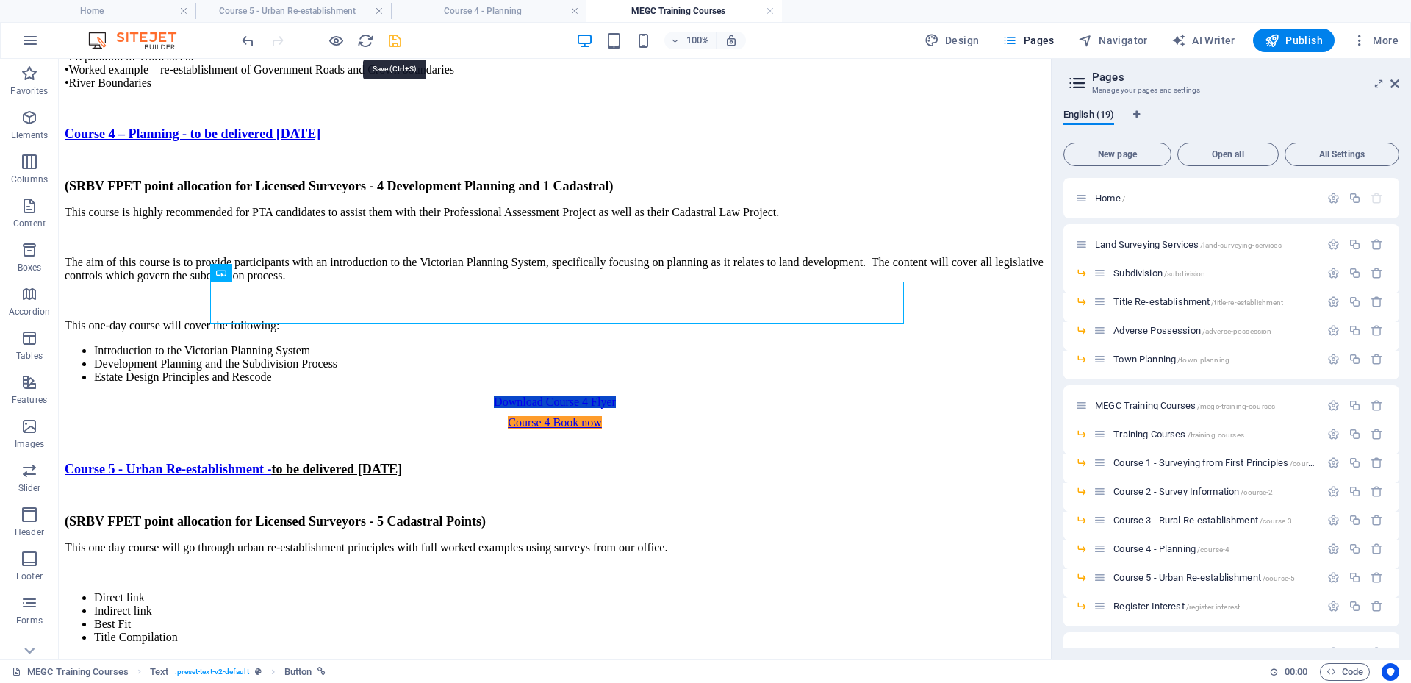
click at [395, 40] on icon "save" at bounding box center [395, 40] width 17 height 17
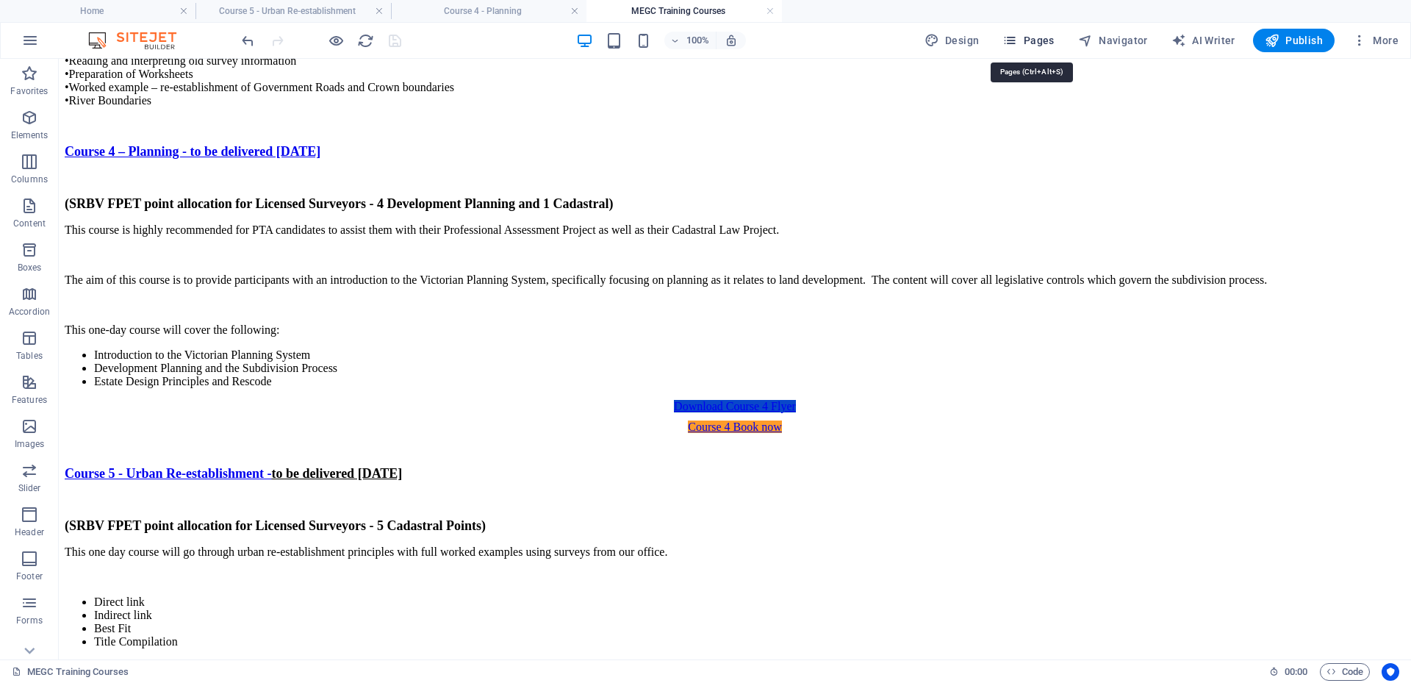
click at [1036, 40] on span "Pages" at bounding box center [1027, 40] width 51 height 15
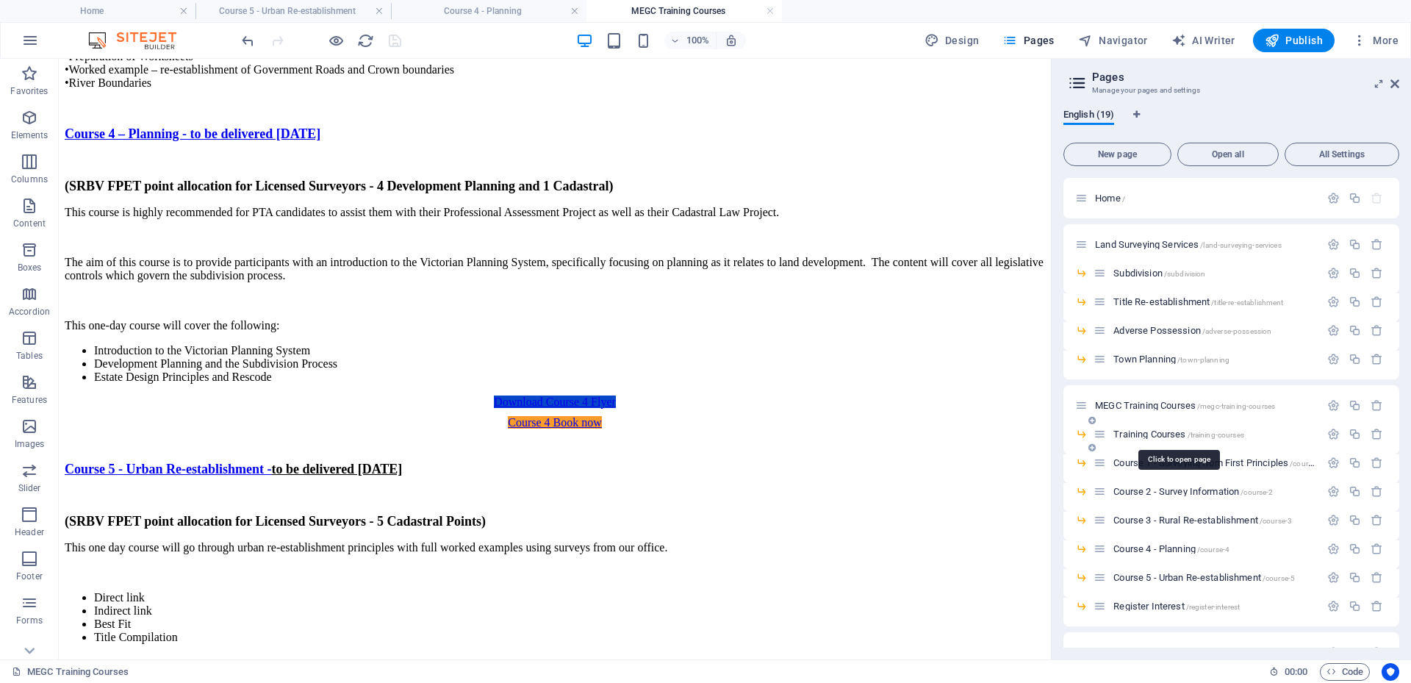
click at [1151, 432] on span "Training Courses /training-courses" at bounding box center [1178, 433] width 131 height 11
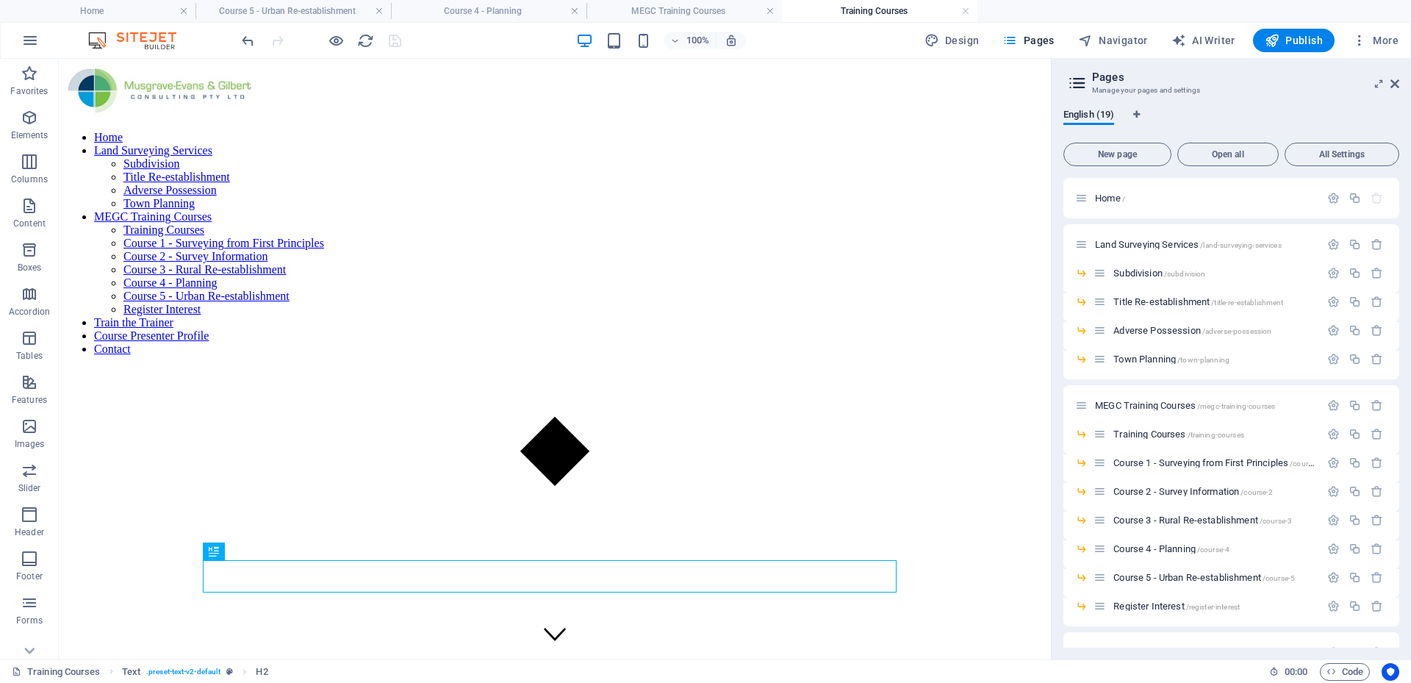
scroll to position [0, 0]
click at [1142, 409] on span "MEGC Training Courses /megc-training-courses" at bounding box center [1185, 405] width 180 height 11
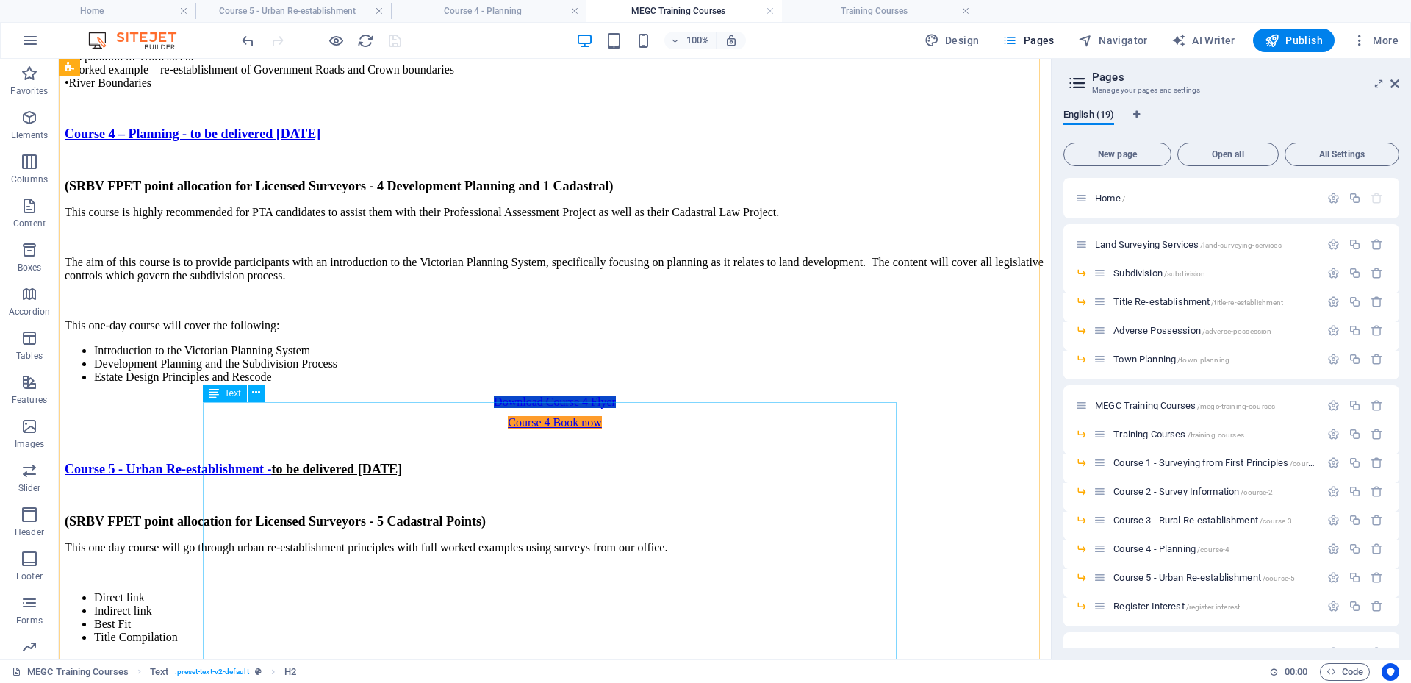
click at [208, 461] on div "Course 5 - Urban Re-establishment - to be delivered [DATE] (SRBV FPET point all…" at bounding box center [555, 622] width 980 height 323
click at [695, 461] on div "Course 5 - Urban Re-establishment - to be delivered [DATE] (SRBV FPET point all…" at bounding box center [555, 622] width 980 height 323
click at [694, 461] on div "Course 5 - Urban Re-establishment - to be delivered [DATE] (SRBV FPET point all…" at bounding box center [555, 622] width 980 height 323
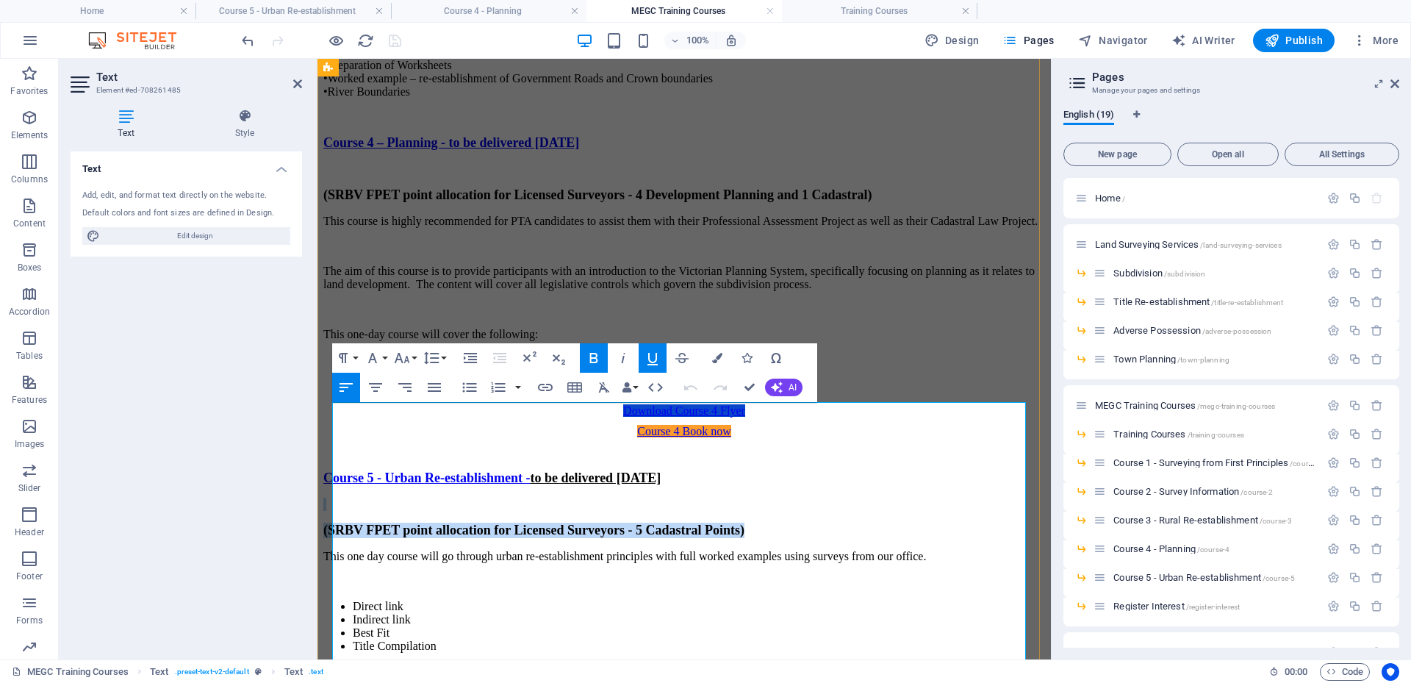
drag, startPoint x: 827, startPoint y: 456, endPoint x: 339, endPoint y: 438, distance: 488.3
click at [339, 470] on div "Course 5 - Urban Re-establishment - to be delivered [DATE] (SRBV FPET point all…" at bounding box center [684, 631] width 722 height 323
copy div "(SRBV FPET point allocation for Licensed Surveyors - 5 Cadastral Points)"
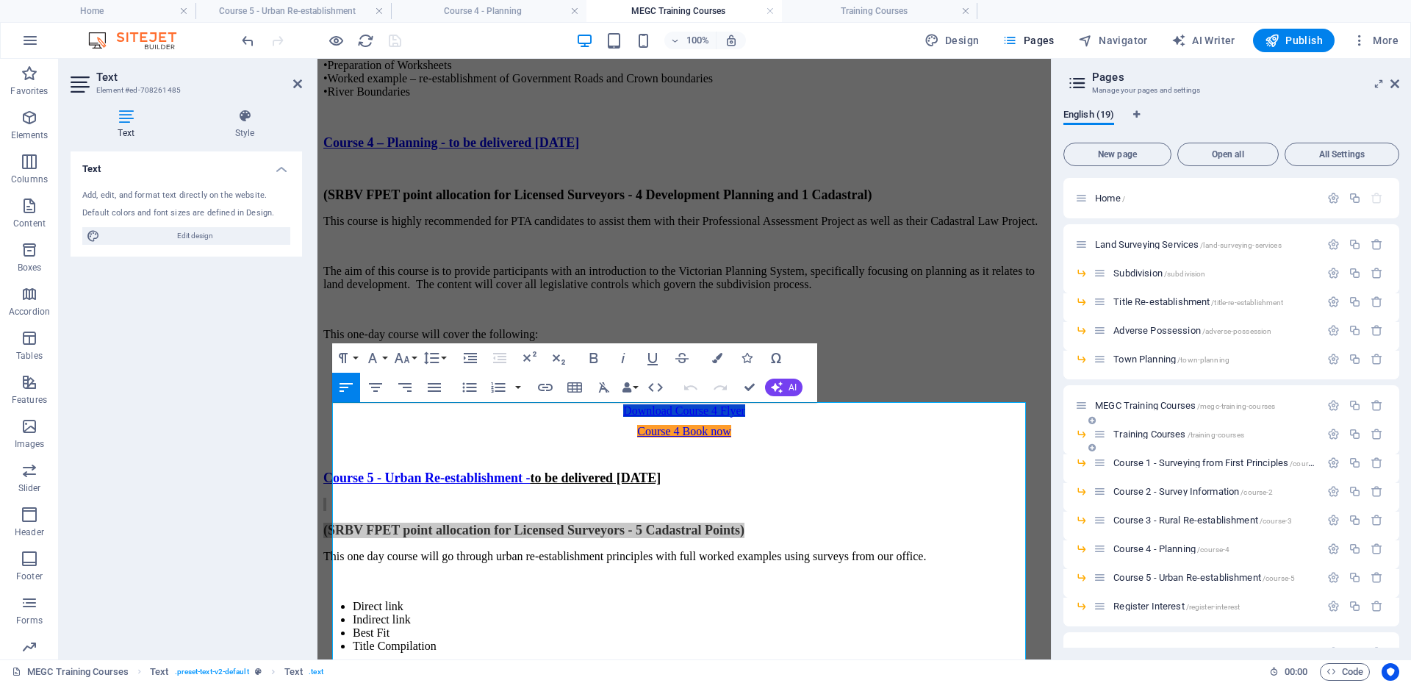
click at [1139, 435] on span "Training Courses /training-courses" at bounding box center [1178, 433] width 131 height 11
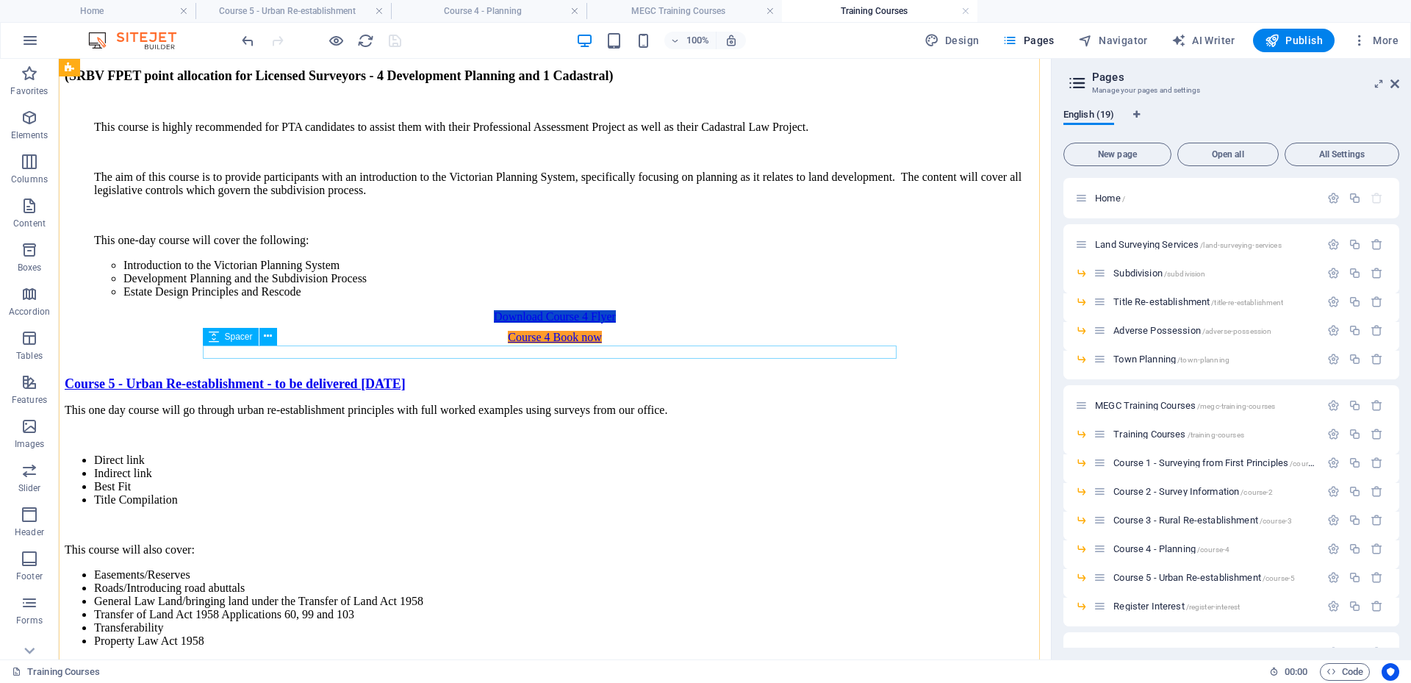
scroll to position [2425, 0]
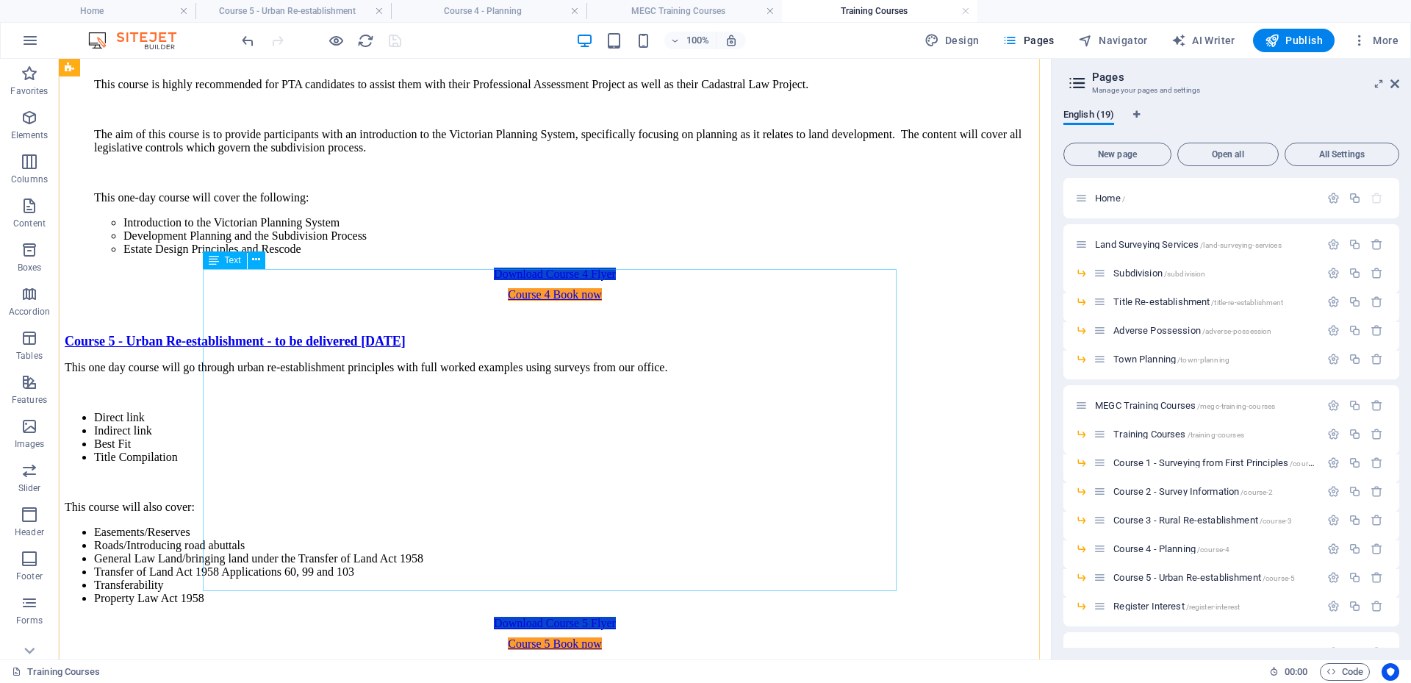
click at [590, 345] on div "Course 5 - Urban Re-establishment - to be delivered [DATE] This one day course …" at bounding box center [555, 469] width 980 height 271
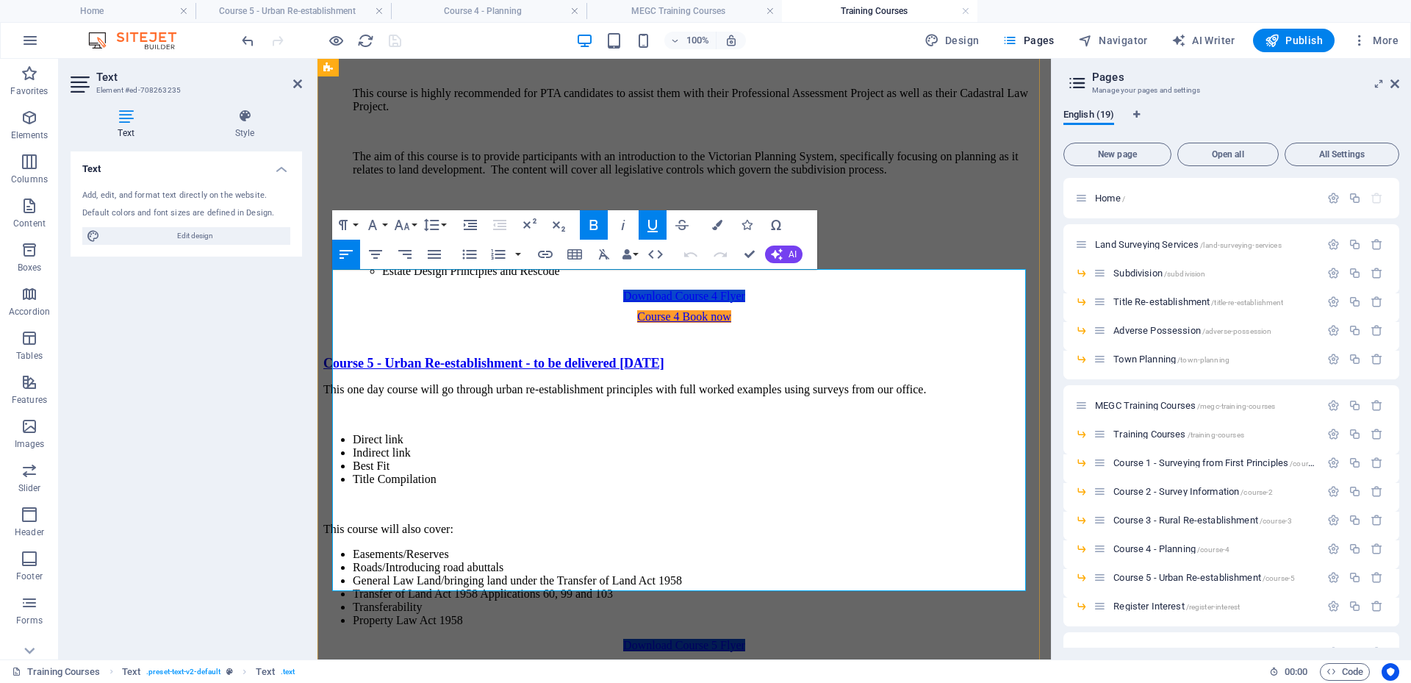
click at [886, 356] on p "Course 5 - Urban Re-establishment - to be delivered [DATE]" at bounding box center [684, 363] width 722 height 15
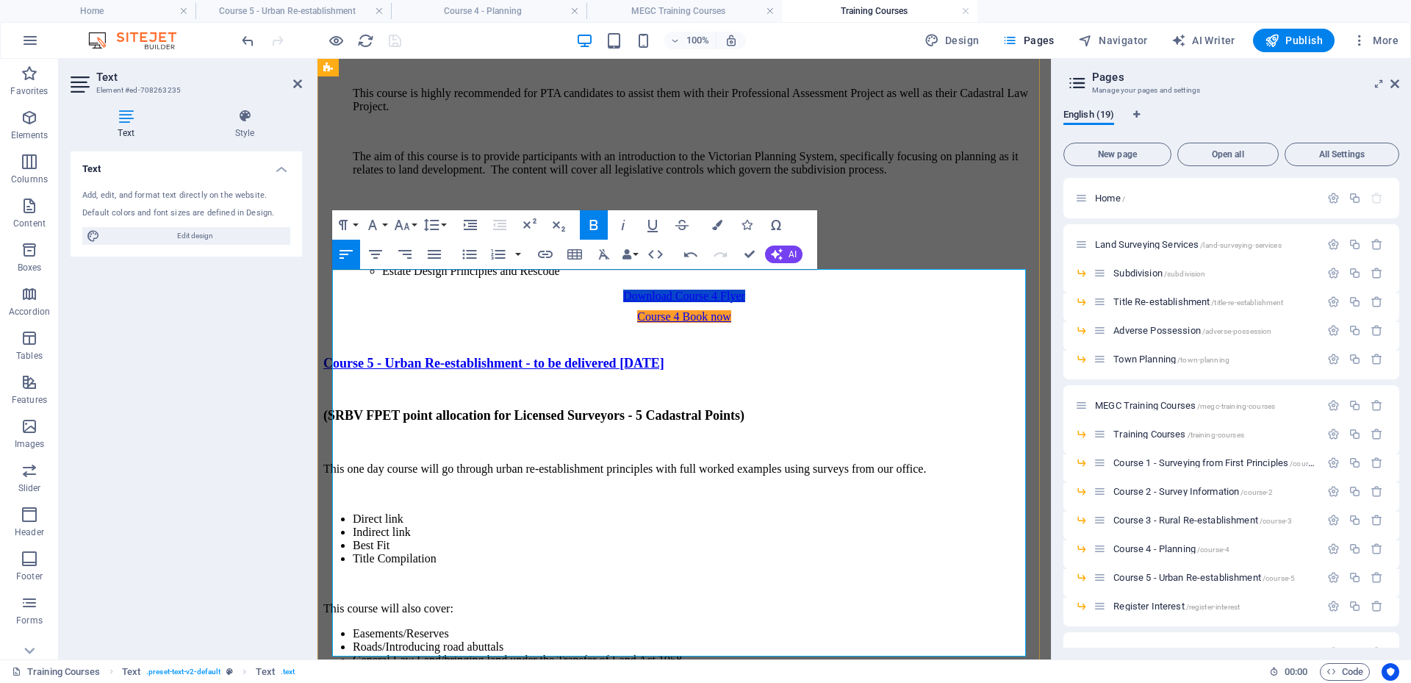
click at [396, 435] on p "​" at bounding box center [684, 442] width 722 height 15
click at [849, 408] on p "(SRBV FPET point allocation for Licensed Surveyors - 5 Cadastral Points)" at bounding box center [684, 415] width 722 height 15
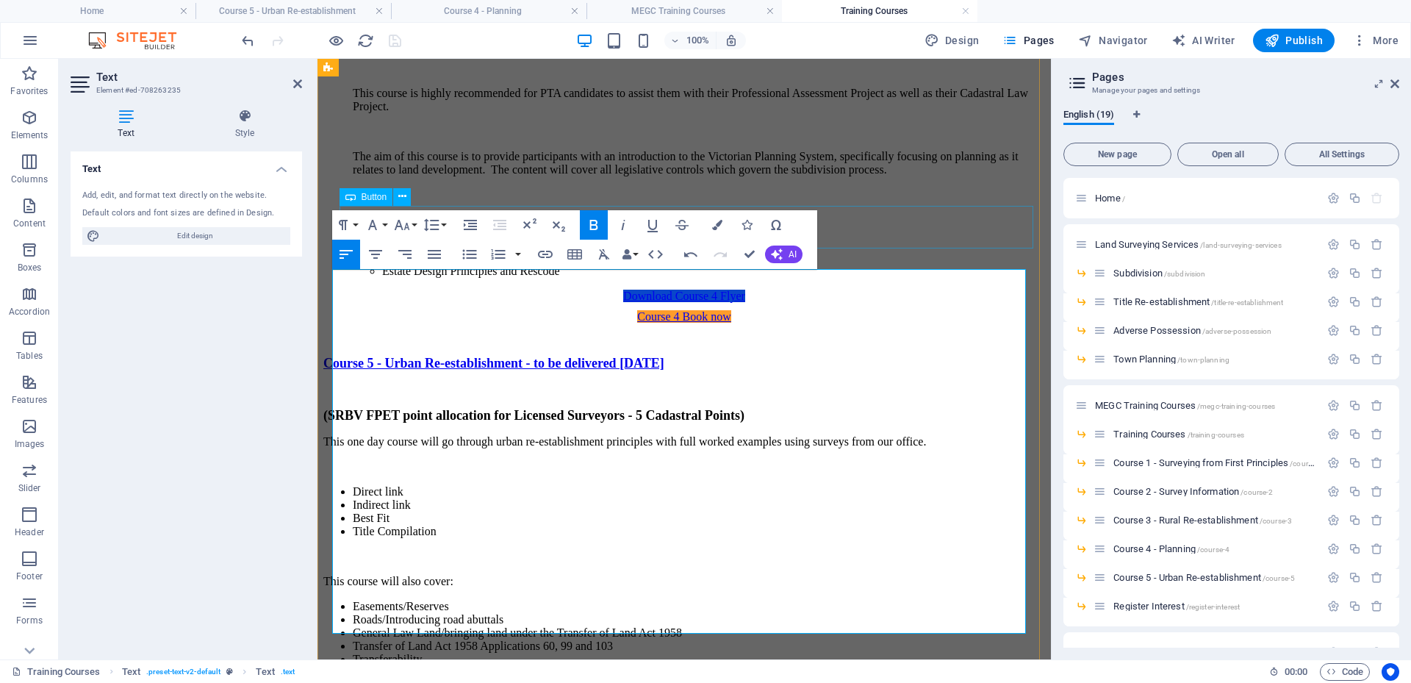
click at [916, 310] on div "Course 4 Book now" at bounding box center [684, 316] width 707 height 13
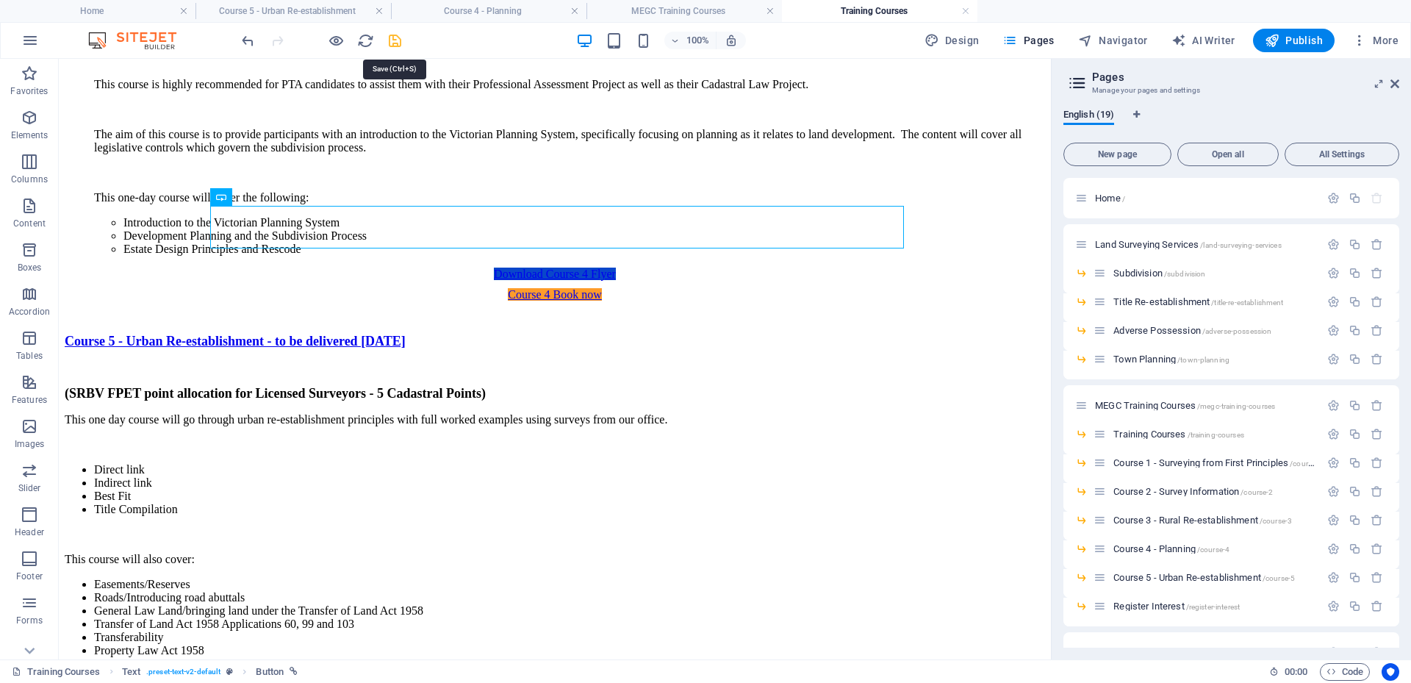
click at [395, 33] on icon "save" at bounding box center [395, 40] width 17 height 17
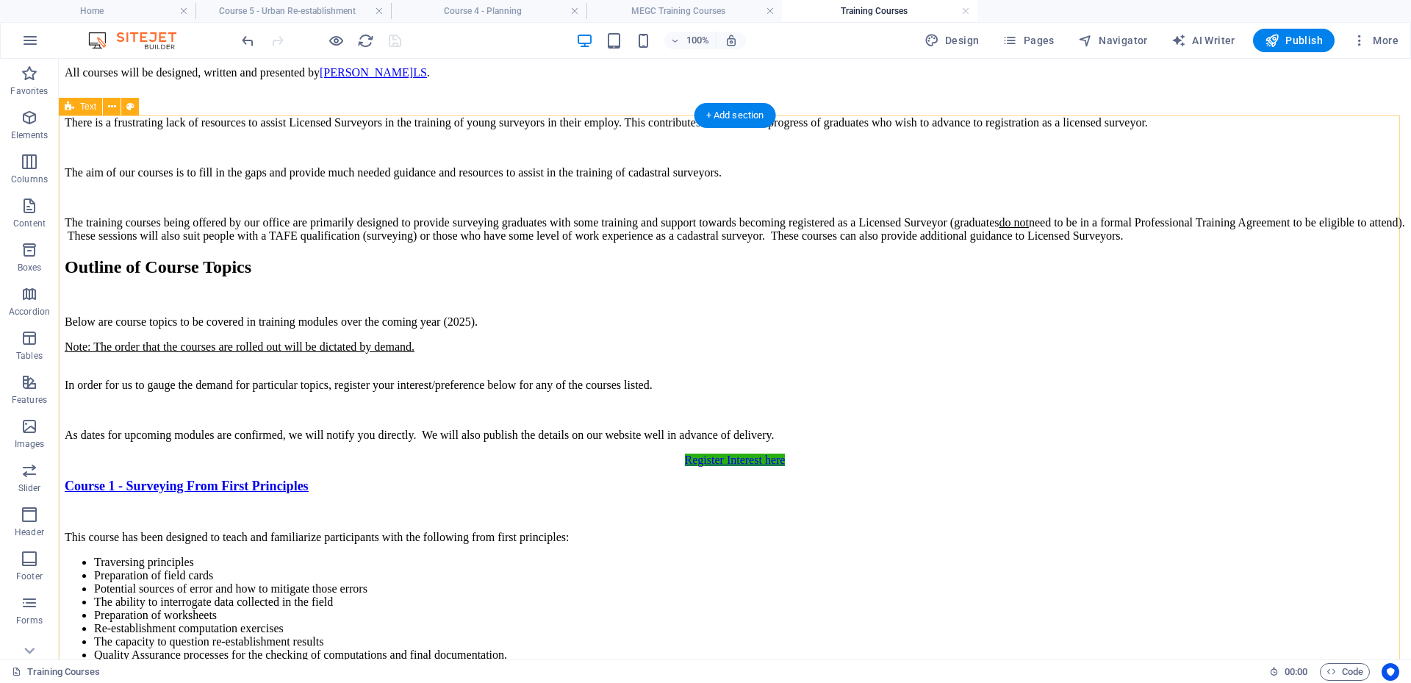
scroll to position [882, 0]
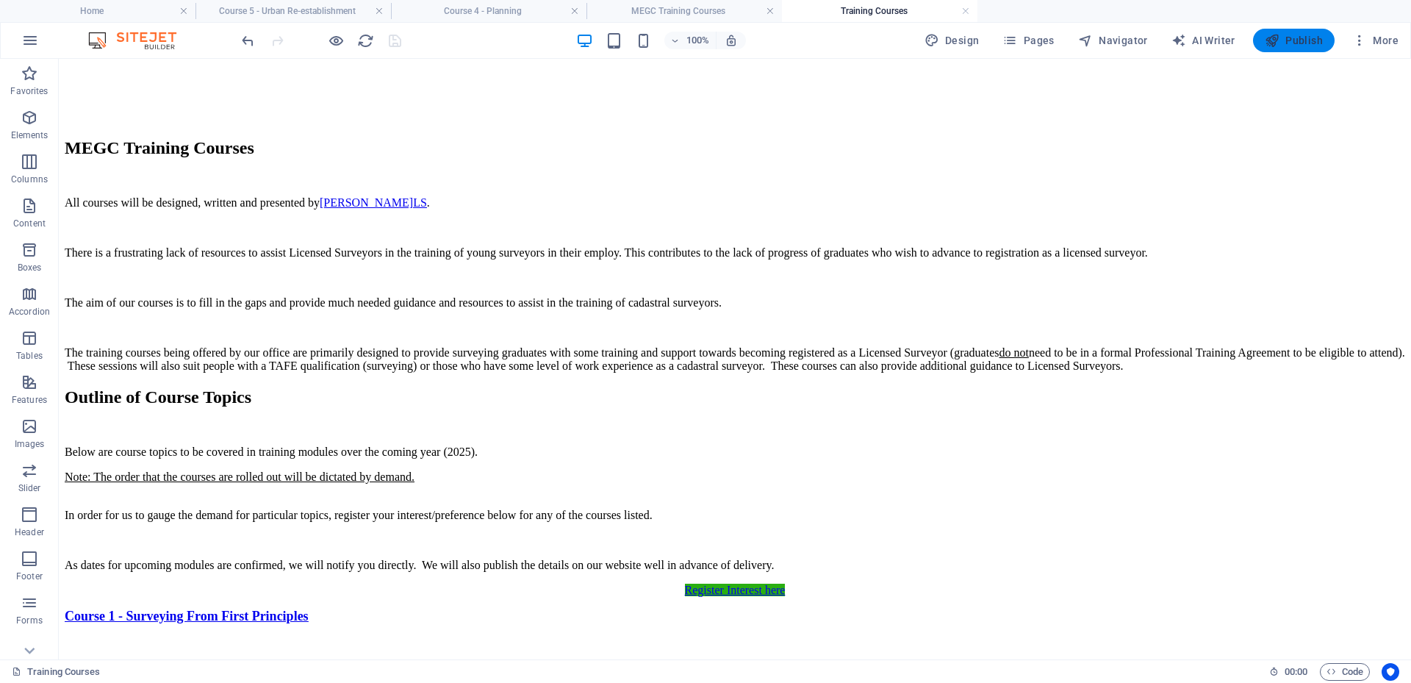
click at [1292, 35] on span "Publish" at bounding box center [1294, 40] width 58 height 15
